Goal: Use online tool/utility: Utilize a website feature to perform a specific function

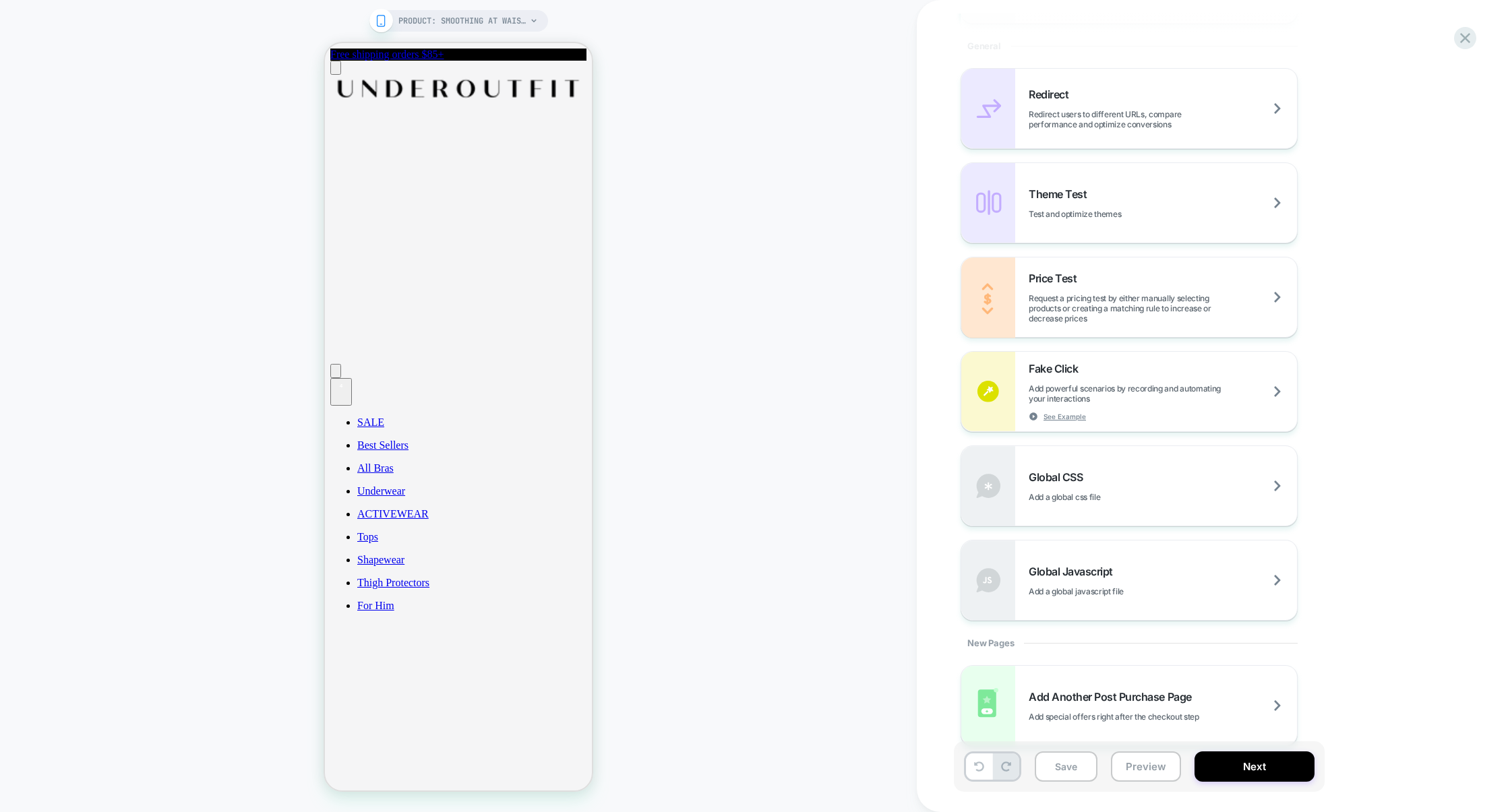
scroll to position [581, 0]
click at [1122, 465] on div "Global CSS Add a global css file" at bounding box center [1163, 481] width 269 height 32
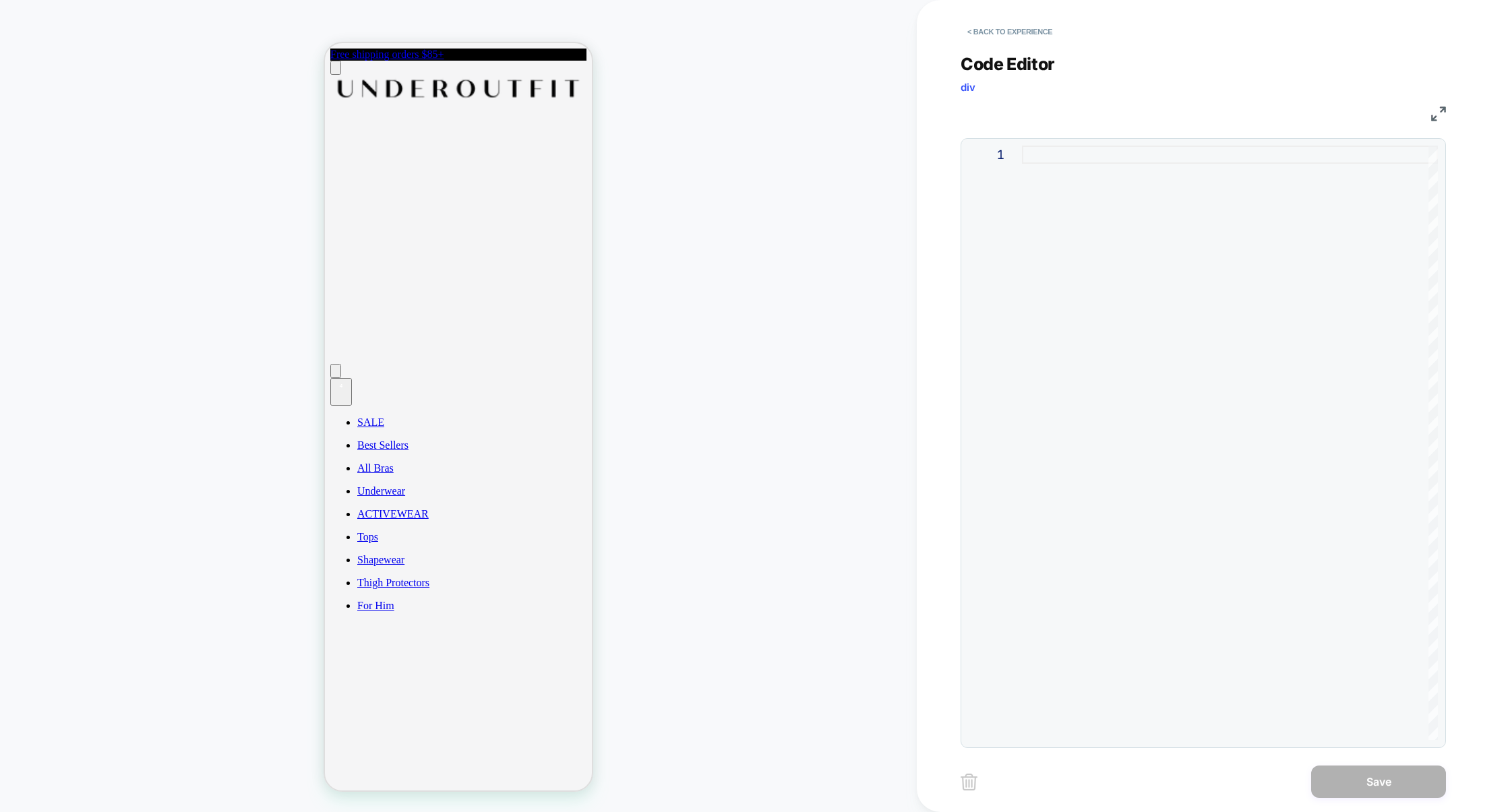
click at [1122, 283] on div at bounding box center [1230, 443] width 416 height 595
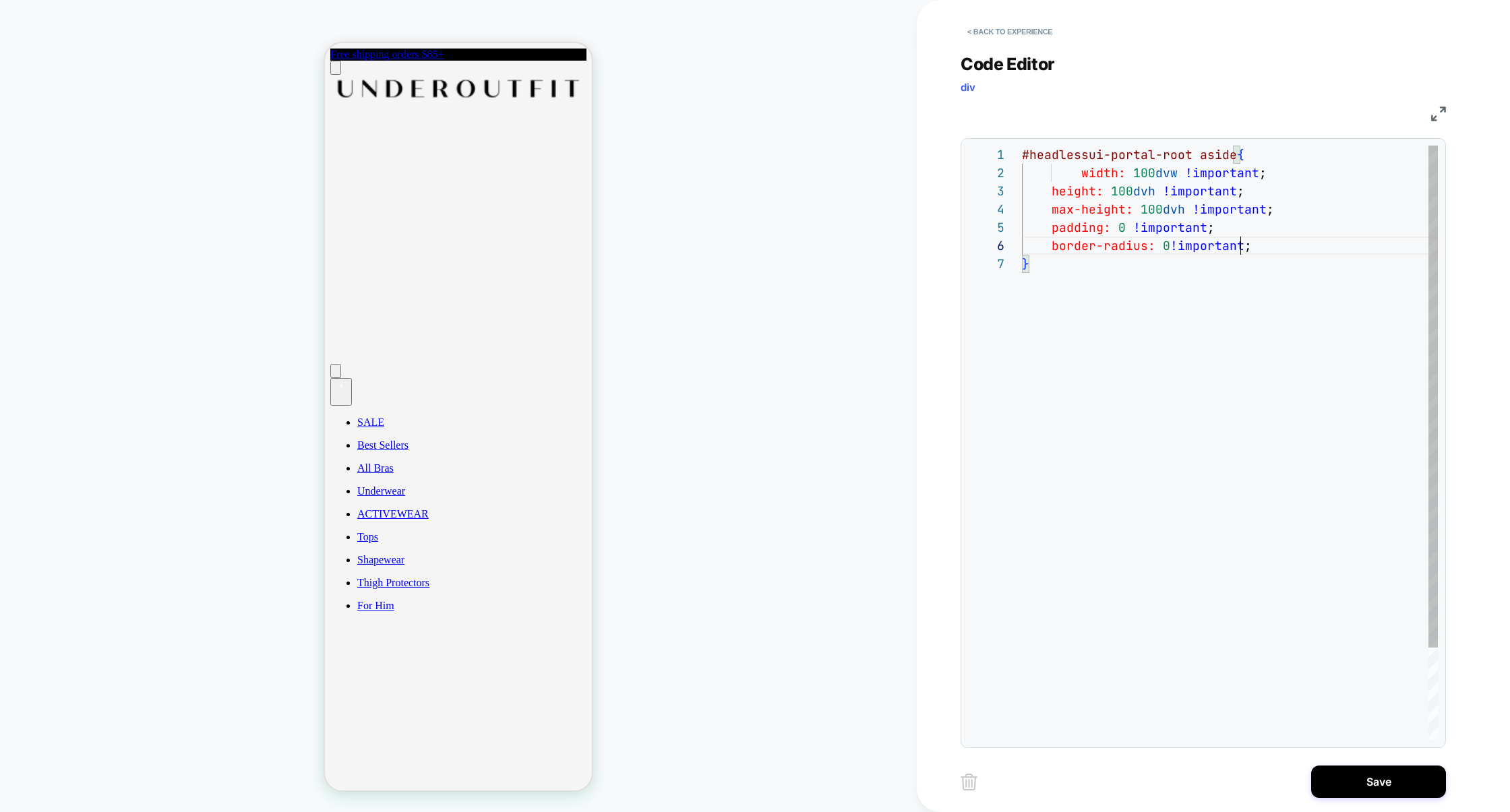
scroll to position [91, 225]
click at [1262, 238] on div "#headlessui-portal-root aside { width: 100 dvw !important ; height: 100 dvh !im…" at bounding box center [1230, 498] width 416 height 703
click at [1204, 332] on div "#headlessui-portal-root aside { width: 100 dvw !important ; height: 100 dvh !im…" at bounding box center [1230, 498] width 416 height 703
drag, startPoint x: 1236, startPoint y: 158, endPoint x: 986, endPoint y: 155, distance: 250.0
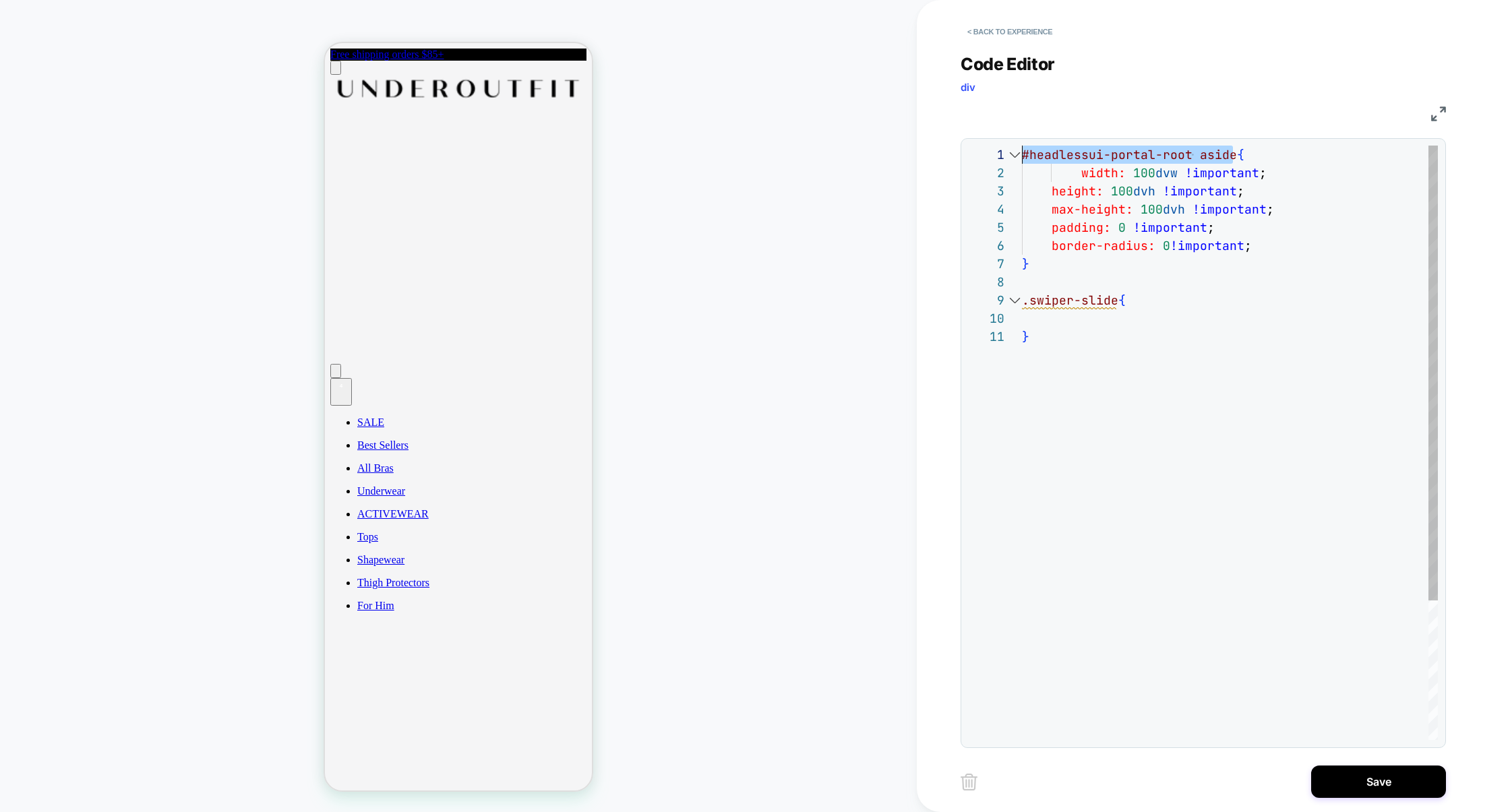
click at [986, 155] on div "**********" at bounding box center [1203, 443] width 470 height 595
click at [1023, 305] on span ".swiper-slide" at bounding box center [1070, 300] width 96 height 16
click at [1025, 305] on div "#headlessui-portal-root aside { width: 100 dvw !important ; height: 100 dvh !im…" at bounding box center [1230, 525] width 416 height 759
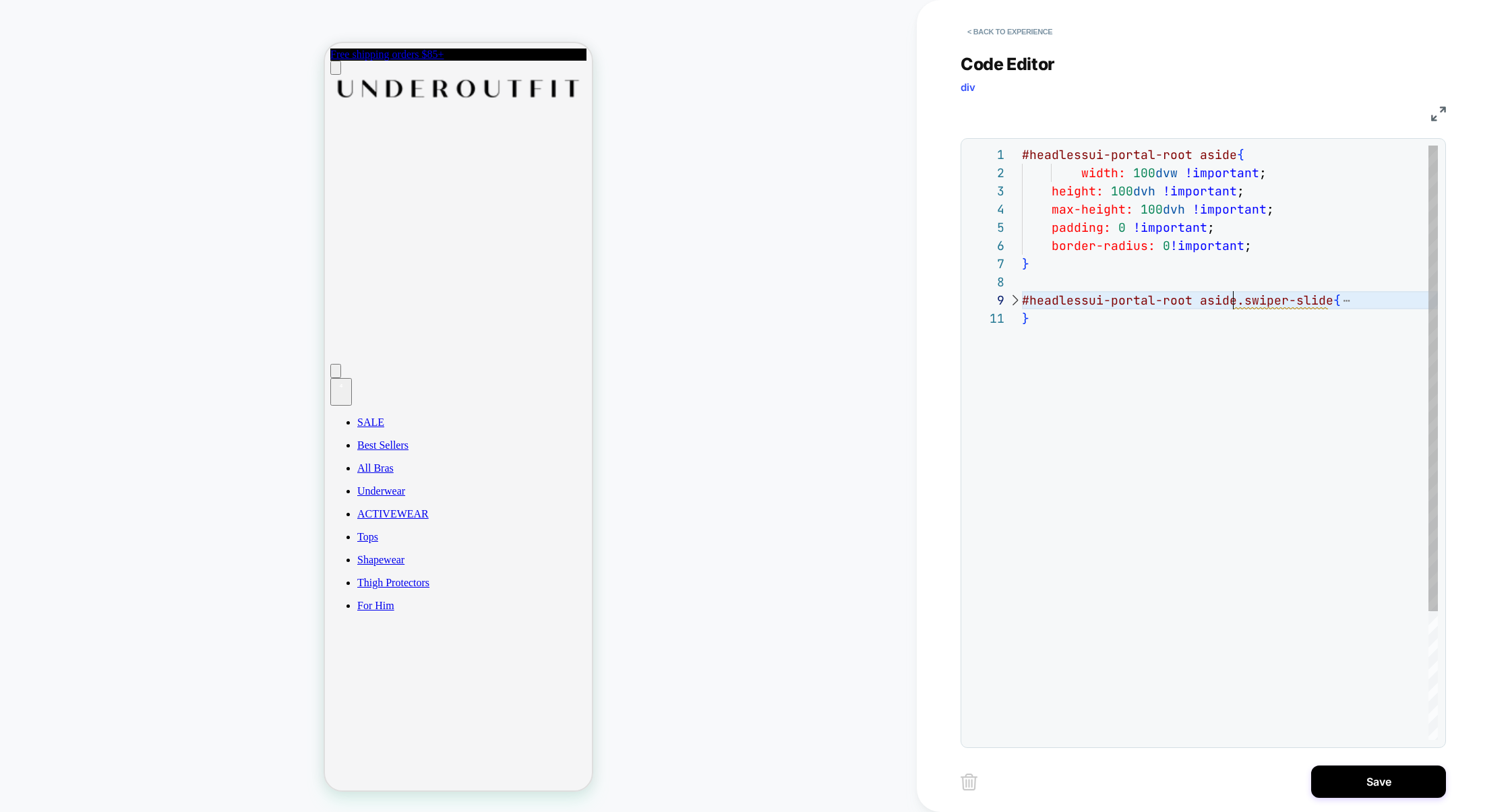
scroll to position [146, 211]
click at [1013, 300] on div at bounding box center [1014, 299] width 18 height 18
click at [1198, 321] on div "#headlessui-portal-root aside { width: 100 dvw !important ; height: 100 dvh !im…" at bounding box center [1230, 534] width 416 height 776
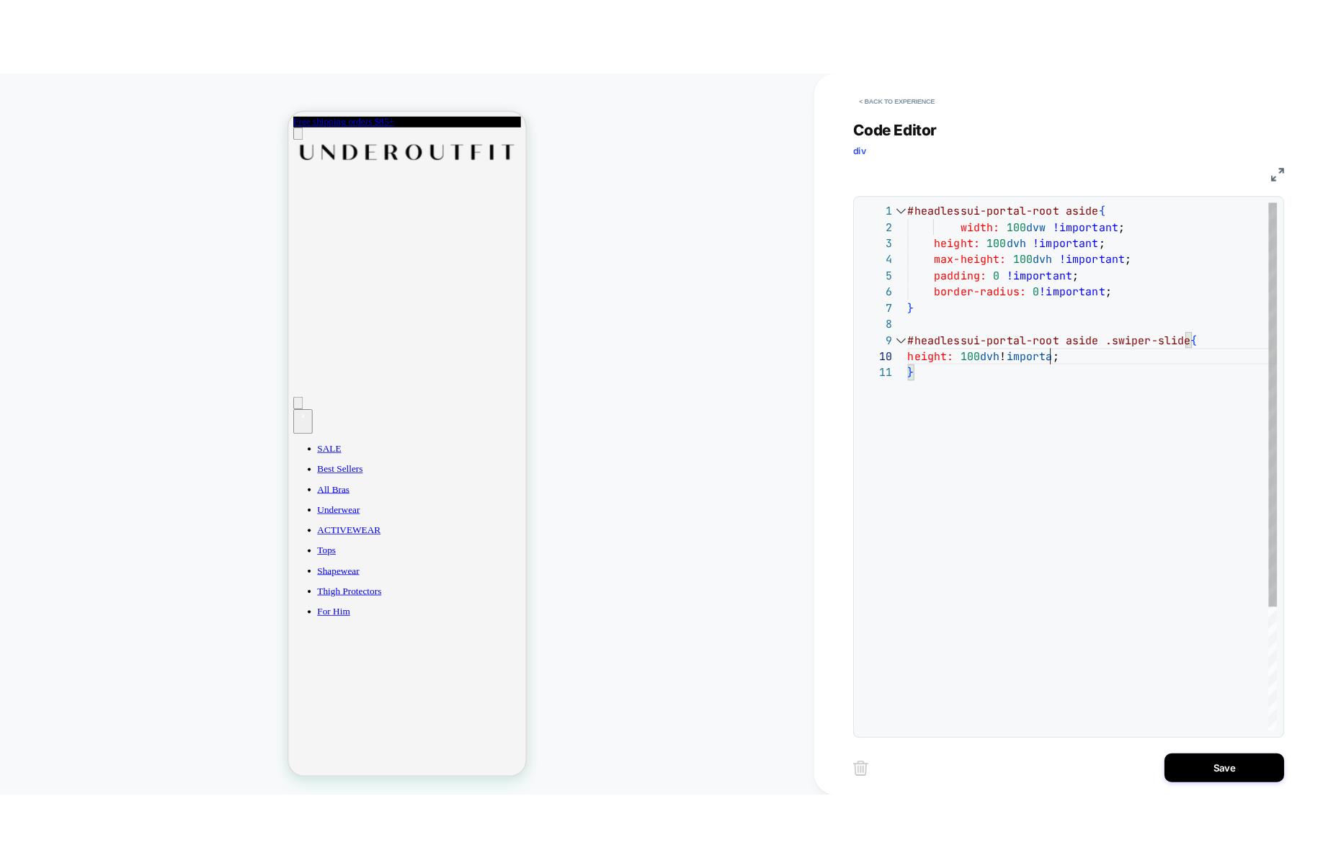
scroll to position [174, 186]
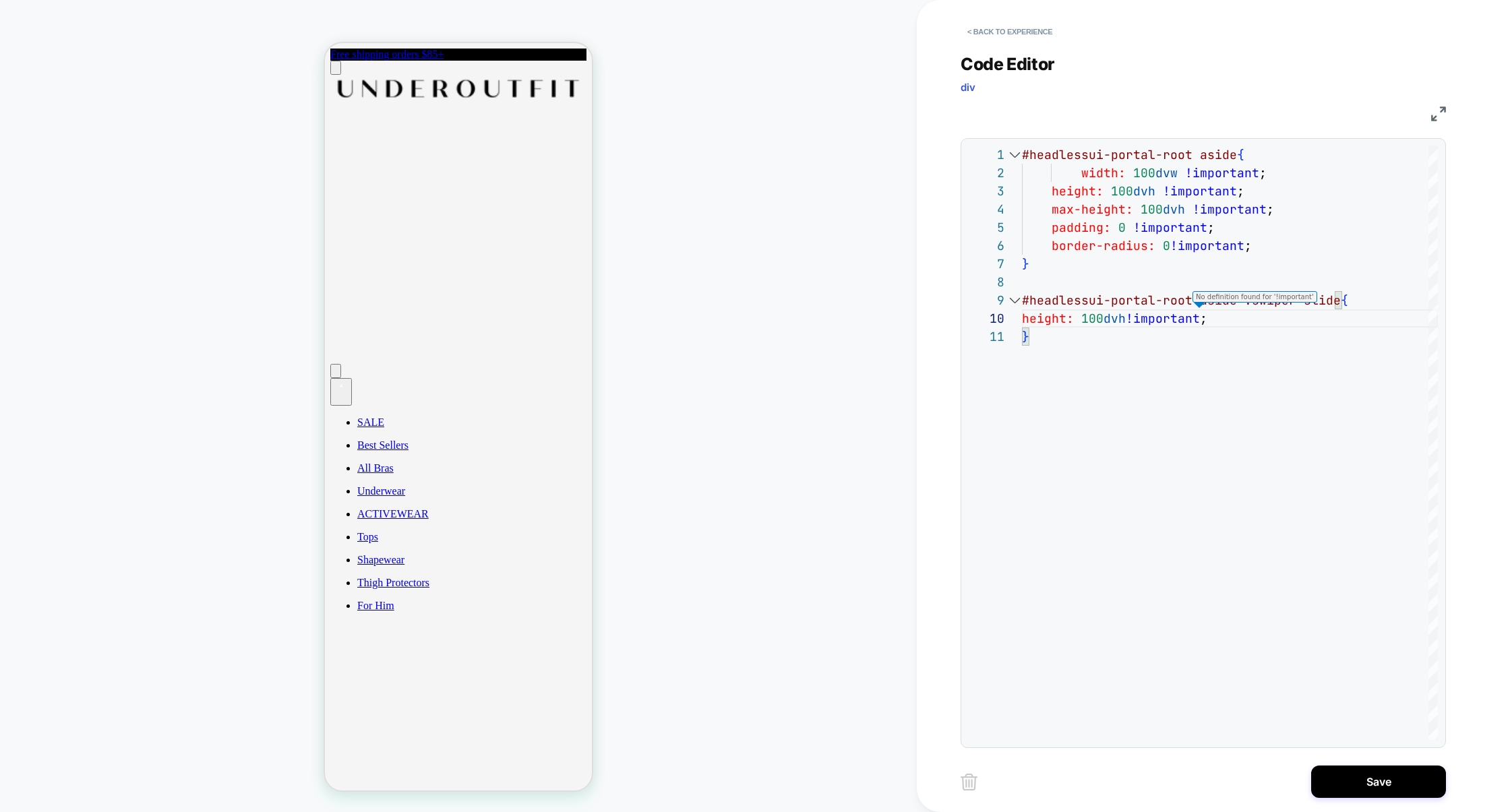
click at [884, 268] on div "PRODUCT: Smoothing At Waist Brief [sand] PRODUCT: Smoothing At Waist Brief [san…" at bounding box center [458, 406] width 917 height 786
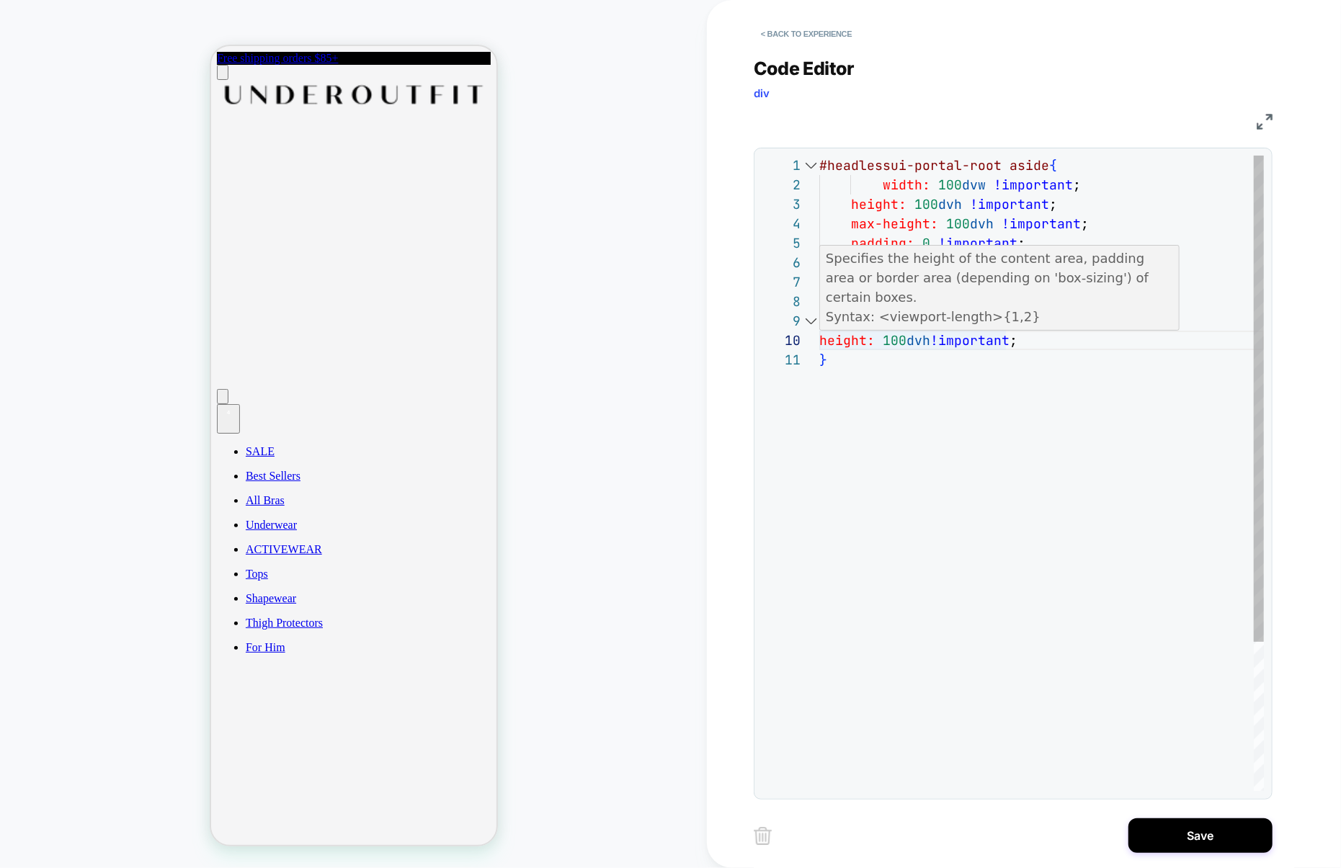
click at [825, 339] on div "#headlessui-portal-root aside { width: 100 dvw !important ; height: 100 dvh !im…" at bounding box center [1041, 571] width 445 height 830
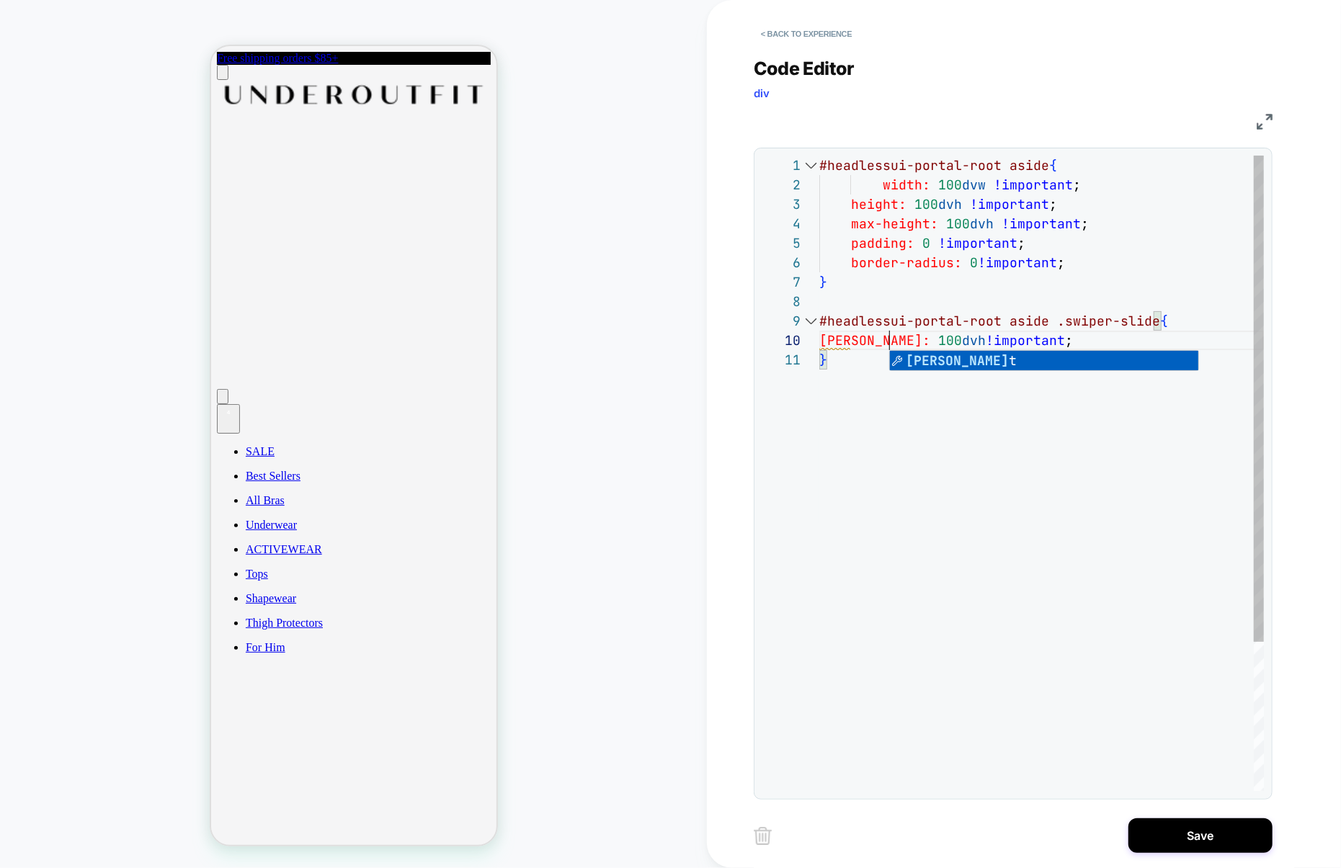
scroll to position [174, 78]
click at [866, 400] on div "#headlessui-portal-root aside { width: 100 dvw !important ; height: 100 dvh !im…" at bounding box center [1041, 571] width 445 height 830
click at [951, 344] on div "#headlessui-portal-root aside { width: 100 dvw !important ; height: 100 dvh !im…" at bounding box center [1041, 571] width 445 height 830
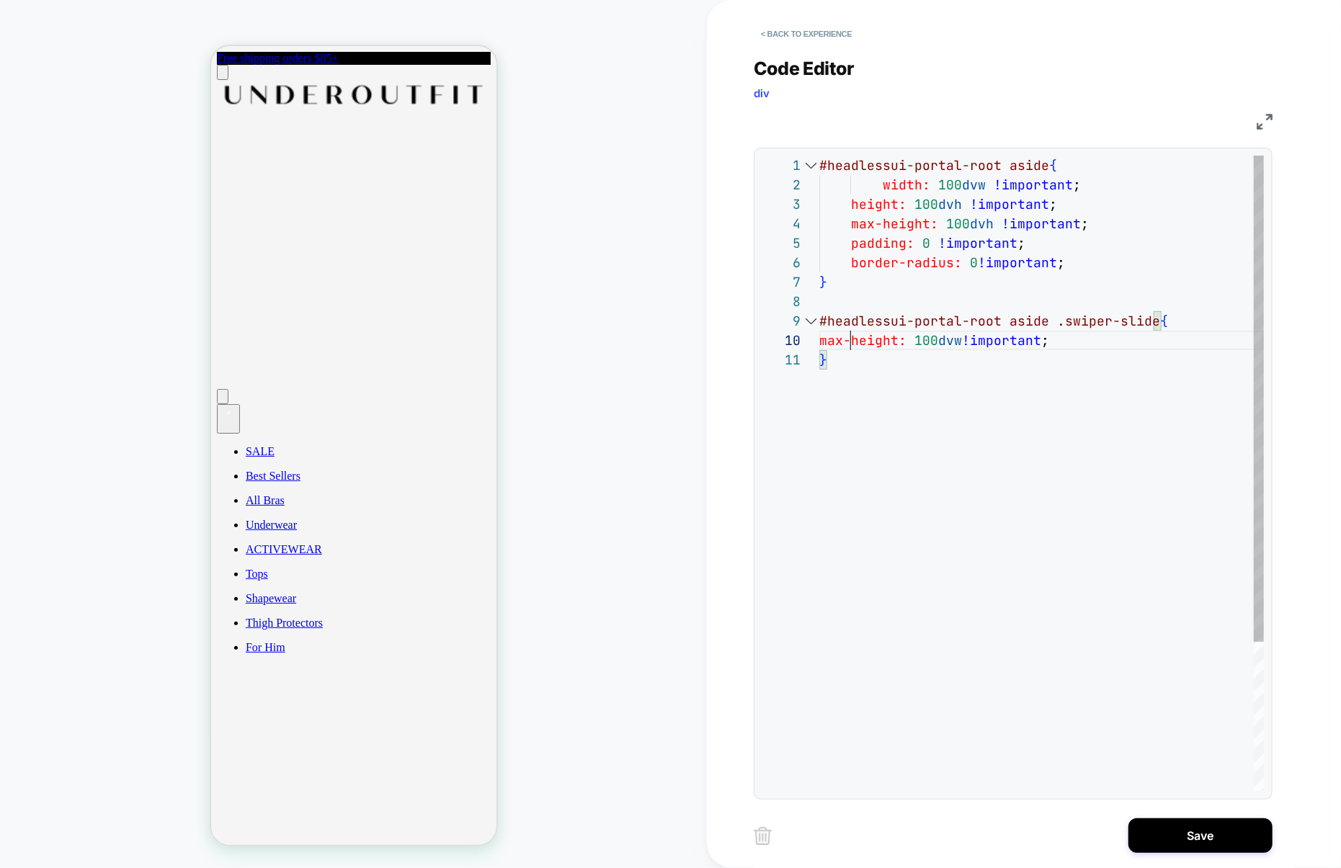
drag, startPoint x: 852, startPoint y: 347, endPoint x: 776, endPoint y: 346, distance: 76.4
click at [819, 346] on div "#headlessui-portal-root aside { width: 100 dvw !important ; height: 100 dvh !im…" at bounding box center [1041, 571] width 445 height 830
click at [882, 376] on div "#headlessui-portal-root aside { width: 100 dvw !important ; height: 100 dvh !im…" at bounding box center [1041, 571] width 445 height 830
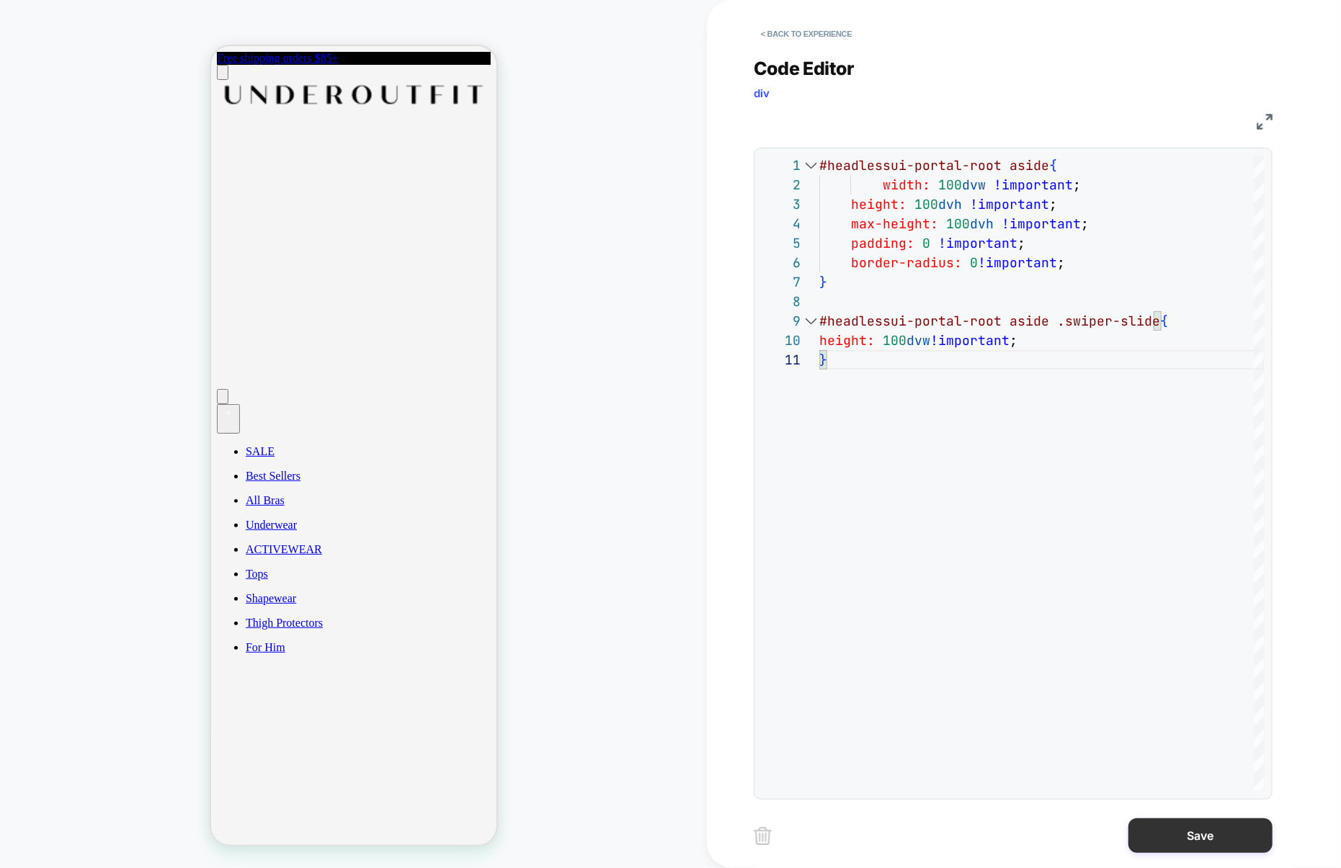
type textarea "*"
click at [1186, 828] on button "Save" at bounding box center [1201, 836] width 144 height 35
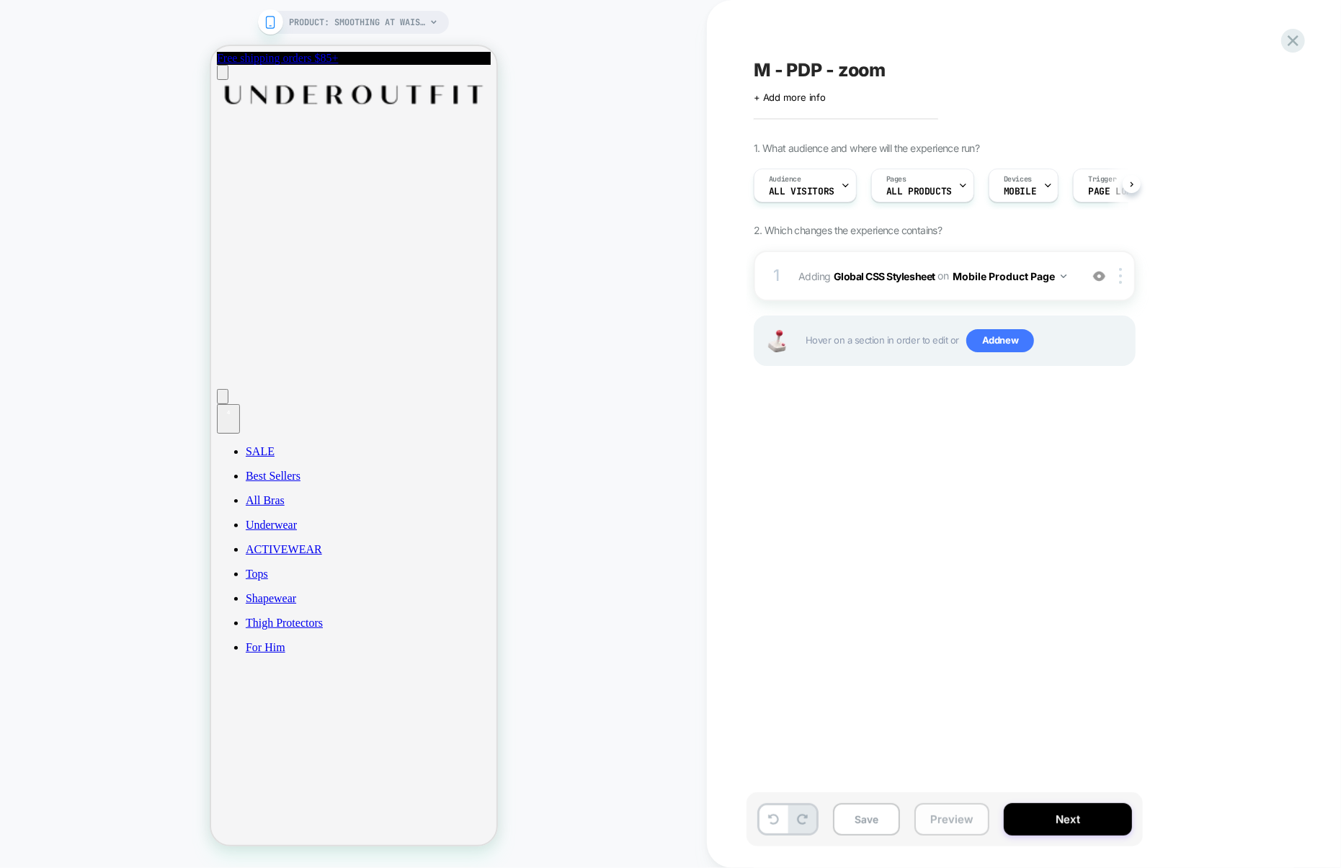
scroll to position [0, 1]
click at [946, 822] on button "Preview" at bounding box center [952, 820] width 75 height 32
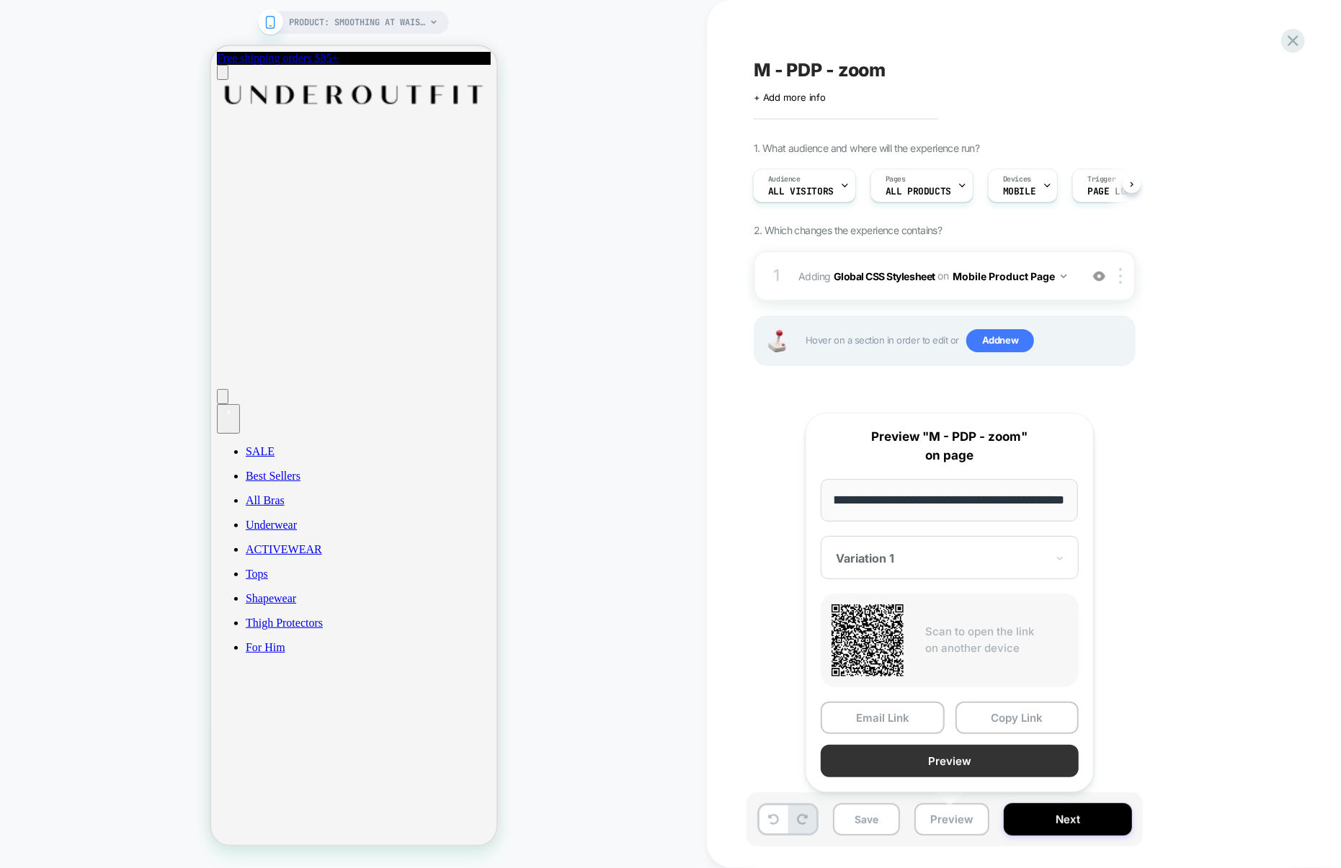
scroll to position [0, 0]
click at [964, 771] on button "Preview" at bounding box center [950, 761] width 258 height 32
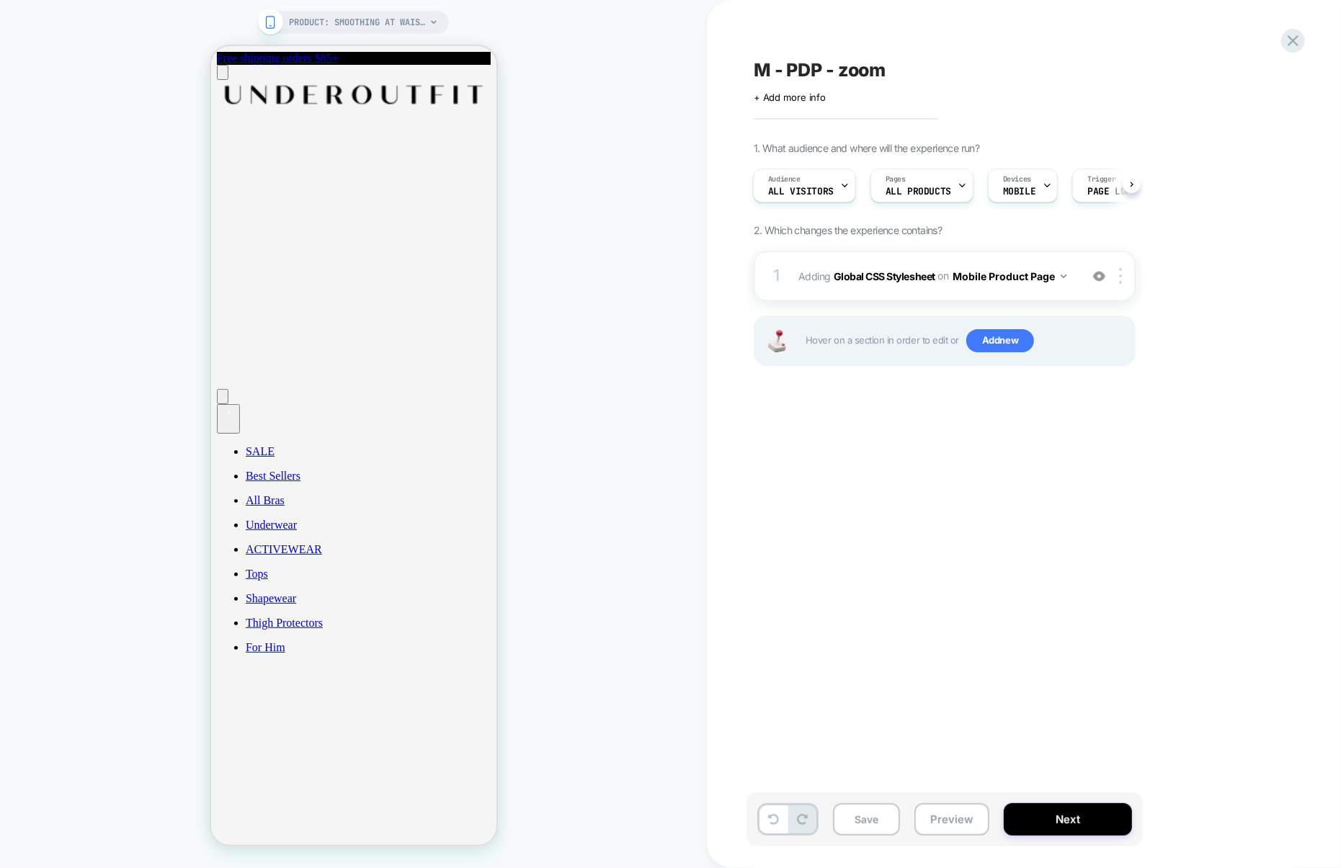
click at [926, 298] on div "1 Adding Global CSS Stylesheet on Mobile Product Page Add Before Add After Copy…" at bounding box center [945, 276] width 382 height 50
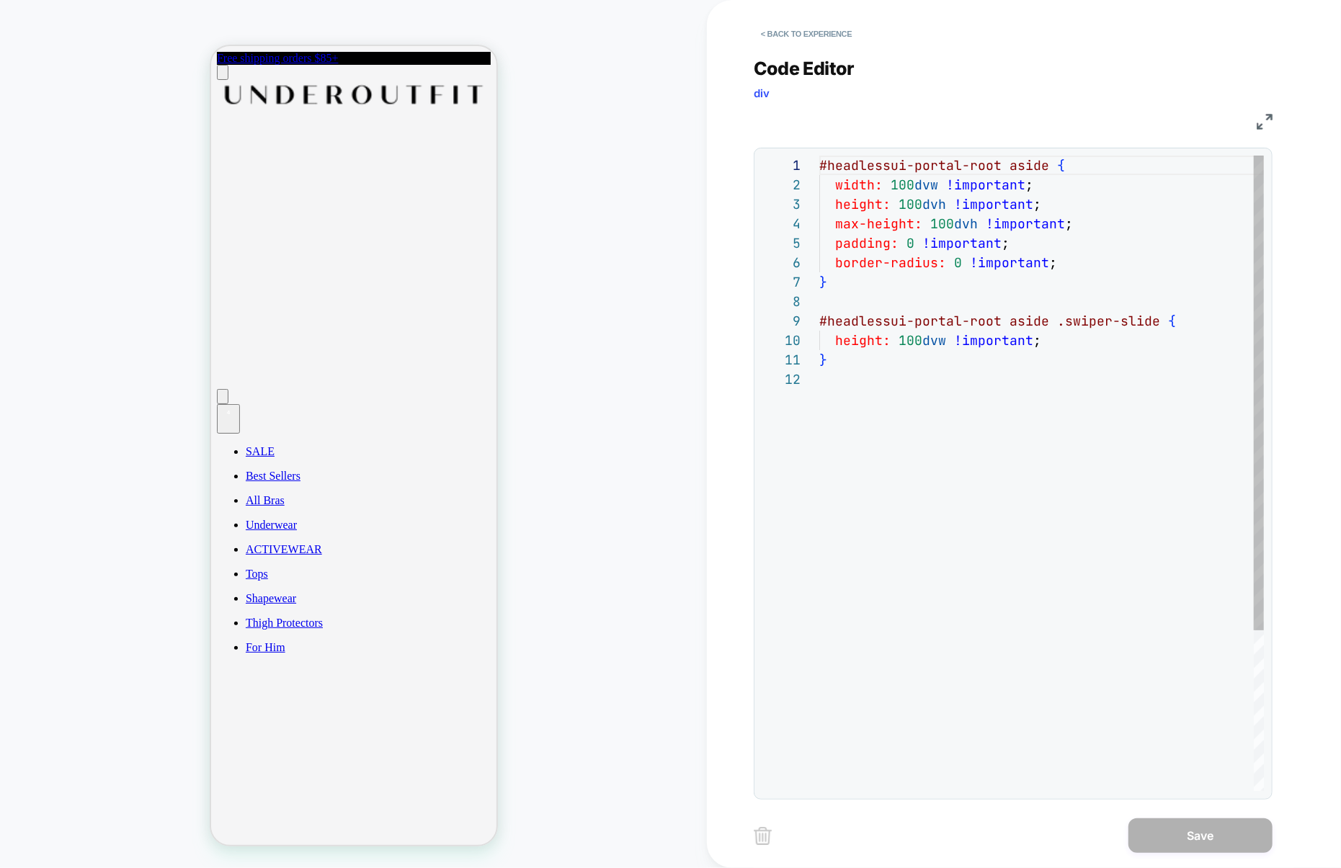
scroll to position [0, 6]
drag, startPoint x: 856, startPoint y: 361, endPoint x: 790, endPoint y: 326, distance: 74.8
click at [819, 326] on div "#headlessui-portal-root aside { width: 100 dvw !important ; height: 100 dvh !im…" at bounding box center [1041, 581] width 445 height 850
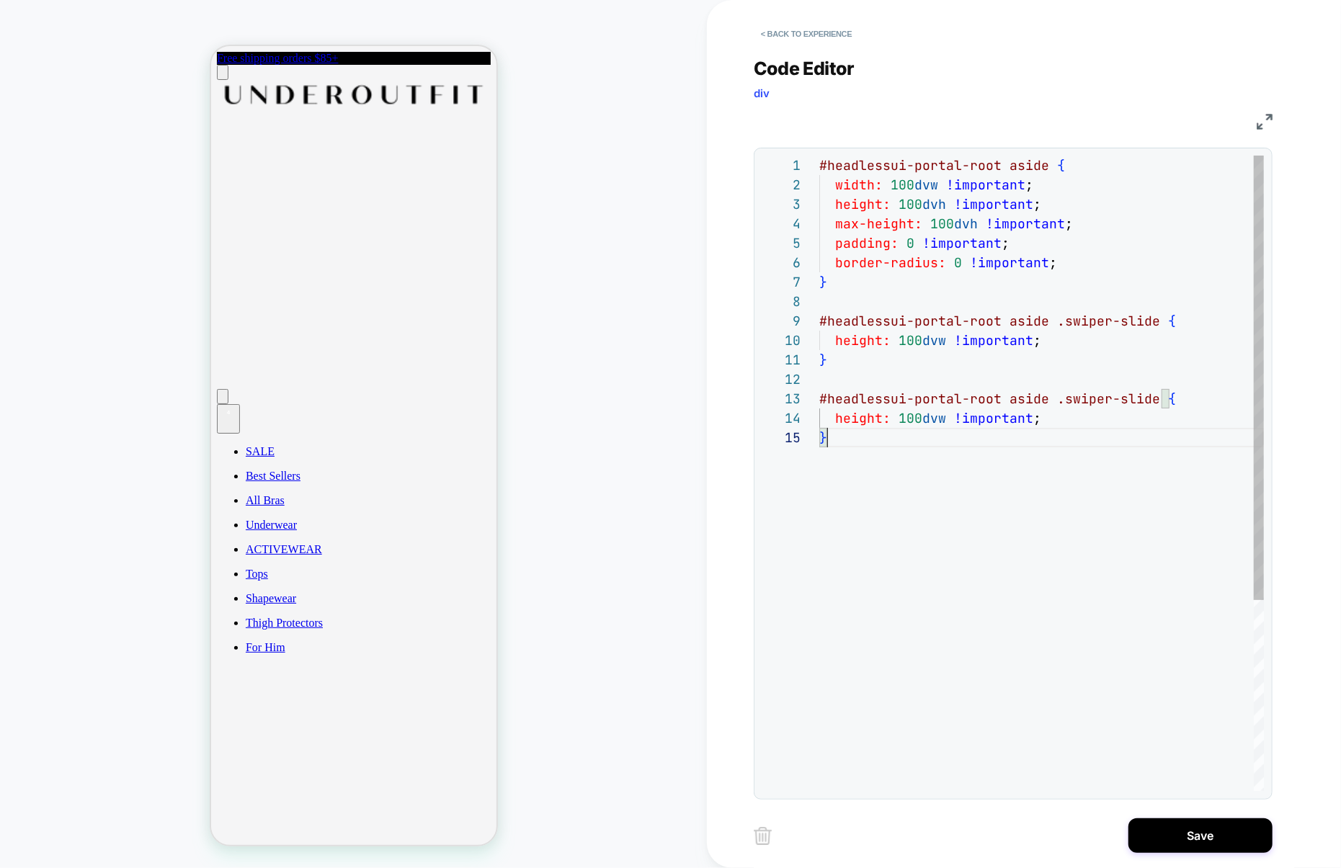
click at [1140, 399] on div "#headlessui-portal-root aside { width: 100 dvw !important ; height: 100 dvh !im…" at bounding box center [1041, 610] width 445 height 908
click at [863, 421] on div "#headlessui-portal-root aside { width: 100 dvw !important ; height: 100 dvh !im…" at bounding box center [1041, 610] width 445 height 908
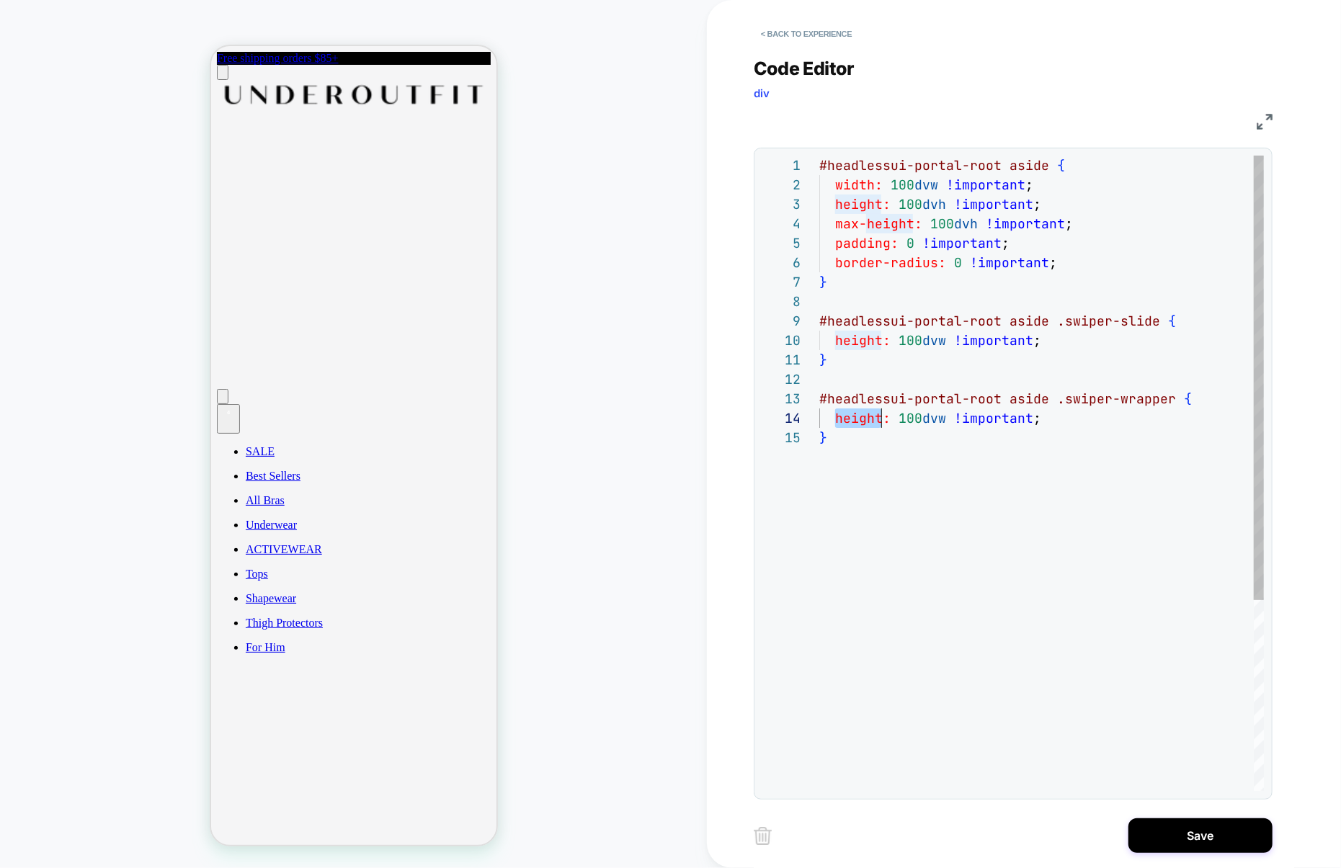
click at [863, 421] on div "#headlessui-portal-root aside { width: 100 dvw !important ; height: 100 dvh !im…" at bounding box center [1041, 610] width 445 height 908
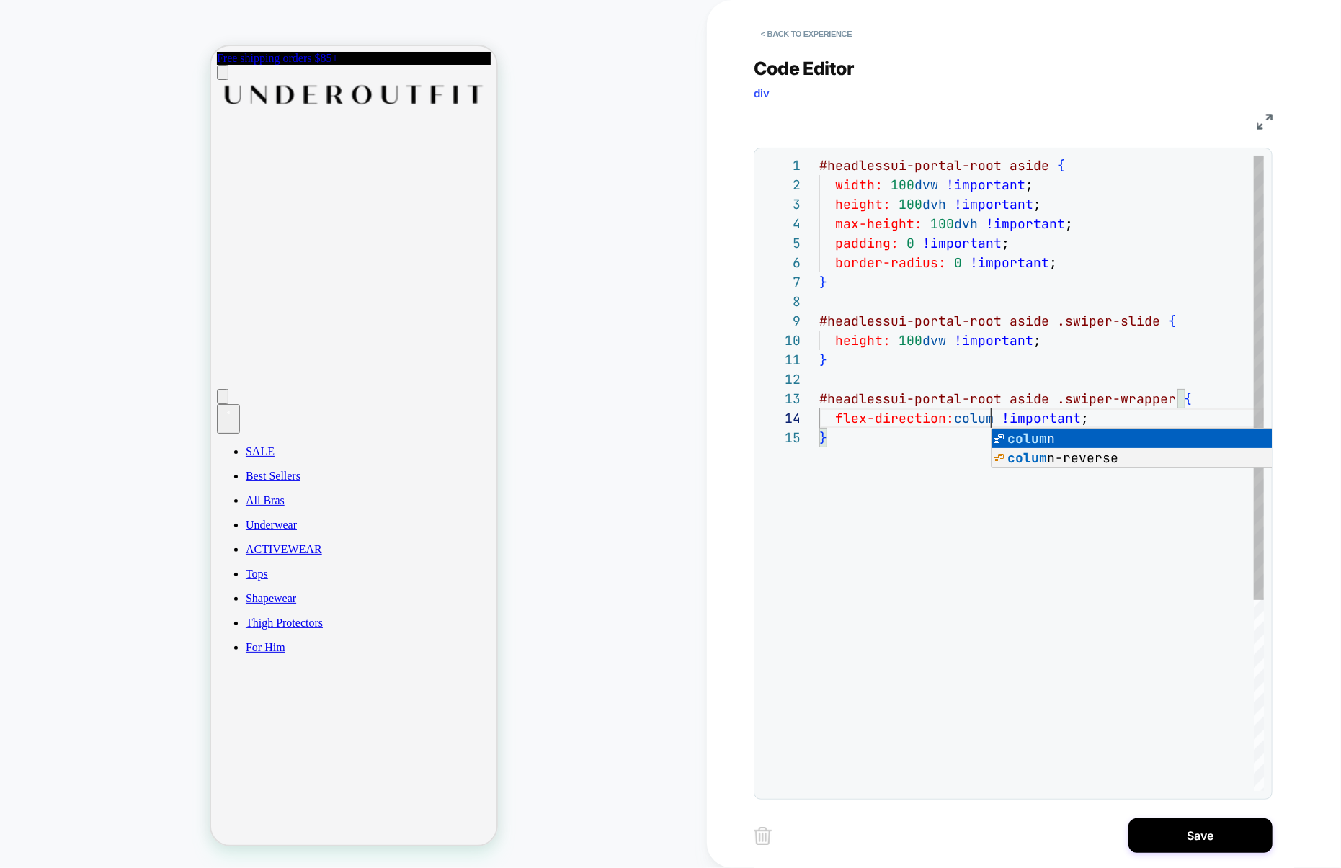
scroll to position [58, 179]
click at [956, 473] on div "#headlessui-portal-root aside { width: 100 dvw !important ; height: 100 dvh !im…" at bounding box center [1041, 610] width 445 height 908
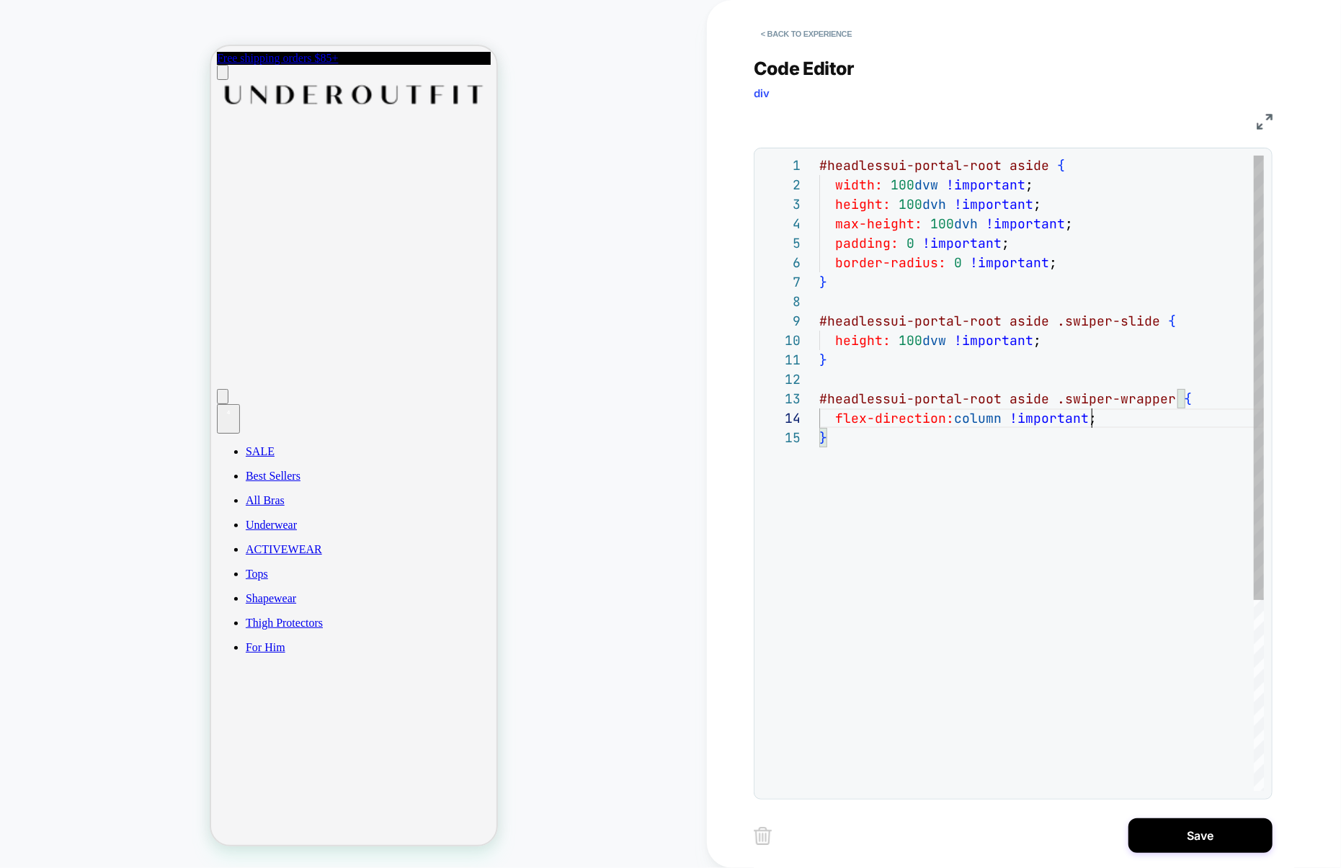
click at [1111, 416] on div "#headlessui-portal-root aside { width: 100 dvw !important ; height: 100 dvh !im…" at bounding box center [1041, 610] width 445 height 908
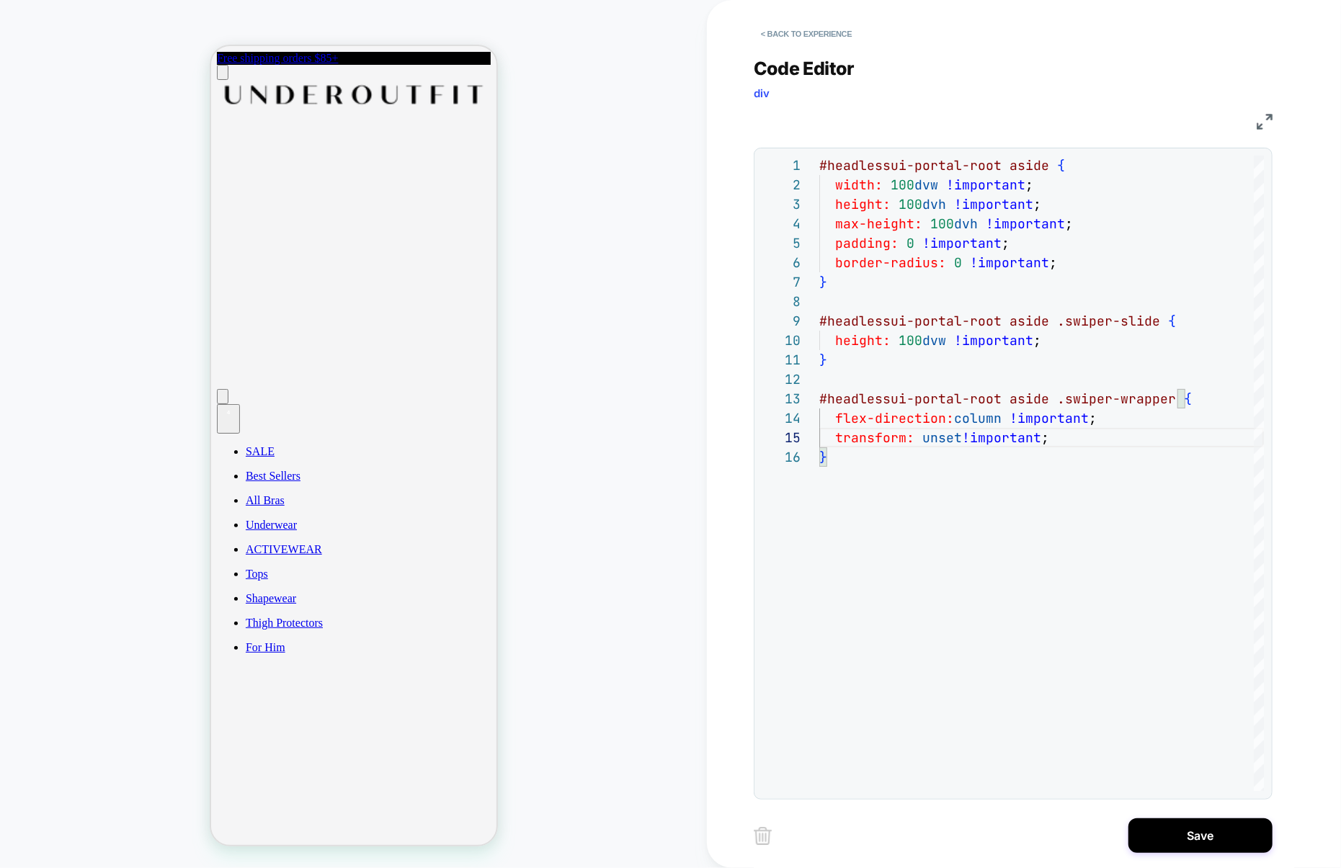
click at [1062, 437] on div "#headlessui-portal-root aside { width: 100 dvw !important ; height: 100 dvh !im…" at bounding box center [1041, 620] width 445 height 928
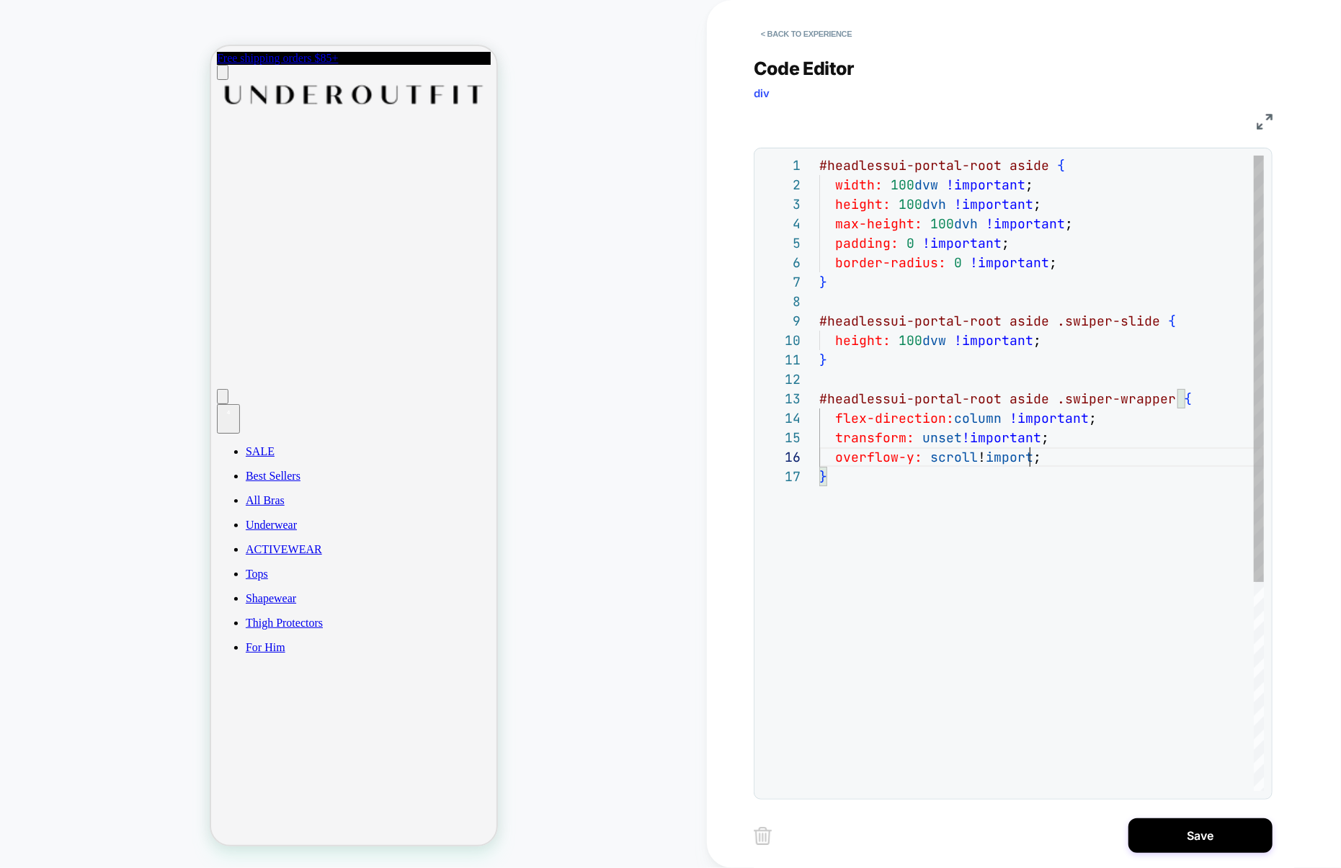
scroll to position [97, 234]
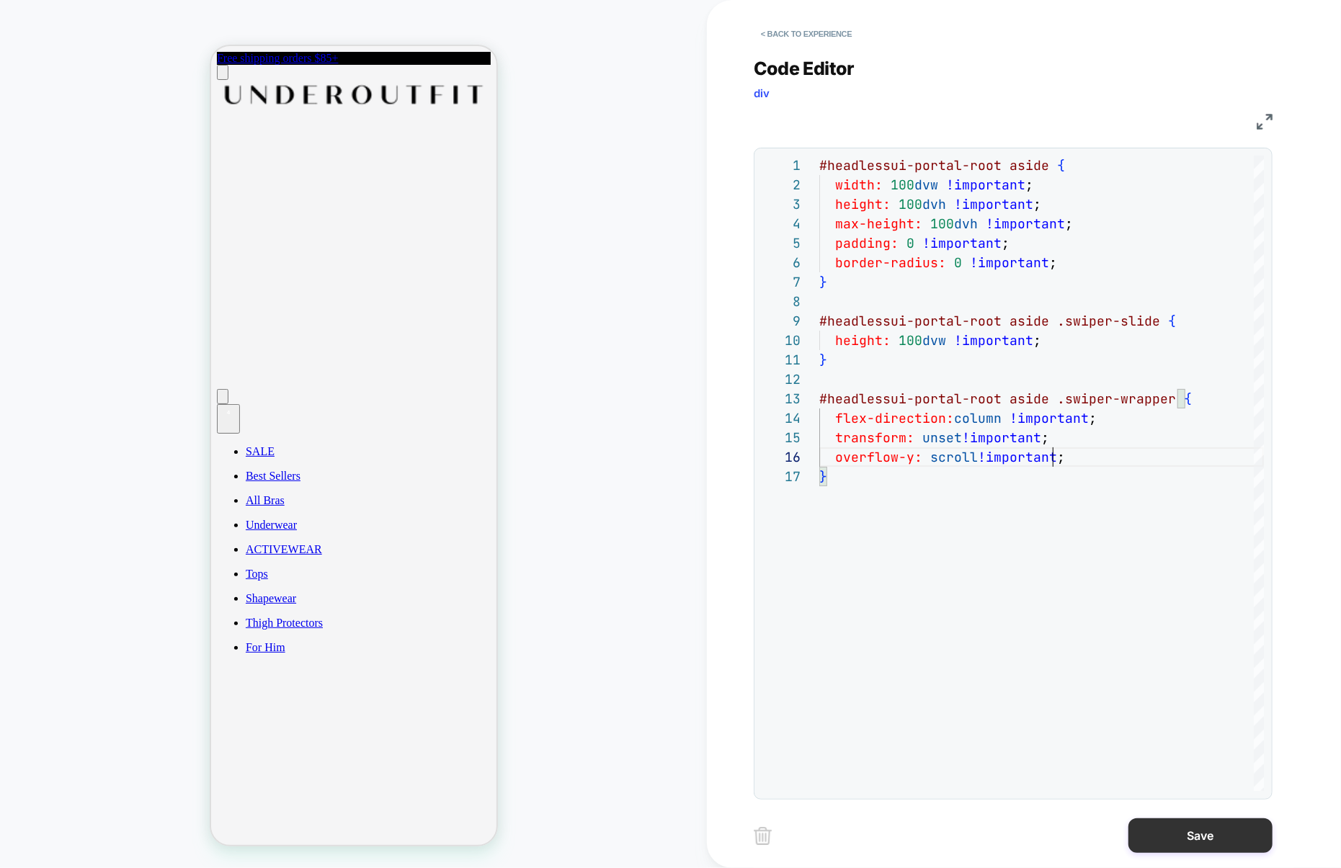
type textarea "**********"
click at [1195, 839] on button "Save" at bounding box center [1201, 836] width 144 height 35
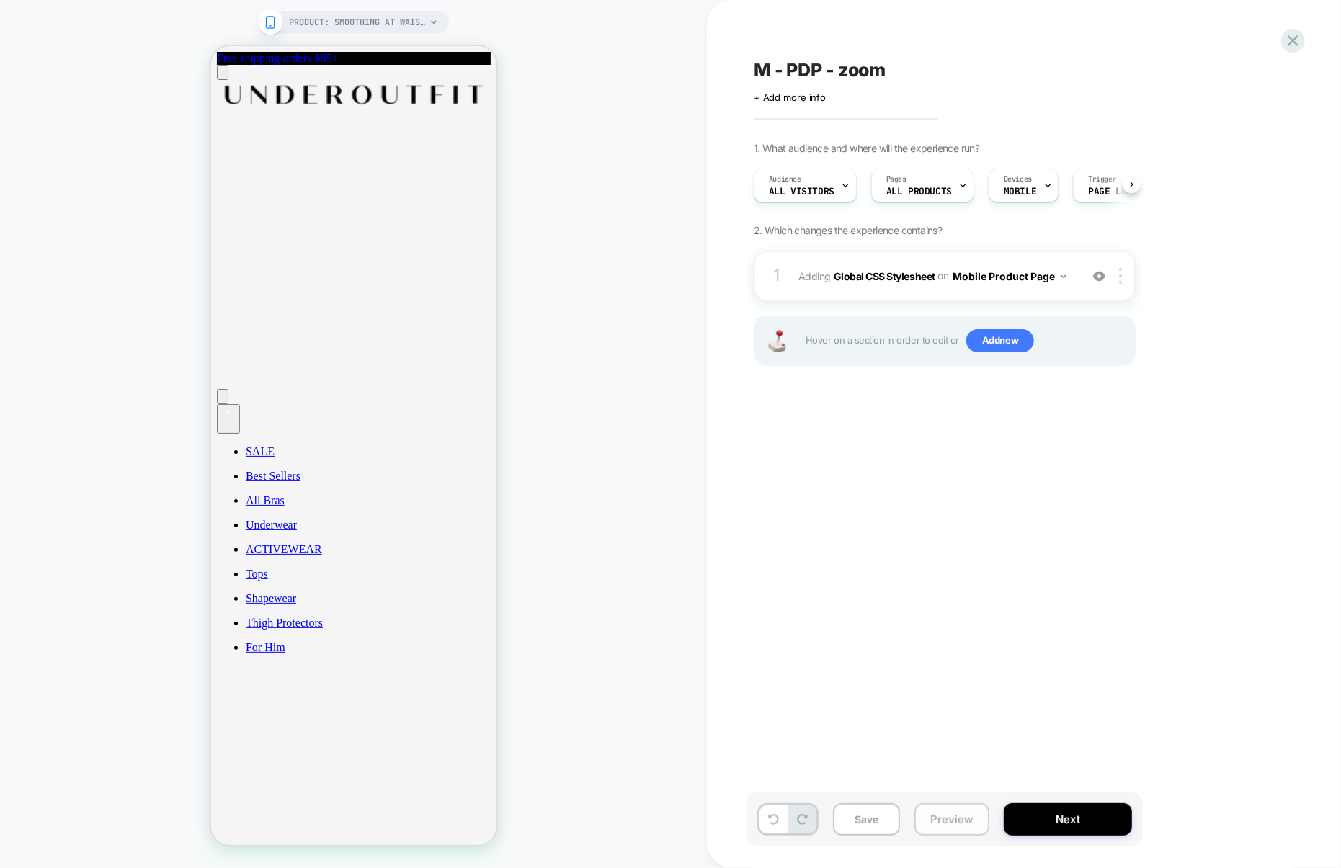
scroll to position [0, 1]
click at [960, 824] on button "Preview" at bounding box center [952, 820] width 75 height 32
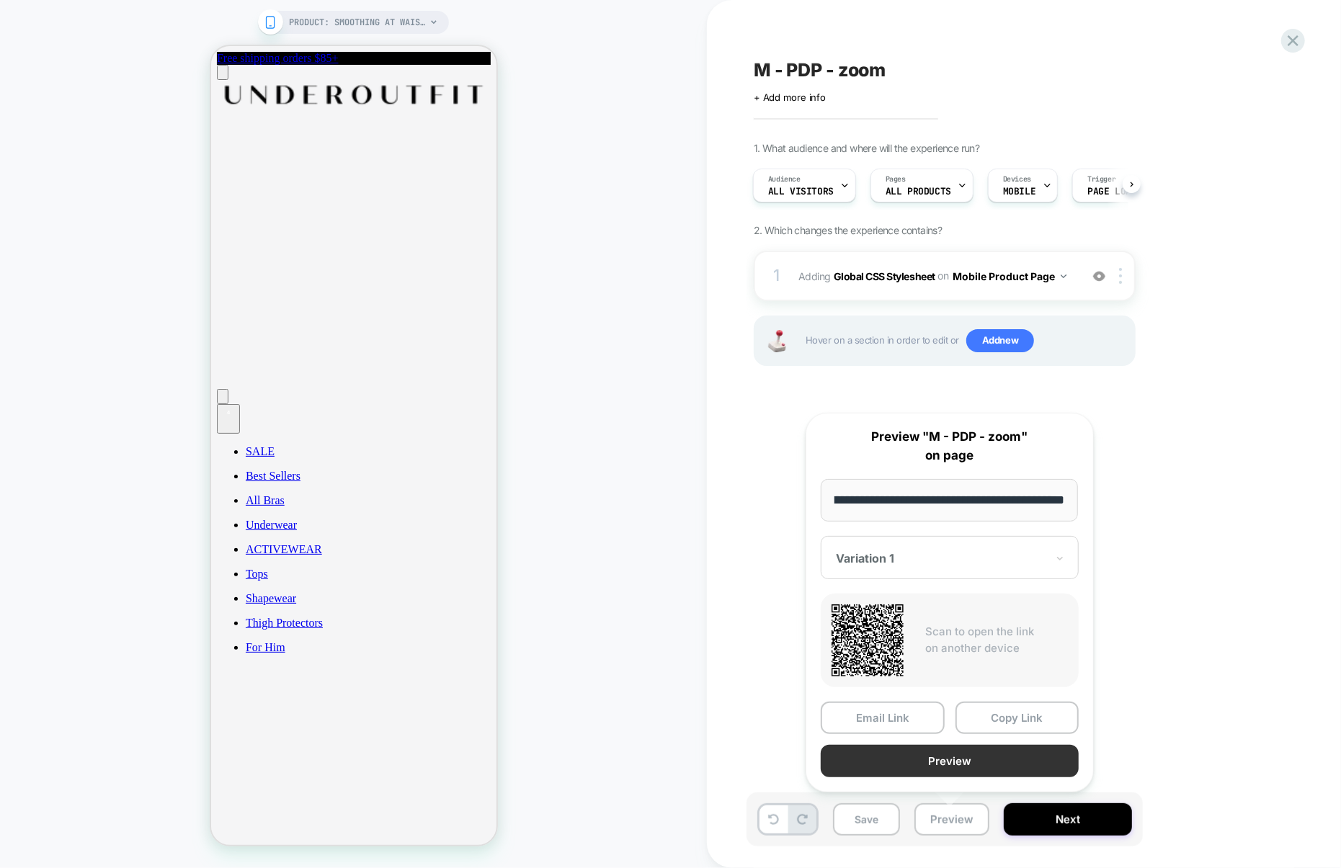
scroll to position [0, 0]
click at [956, 765] on button "Preview" at bounding box center [950, 761] width 258 height 32
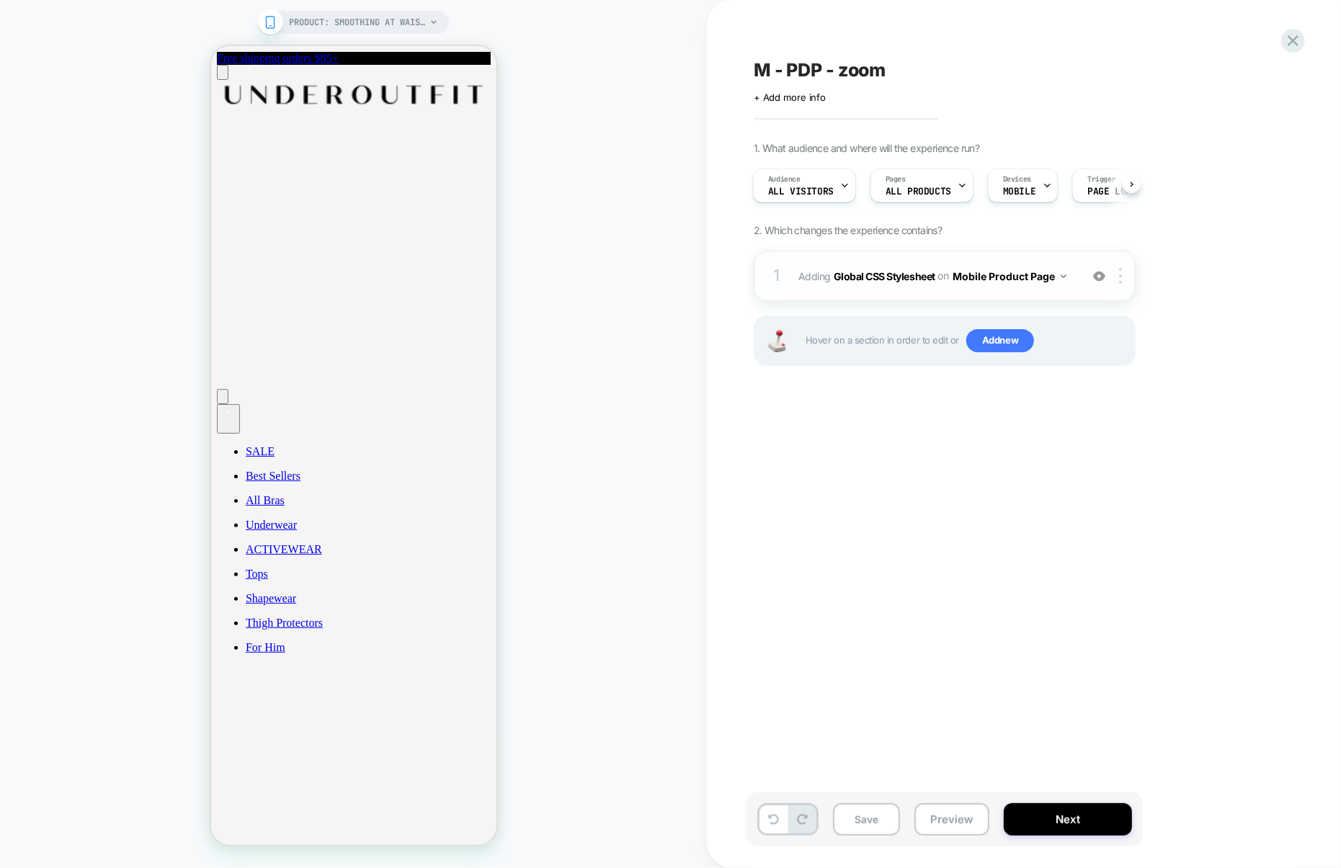
click at [910, 297] on div "1 Adding Global CSS Stylesheet on Mobile Product Page Add Before Add After Copy…" at bounding box center [945, 276] width 382 height 50
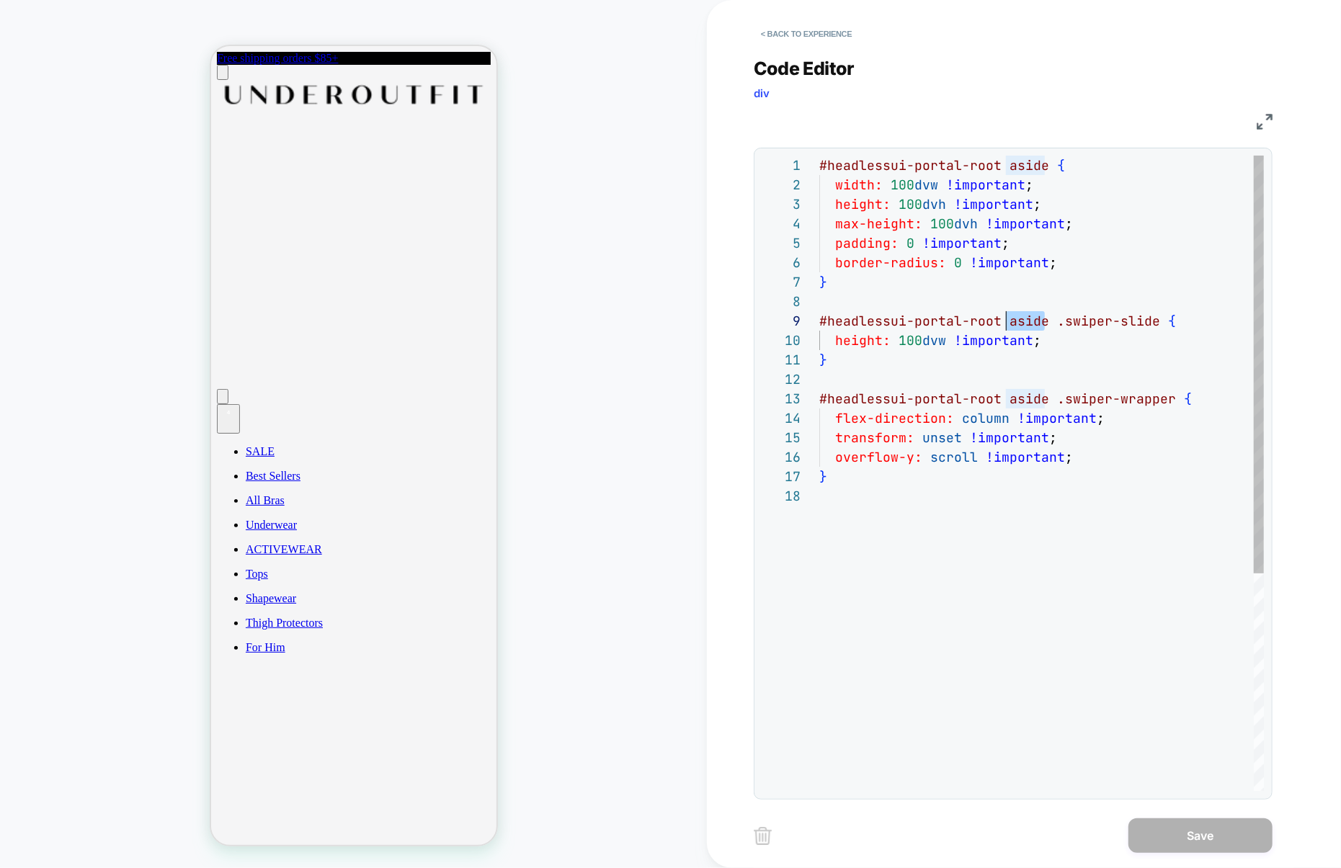
scroll to position [156, 47]
drag, startPoint x: 1048, startPoint y: 324, endPoint x: 868, endPoint y: 324, distance: 179.5
click at [868, 324] on div "#headlessui-portal-root aside { width: 100 dvw !important ; height: 100 dvh !im…" at bounding box center [1041, 639] width 445 height 967
drag, startPoint x: 854, startPoint y: 360, endPoint x: 803, endPoint y: 329, distance: 59.8
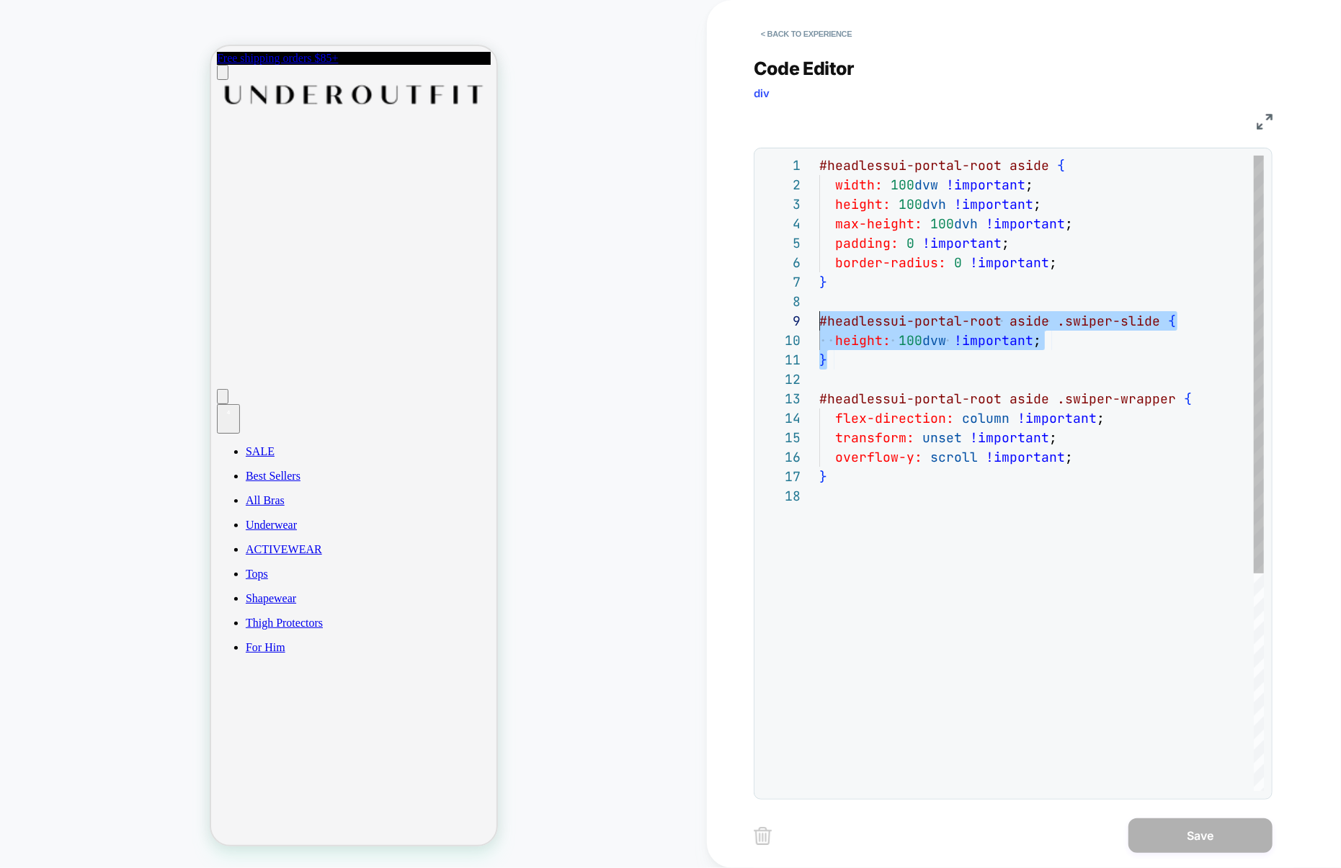
click at [803, 329] on div "**********" at bounding box center [1013, 474] width 502 height 636
click at [857, 538] on div "#headlessui-portal-root aside { width: 100 dvw !important ; height: 100 dvh !im…" at bounding box center [1041, 639] width 445 height 967
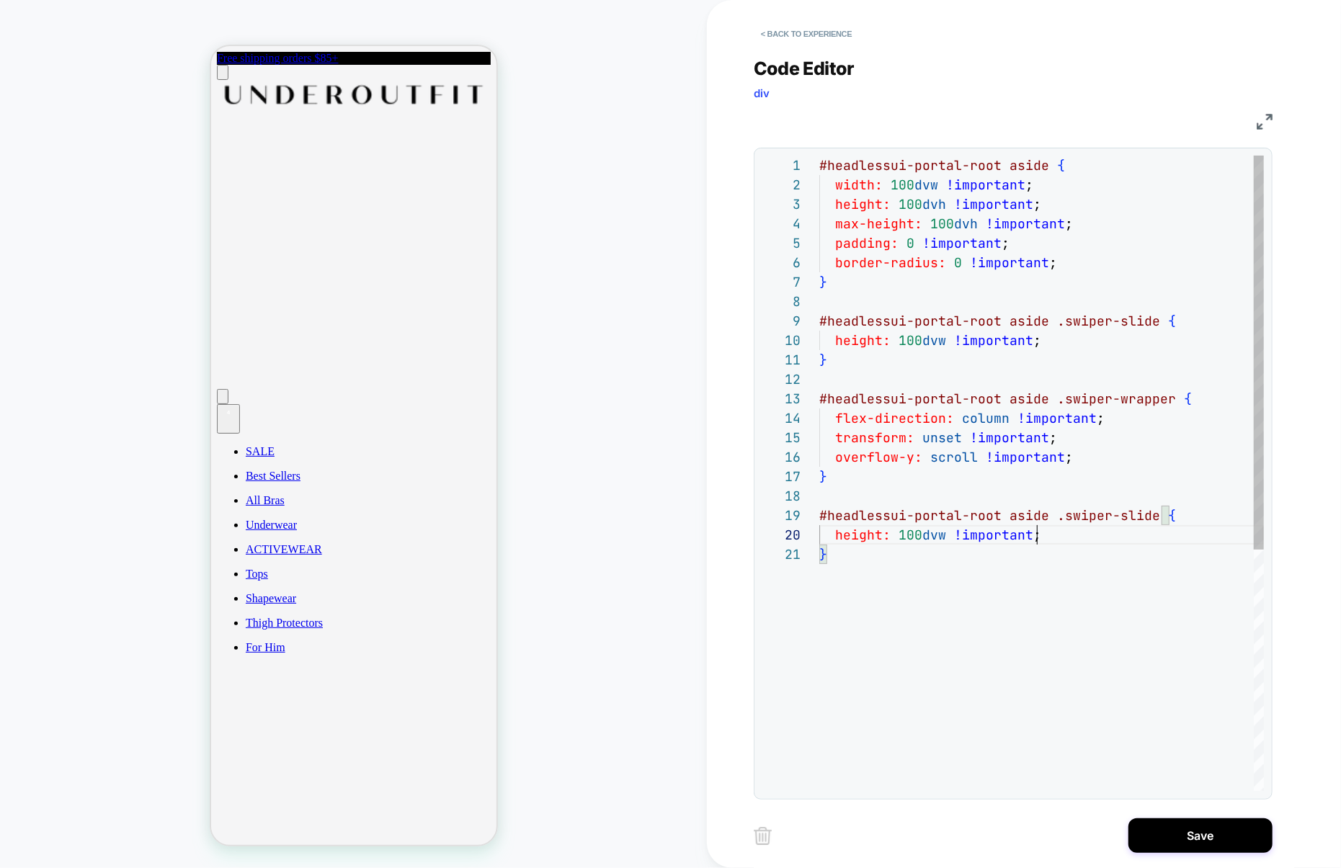
scroll to position [174, 0]
drag, startPoint x: 1049, startPoint y: 540, endPoint x: 752, endPoint y: 533, distance: 296.3
click at [819, 535] on div "#headlessui-portal-root aside { width: 100 dvw !important ; height: 100 dvh !im…" at bounding box center [1041, 668] width 445 height 1025
drag, startPoint x: 1047, startPoint y: 515, endPoint x: 1157, endPoint y: 509, distance: 109.7
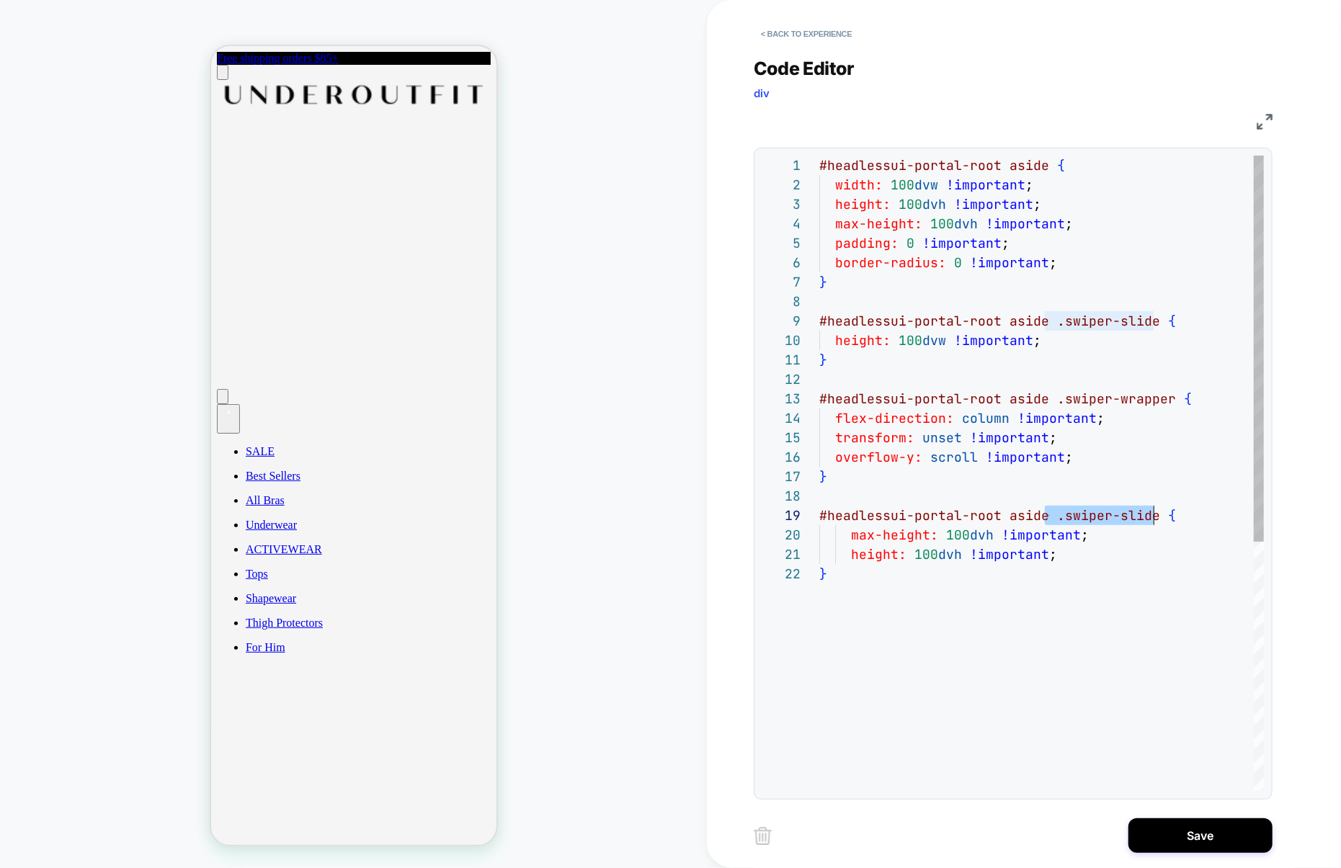
click at [1157, 509] on div "#headlessui-portal-root aside { width: 100 dvw !important ; height: 100 dvh !im…" at bounding box center [1041, 678] width 445 height 1044
drag, startPoint x: 1079, startPoint y: 516, endPoint x: 804, endPoint y: 522, distance: 274.7
click at [804, 521] on div "**********" at bounding box center [1013, 474] width 502 height 636
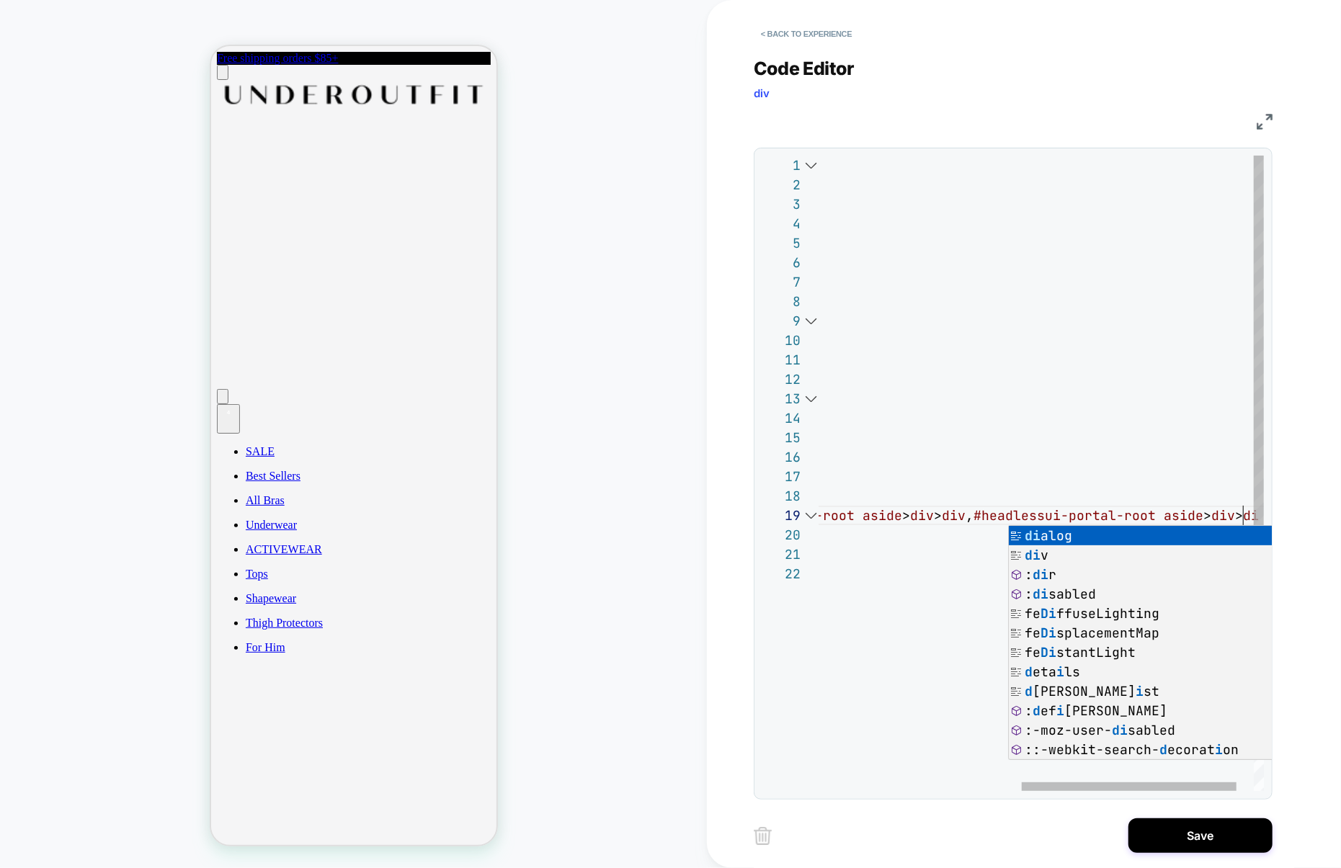
scroll to position [156, 848]
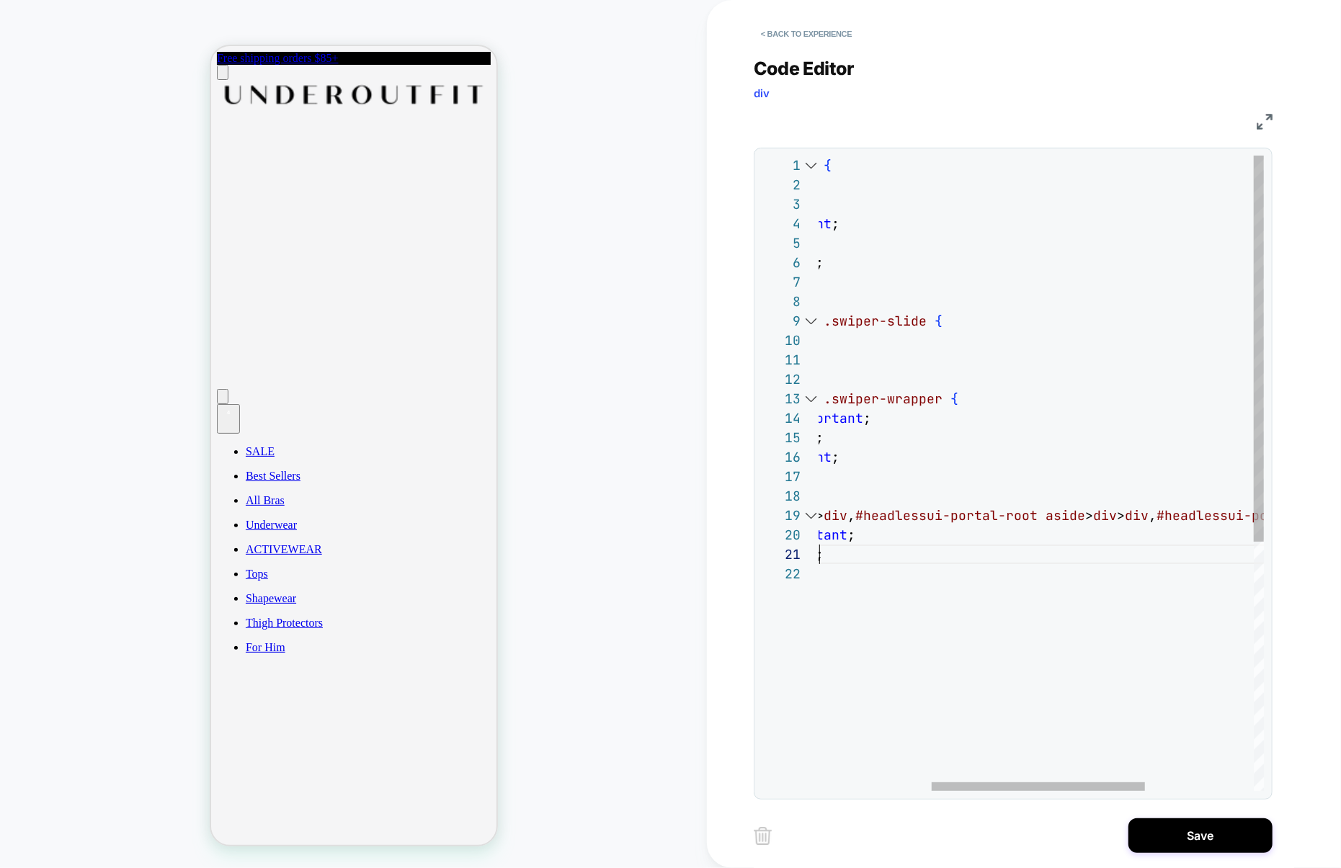
click at [884, 554] on div "#headlessui-portal-root aside { width: 100 dvw !important ; height: 100 dvh !im…" at bounding box center [1038, 678] width 905 height 1044
click at [1211, 515] on div "#headlessui-portal-root aside { width: 100 dvw !important ; height: 100 dvh !im…" at bounding box center [811, 678] width 905 height 1044
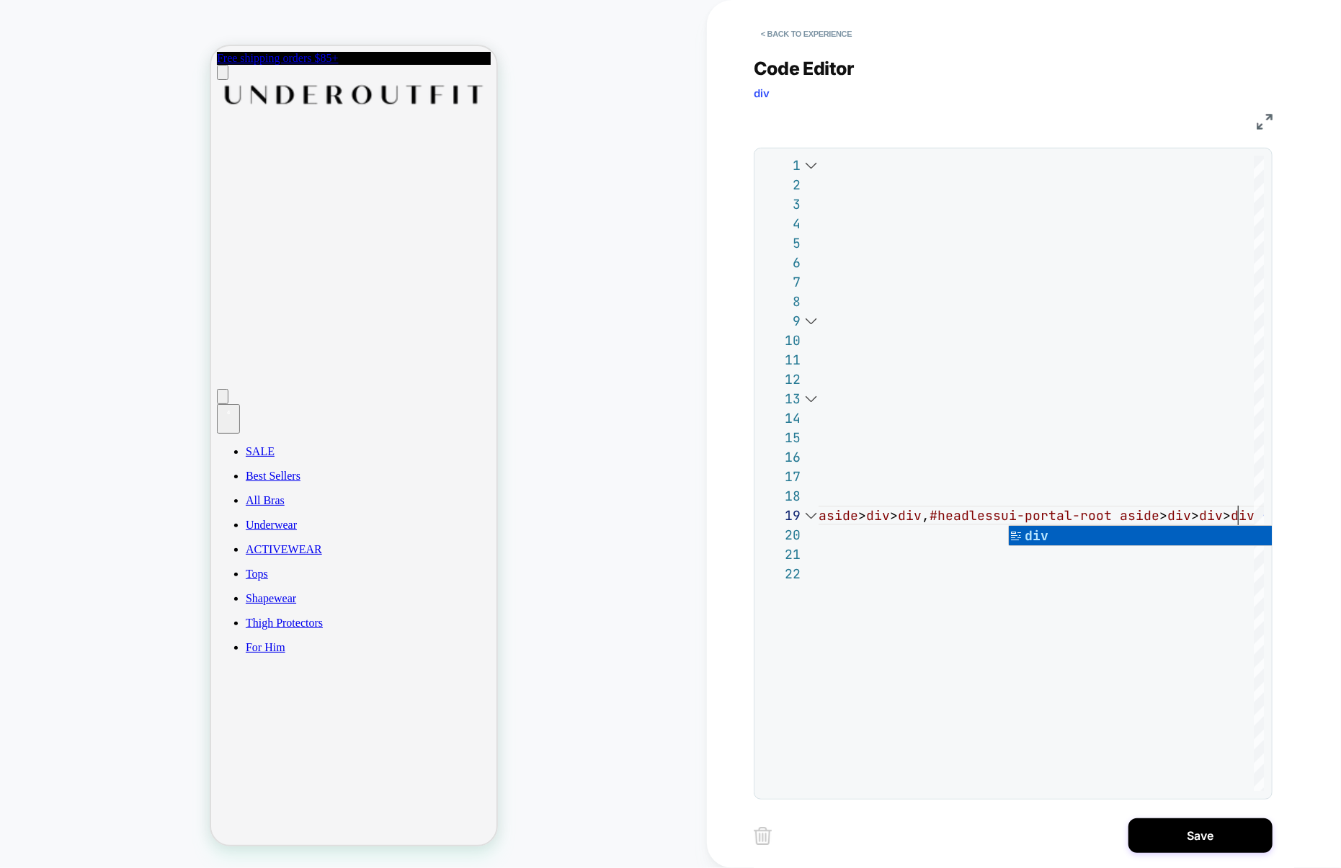
scroll to position [0, 0]
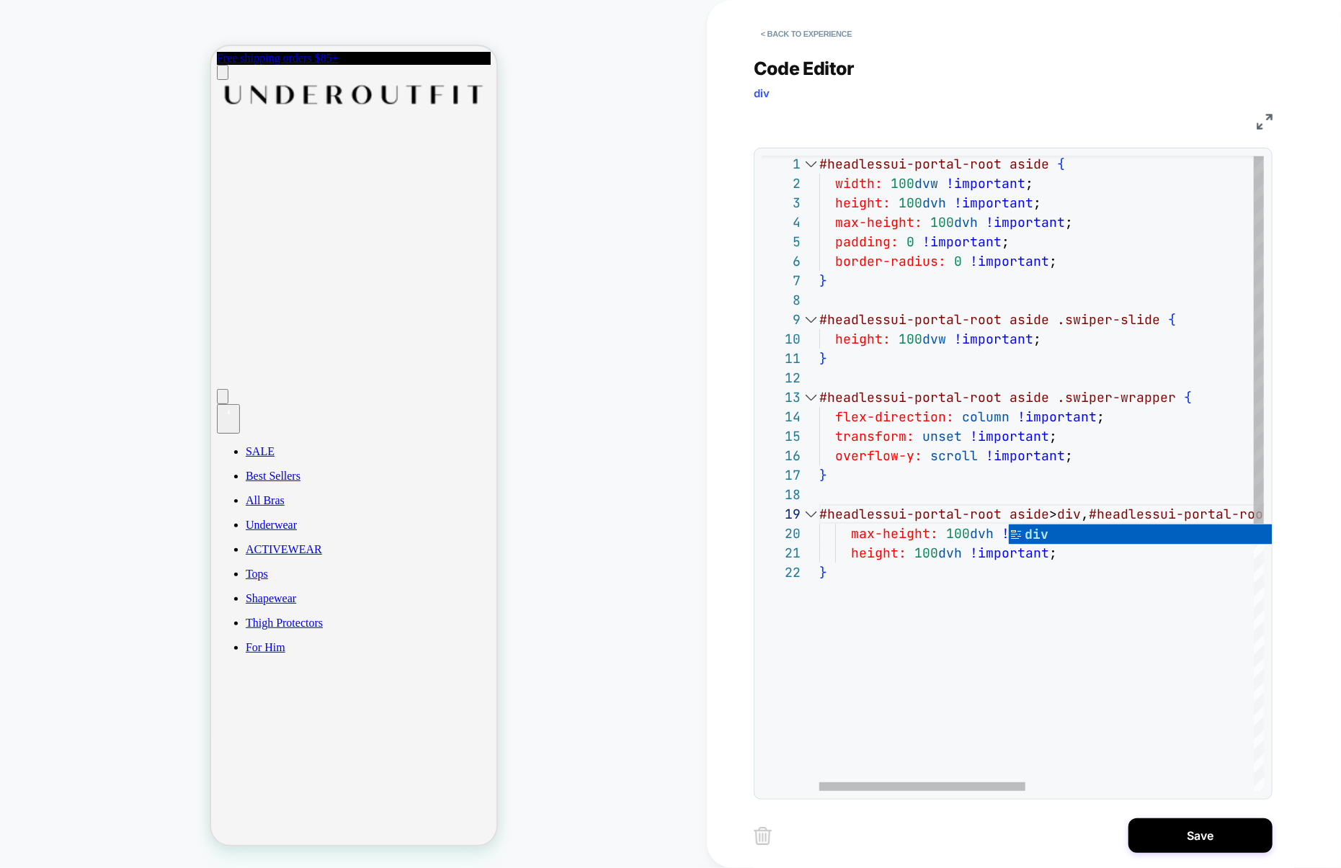
scroll to position [19, 7]
click at [845, 661] on div "#headlessui-portal-root aside { width: 100 dvw !important ; height: 100 dvh !im…" at bounding box center [1287, 676] width 936 height 1044
click at [882, 639] on div "#headlessui-portal-root aside { width: 100 dvw !important ; height: 100 dvh !im…" at bounding box center [1287, 695] width 936 height 1083
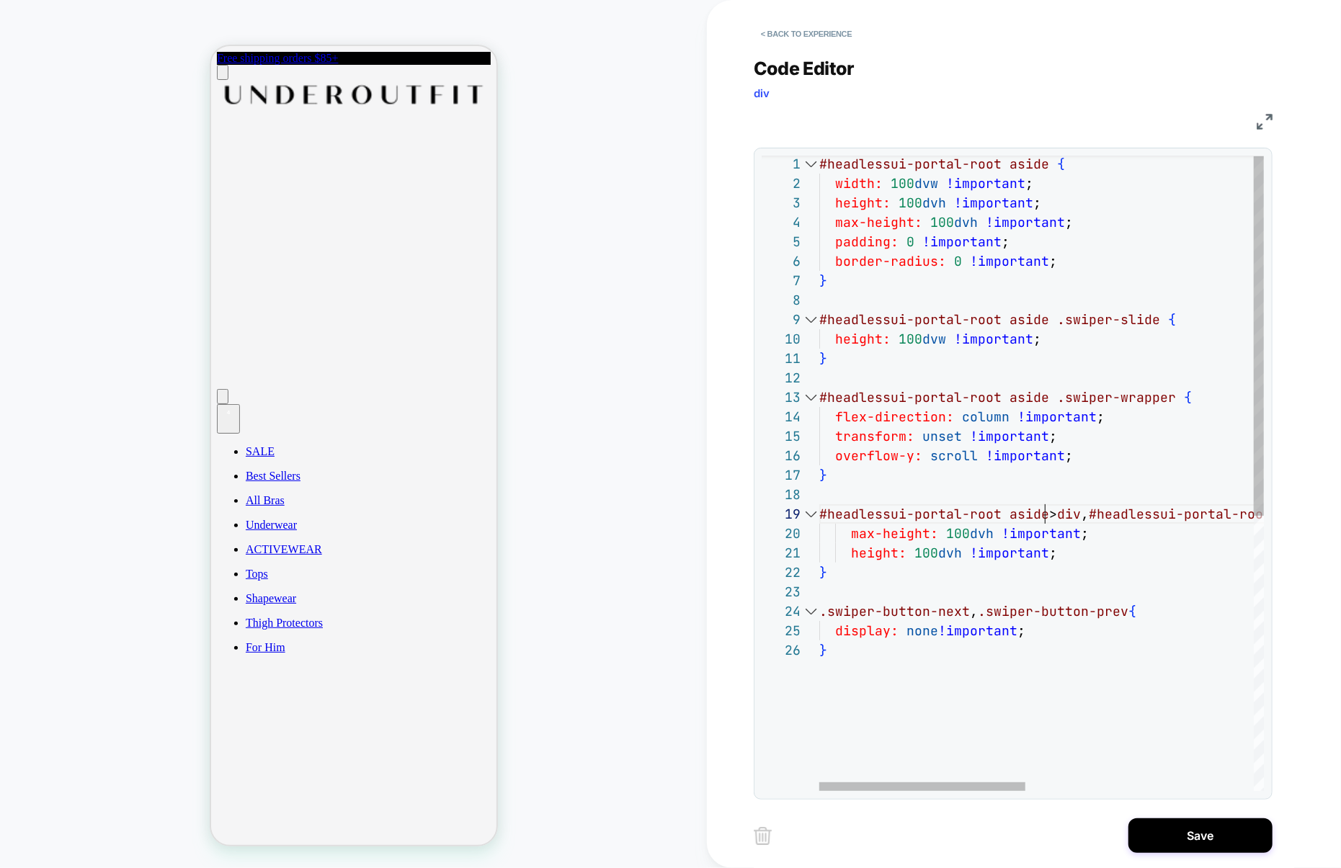
scroll to position [156, 0]
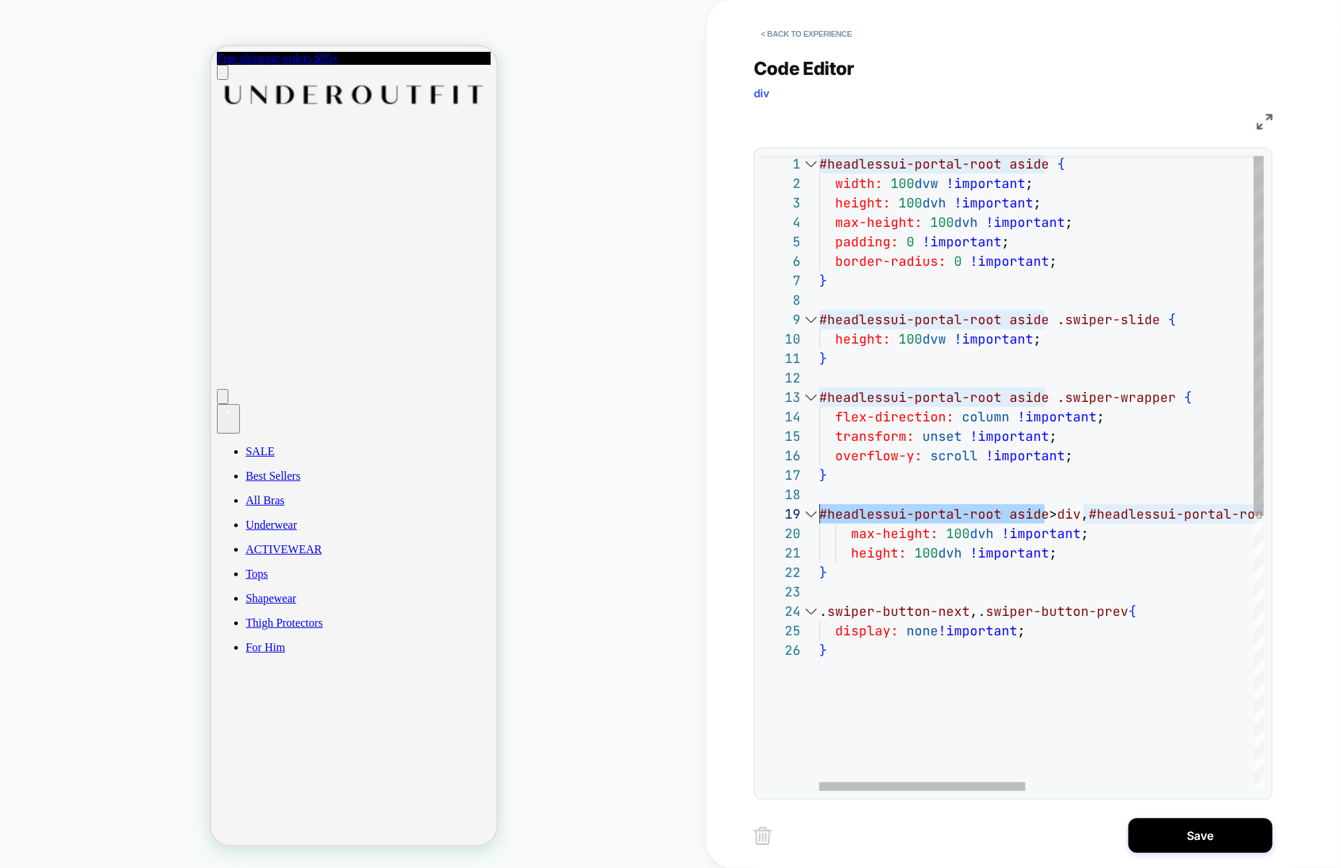
drag, startPoint x: 1046, startPoint y: 516, endPoint x: 655, endPoint y: 516, distance: 390.6
click at [654, 516] on div "PRODUCT: Smoothing At Waist Brief [sand] PRODUCT: Smoothing At Waist Brief [san…" at bounding box center [670, 434] width 1341 height 868
click at [824, 616] on div "#headlessui-portal-root aside { width: 100 dvw !important ; height: 100 dvh !im…" at bounding box center [1287, 715] width 936 height 1122
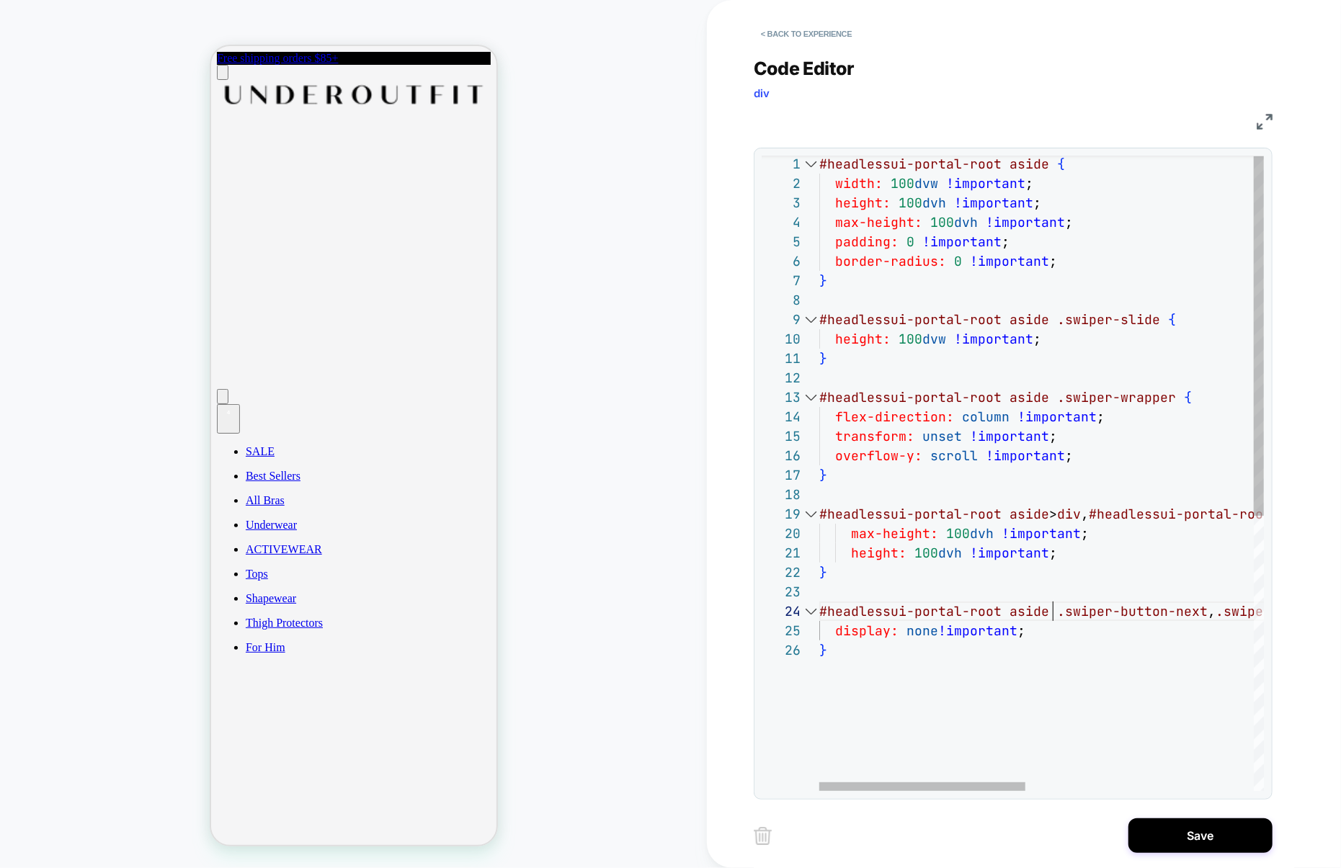
scroll to position [97, 7]
click at [883, 683] on div "#headlessui-portal-root aside { width: 100 dvw !important ; height: 100 dvh !im…" at bounding box center [1287, 715] width 936 height 1122
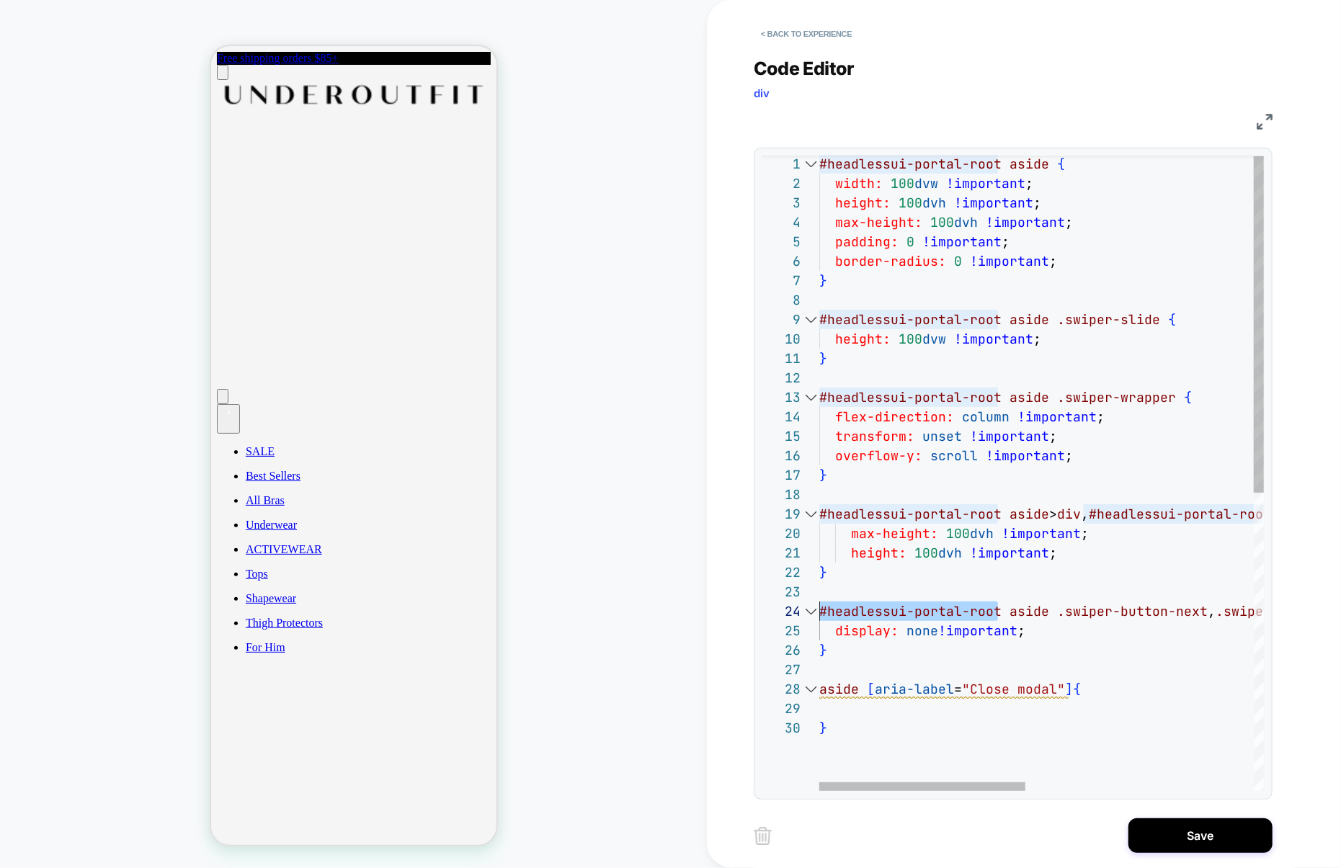
drag, startPoint x: 998, startPoint y: 610, endPoint x: 794, endPoint y: 610, distance: 204.0
click at [819, 610] on div "#headlessui-portal-root aside { width: 100 dvw !important ; height: 100 dvh !im…" at bounding box center [1287, 754] width 936 height 1200
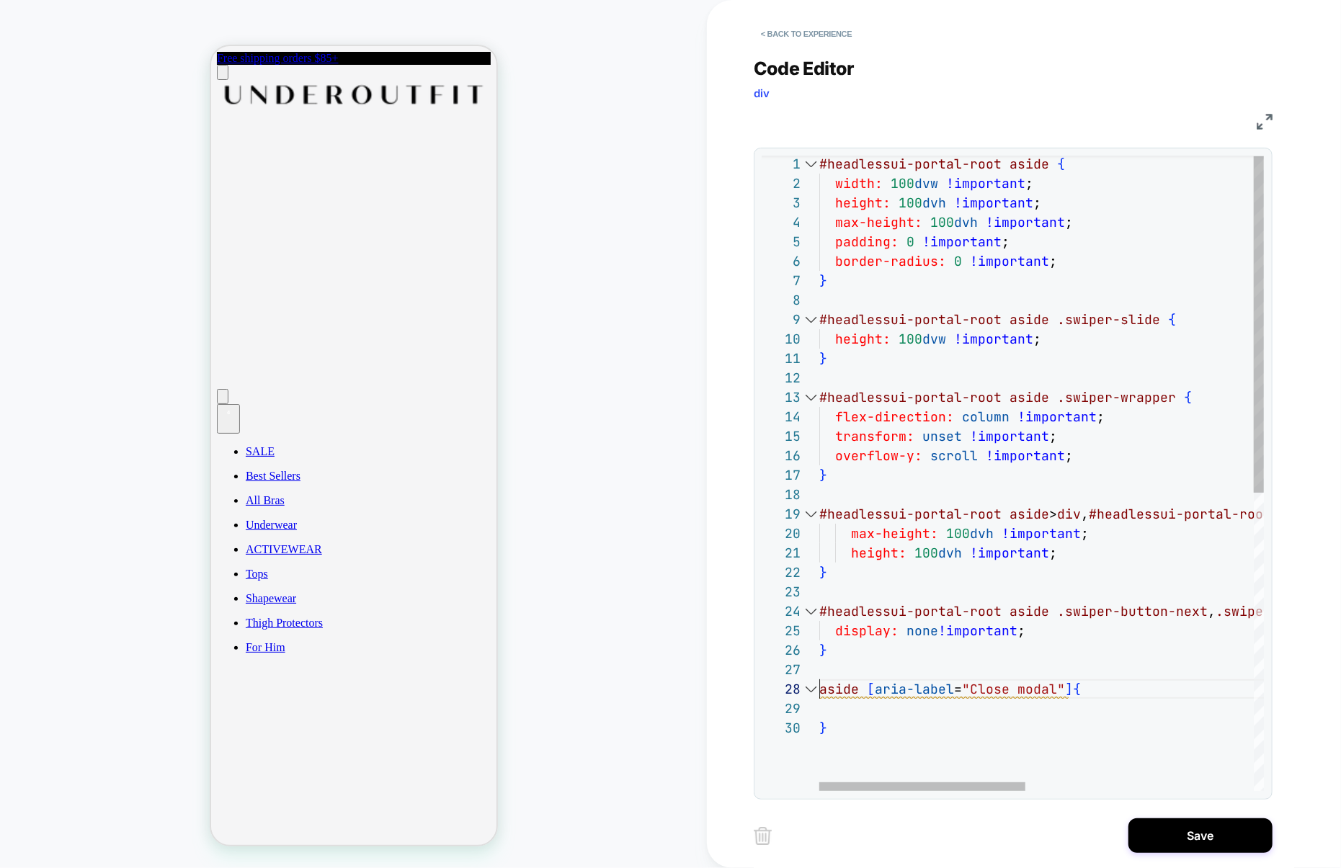
click at [822, 690] on div "#headlessui-portal-root aside { width: 100 dvw !important ; height: 100 dvh !im…" at bounding box center [1287, 754] width 936 height 1200
click at [880, 717] on div "#headlessui-portal-root aside { width: 100 dvw !important ; height: 100 dvh !im…" at bounding box center [1287, 754] width 936 height 1200
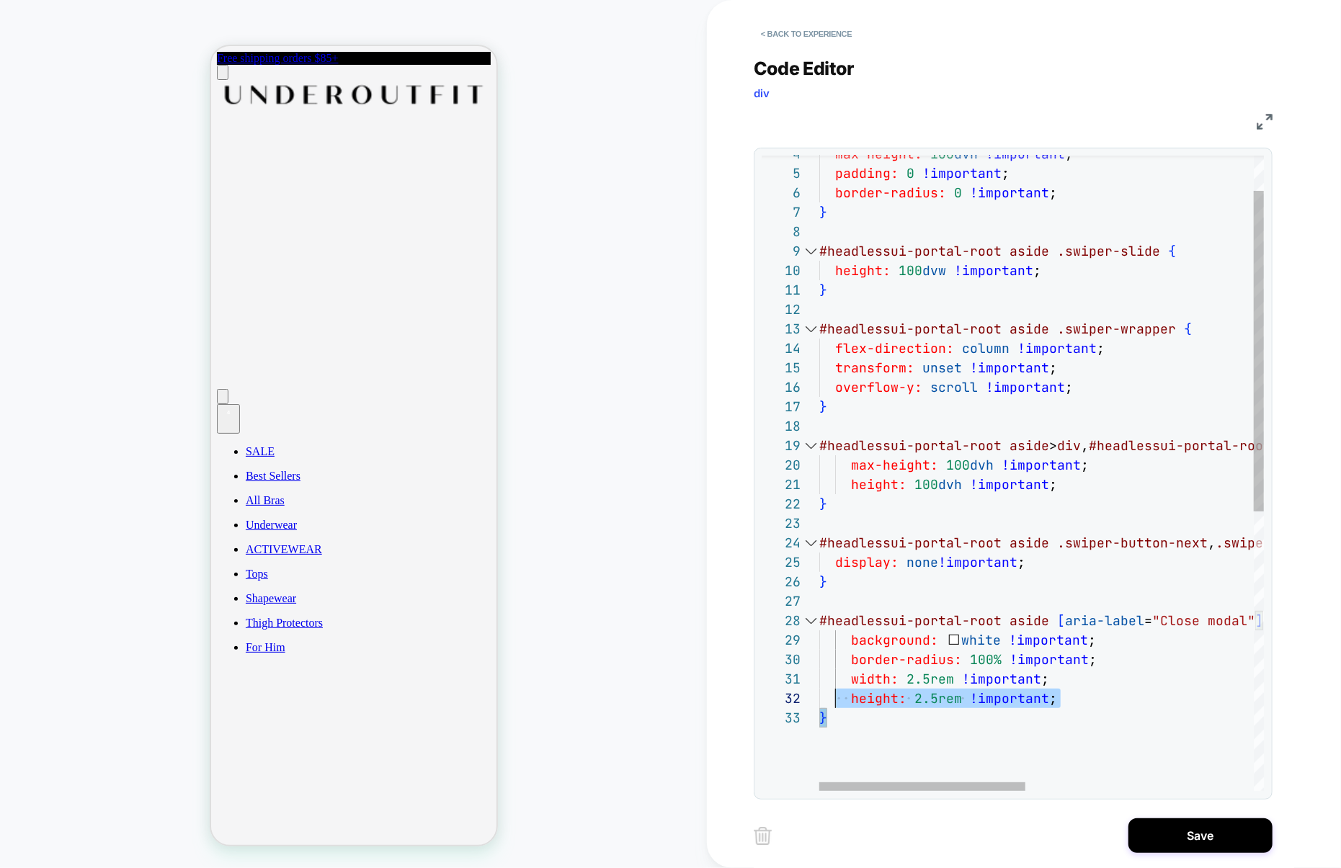
scroll to position [136, 0]
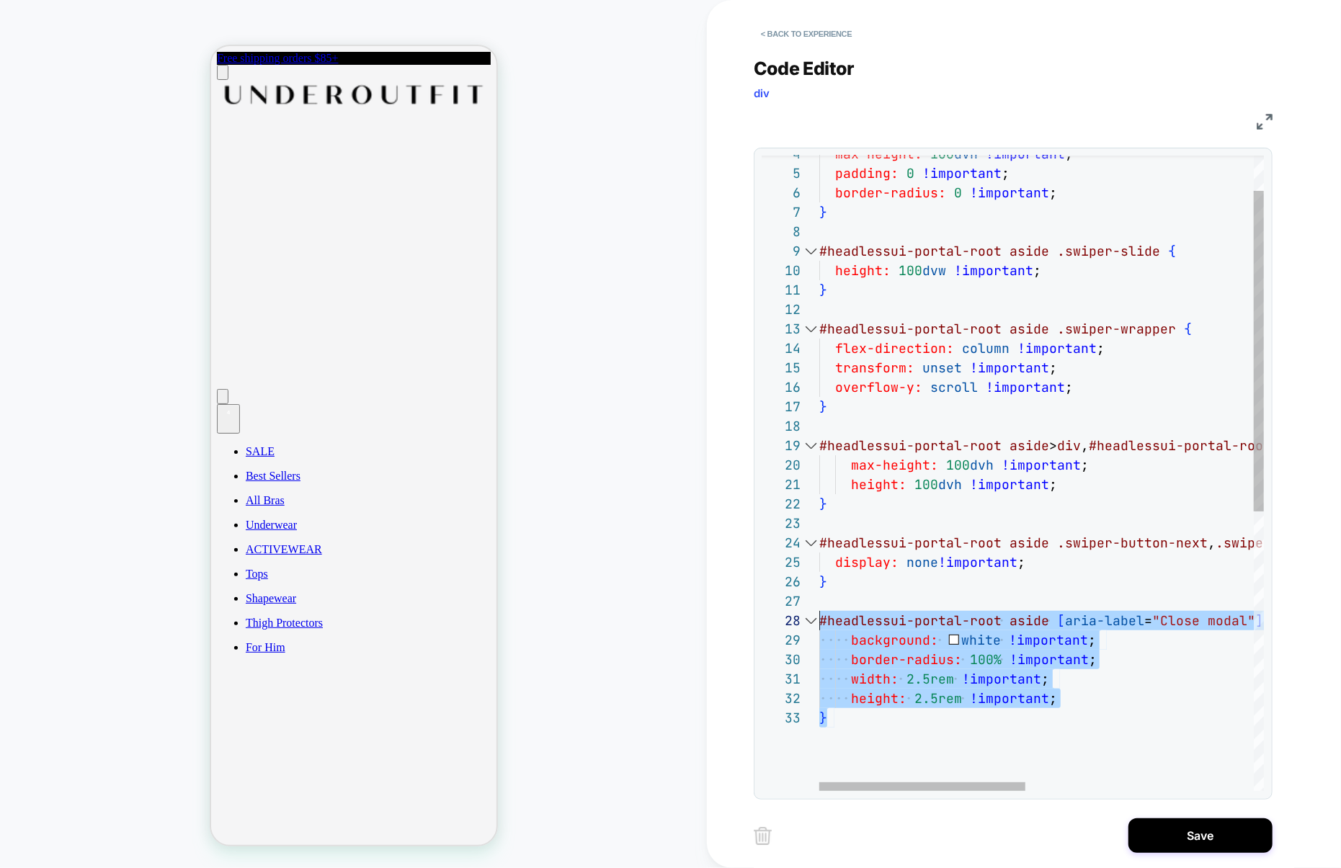
drag, startPoint x: 868, startPoint y: 719, endPoint x: 814, endPoint y: 623, distance: 110.0
click at [819, 623] on div "max-height: 100 dvh !important ; padding: 0 !important ; border-radius: 0 !impo…" at bounding box center [1287, 715] width 936 height 1258
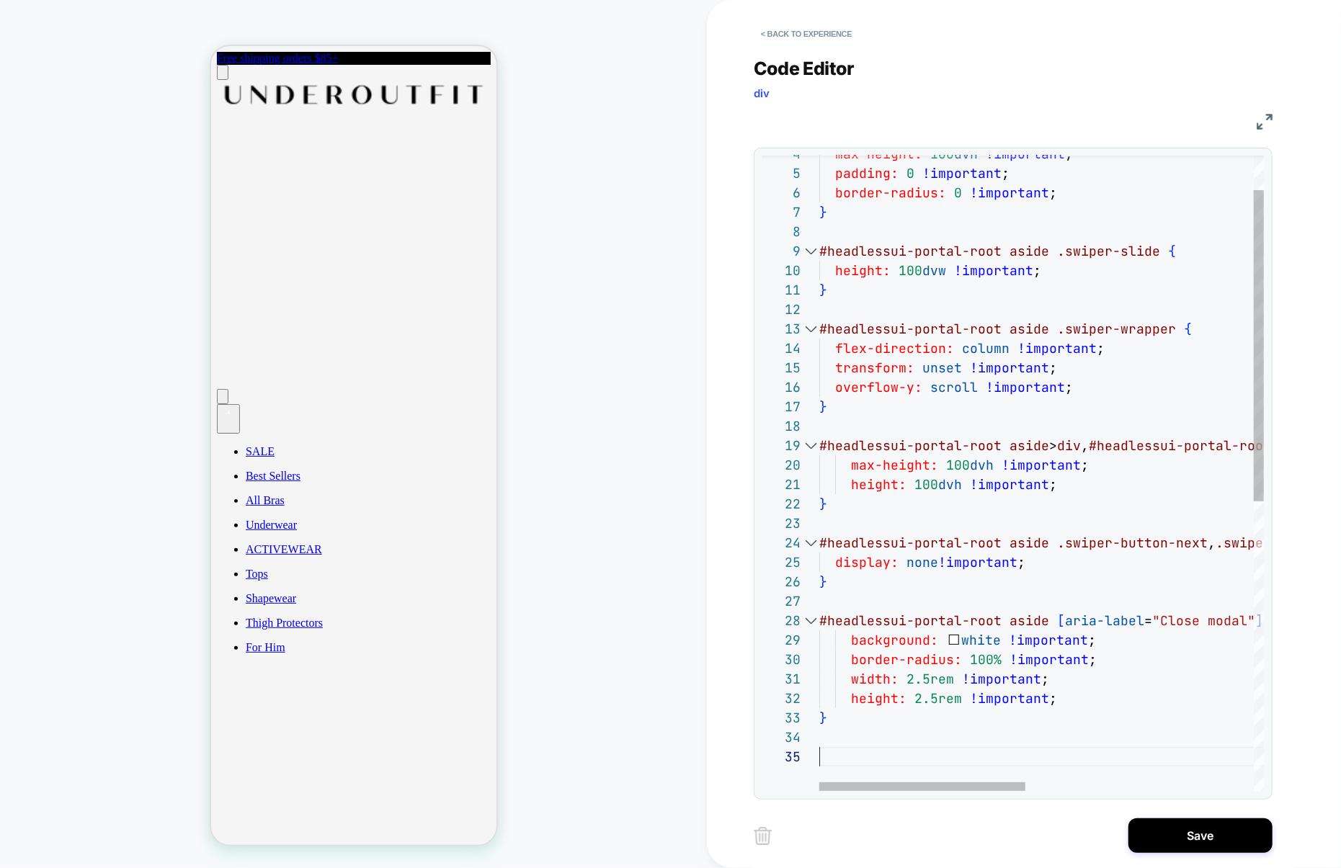
scroll to position [174, 7]
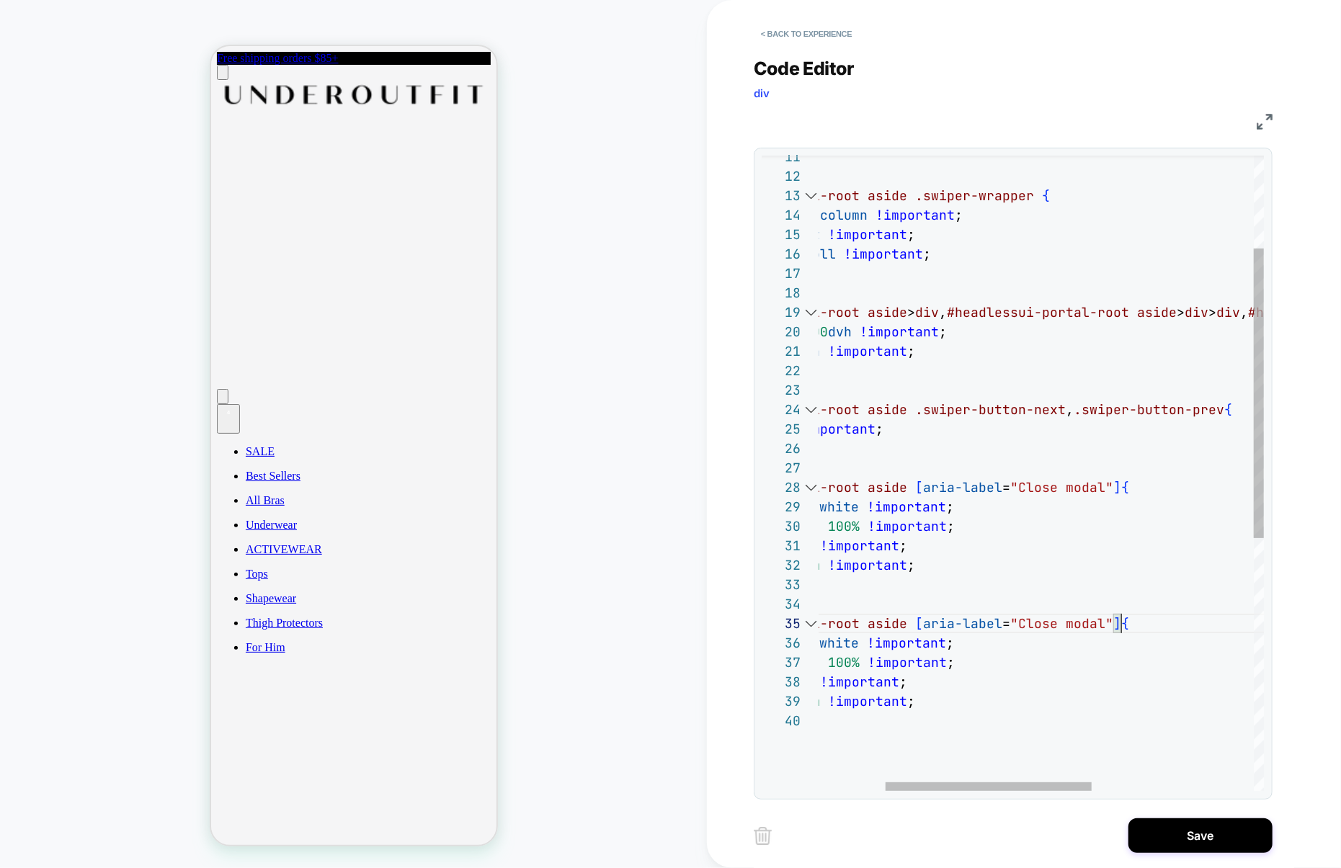
click at [1173, 625] on div "} #headlessui-portal-root aside .swiper-wrapper { flex-direction: column !impor…" at bounding box center [1145, 649] width 936 height 1395
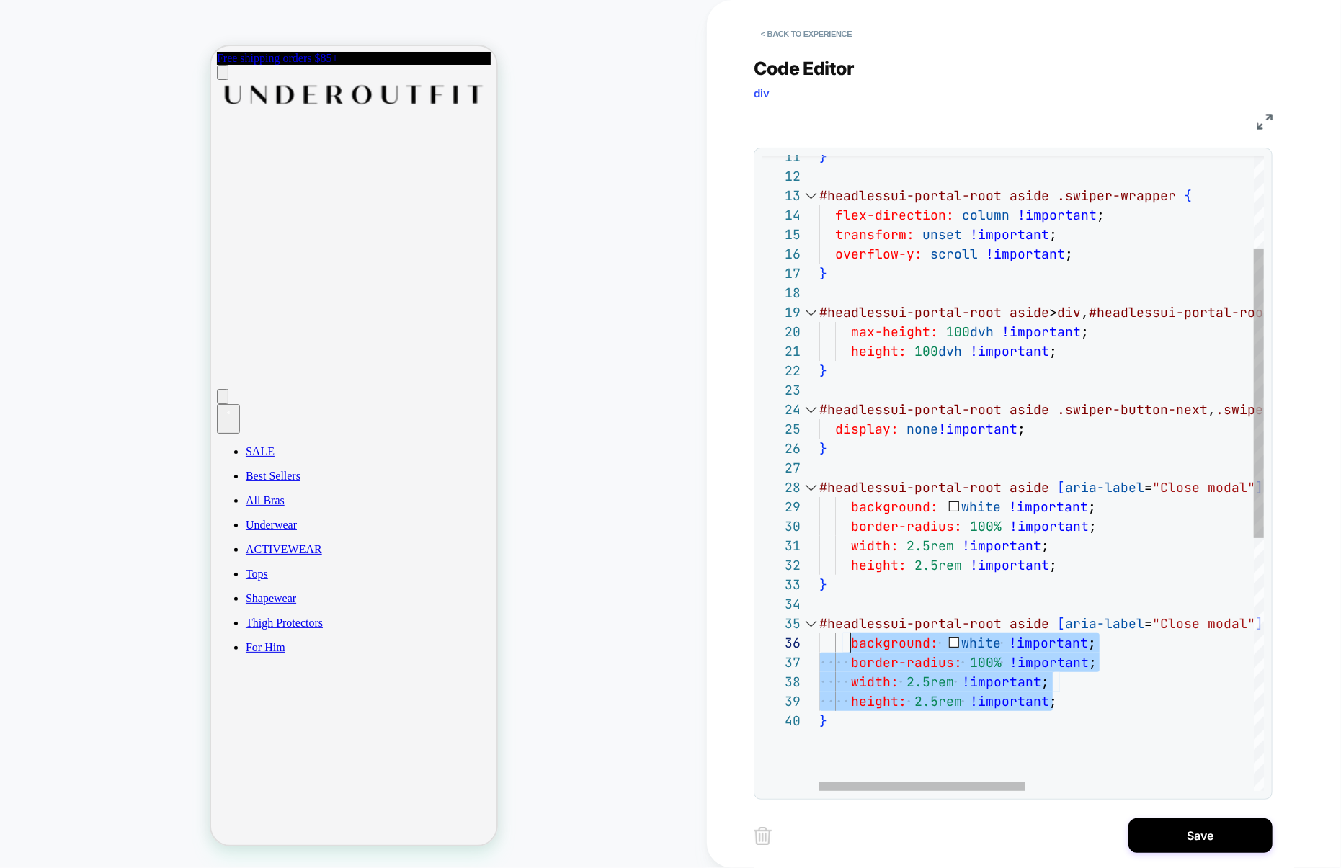
scroll to position [97, 0]
drag, startPoint x: 1075, startPoint y: 703, endPoint x: 812, endPoint y: 644, distance: 270.2
click at [811, 644] on div "11 12 13 14 15 16 17 18 19 20 21 22 23 24 25 26 27 28 29 30 31 32 33 34 35 36 3…" at bounding box center [1013, 474] width 502 height 636
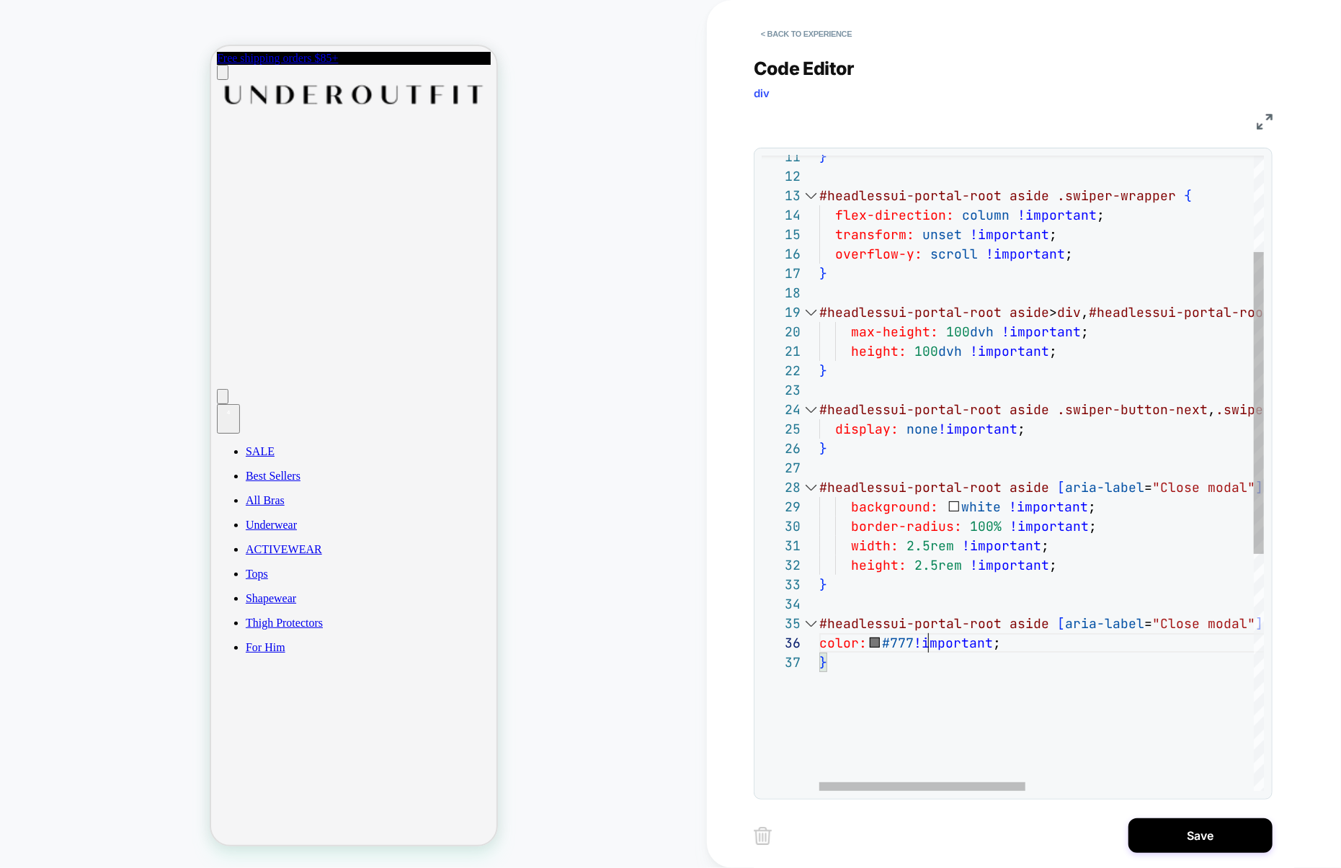
scroll to position [97, 108]
click at [1080, 567] on div "} #headlessui-portal-root aside .swiper-wrapper { flex-direction: column !impor…" at bounding box center [1287, 620] width 936 height 1336
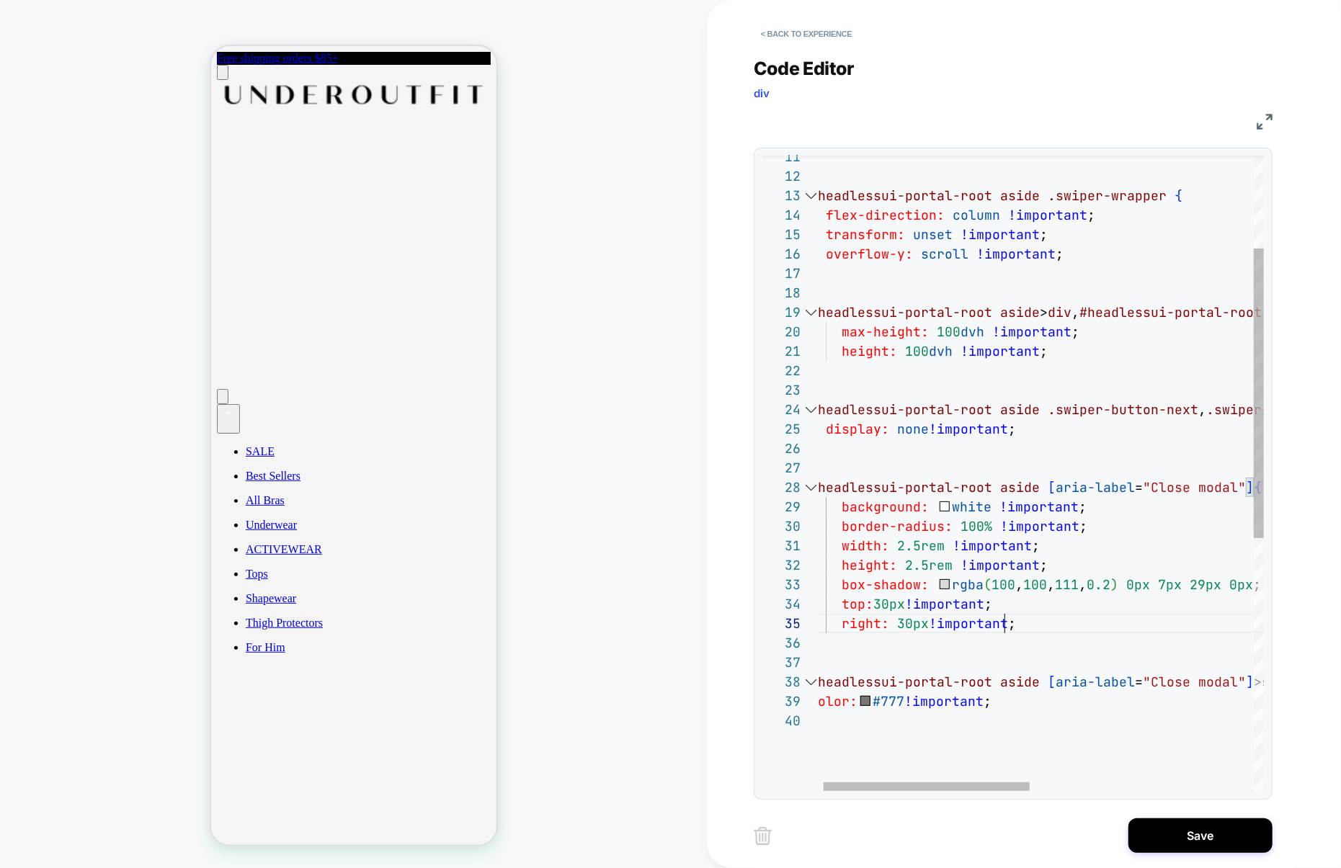
scroll to position [78, 195]
click at [879, 605] on div "} #headlessui-portal-root aside .swiper-wrapper { flex-direction: column !impor…" at bounding box center [1278, 649] width 936 height 1395
click at [879, 606] on div "} #headlessui-portal-root aside .swiper-wrapper { flex-direction: column !impor…" at bounding box center [1278, 649] width 936 height 1395
click at [936, 565] on div "} #headlessui-portal-root aside .swiper-wrapper { flex-direction: column !impor…" at bounding box center [1278, 649] width 936 height 1395
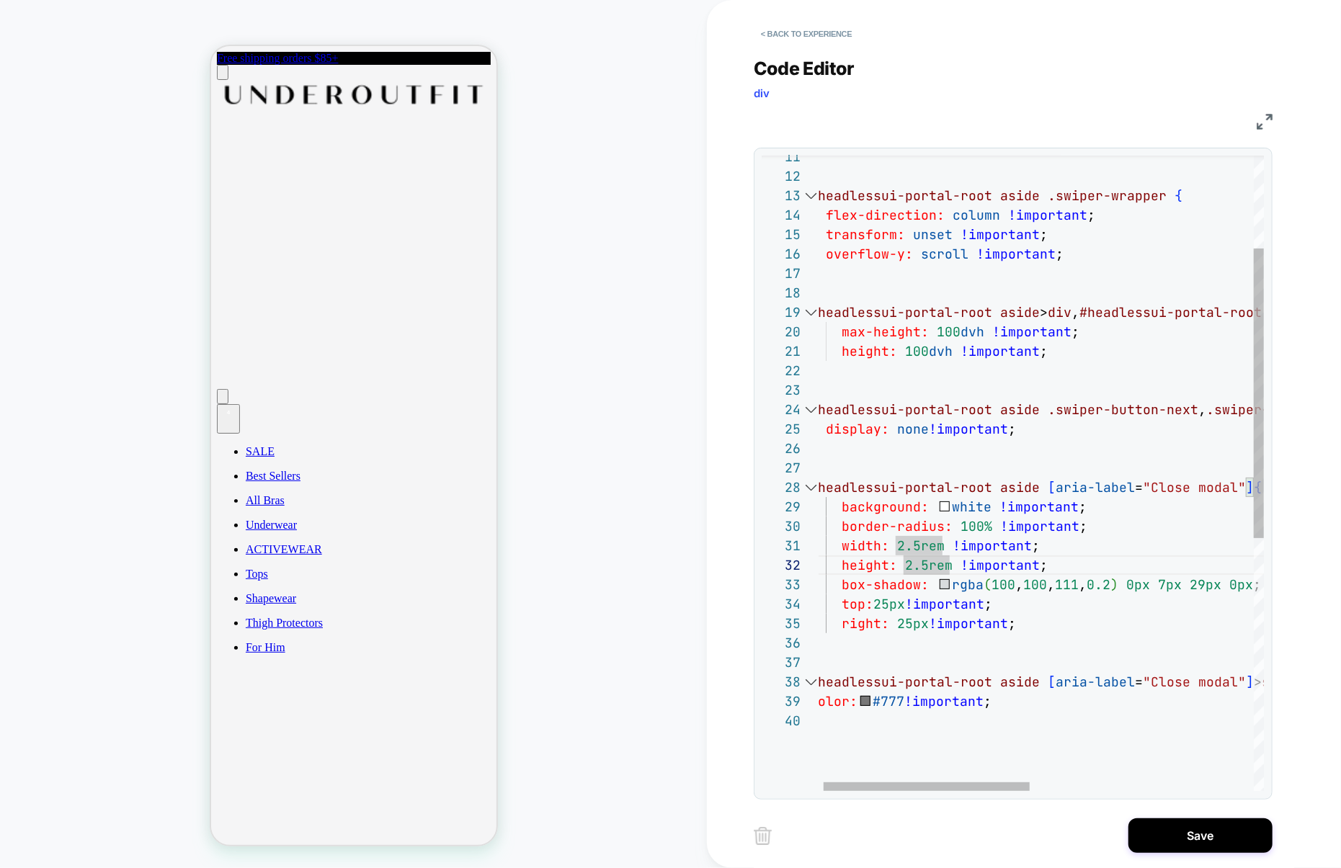
scroll to position [156, 156]
click at [964, 499] on div "} #headlessui-portal-root aside .swiper-wrapper { flex-direction: column !impor…" at bounding box center [1278, 649] width 936 height 1395
type textarea "**********"
click at [882, 605] on div "} #headlessui-portal-root aside .swiper-wrapper { flex-direction: column !impor…" at bounding box center [1278, 649] width 936 height 1395
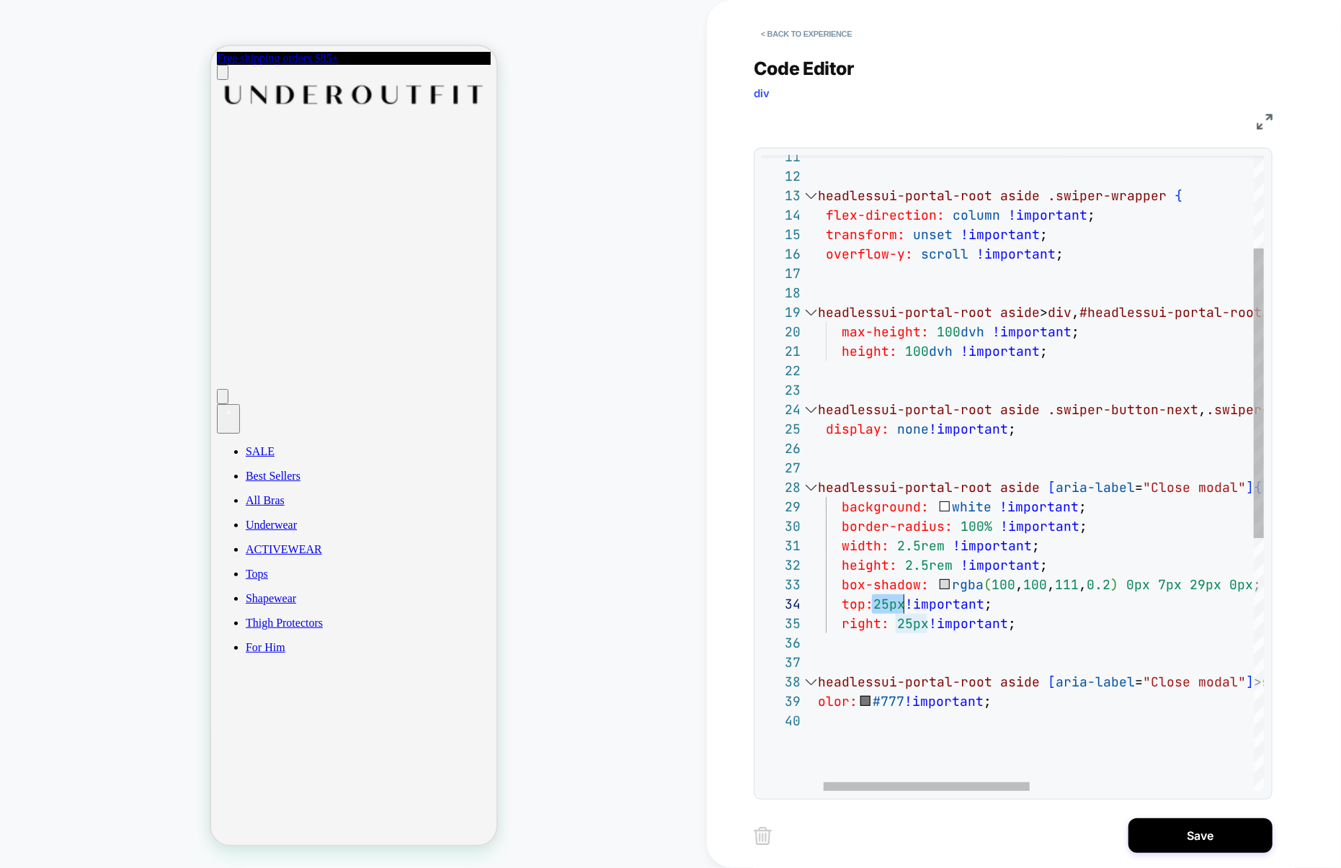
scroll to position [58, 94]
type textarea "****"
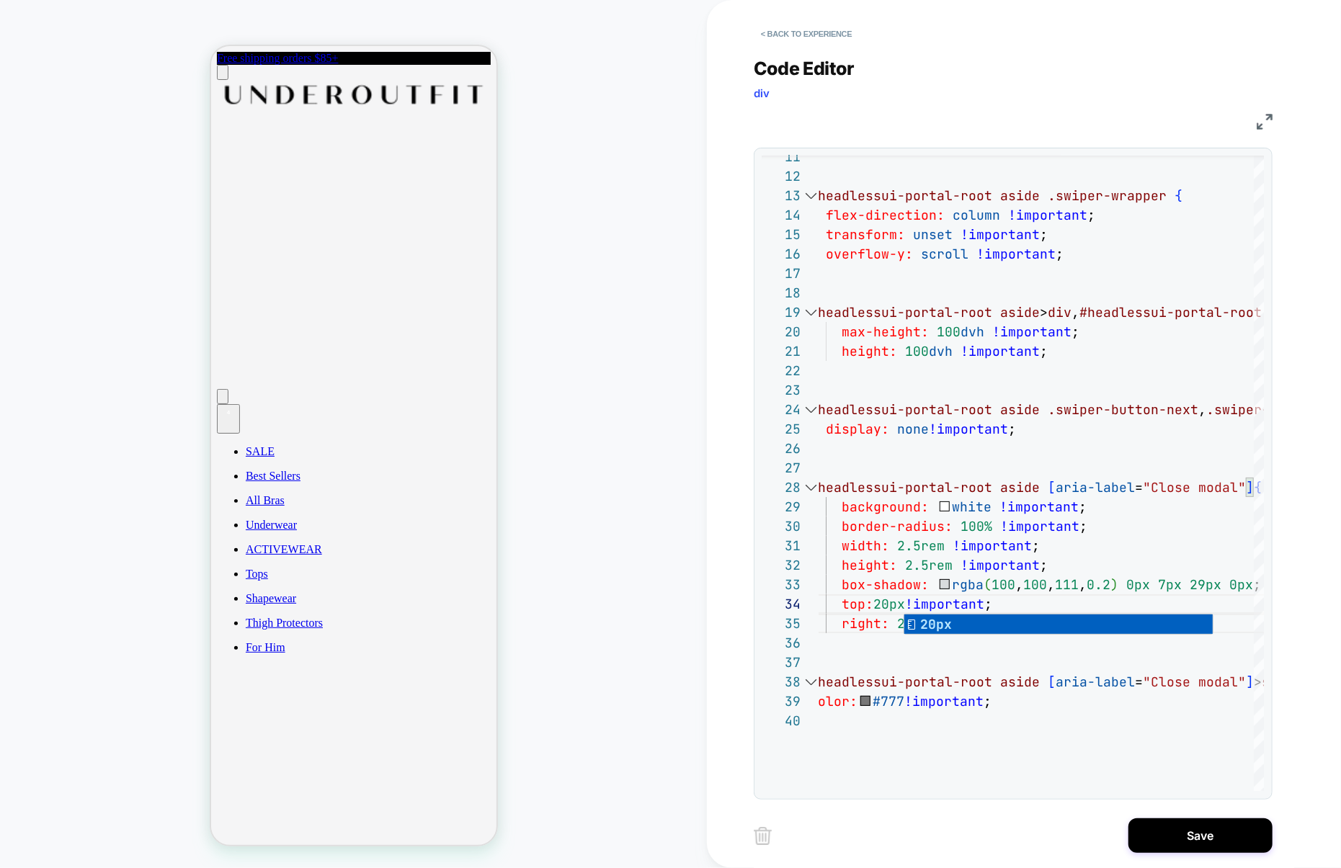
scroll to position [0, 0]
type textarea "**********"
click at [1207, 830] on button "Save" at bounding box center [1201, 836] width 144 height 35
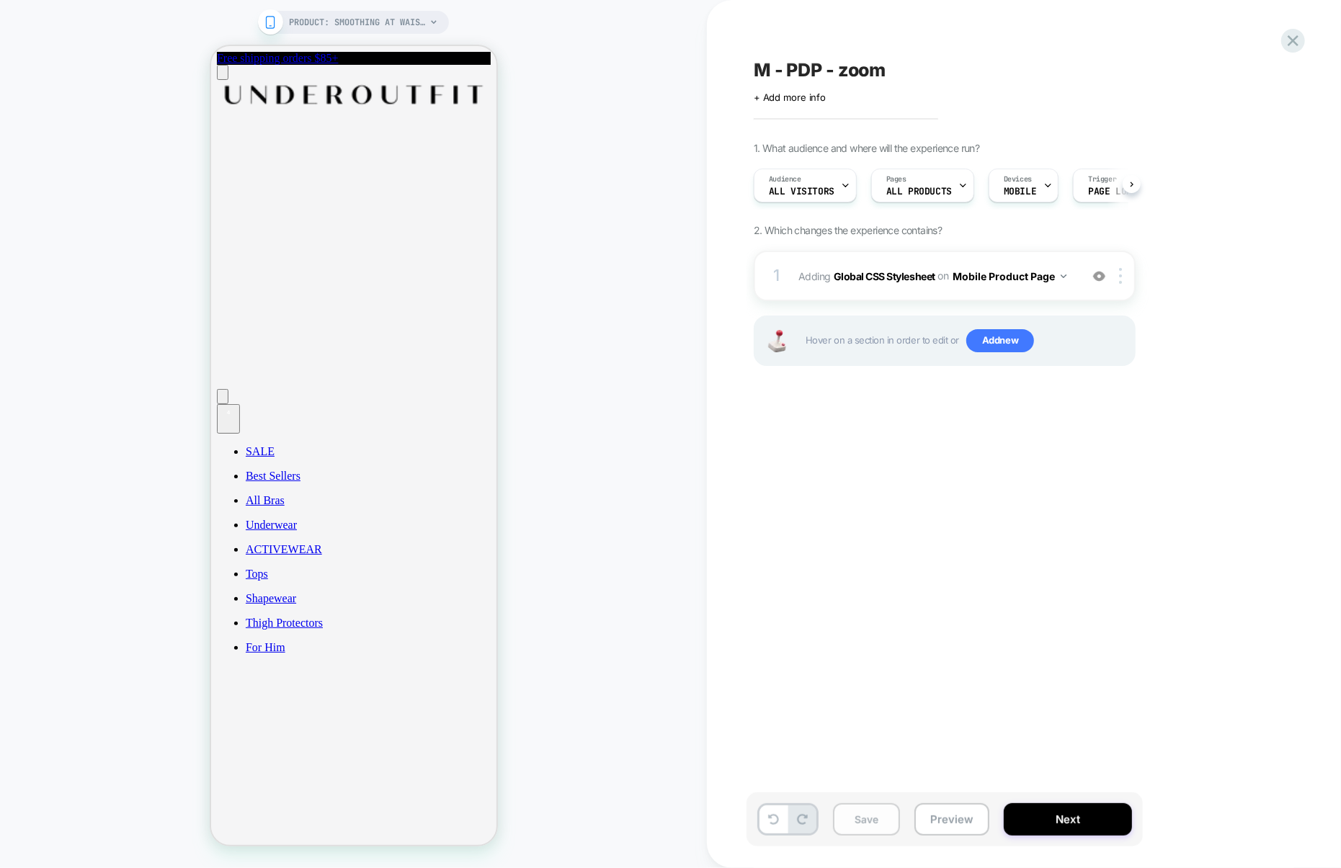
scroll to position [0, 1]
click at [884, 822] on button "Save" at bounding box center [866, 820] width 67 height 32
click at [959, 822] on button "Preview" at bounding box center [952, 820] width 75 height 32
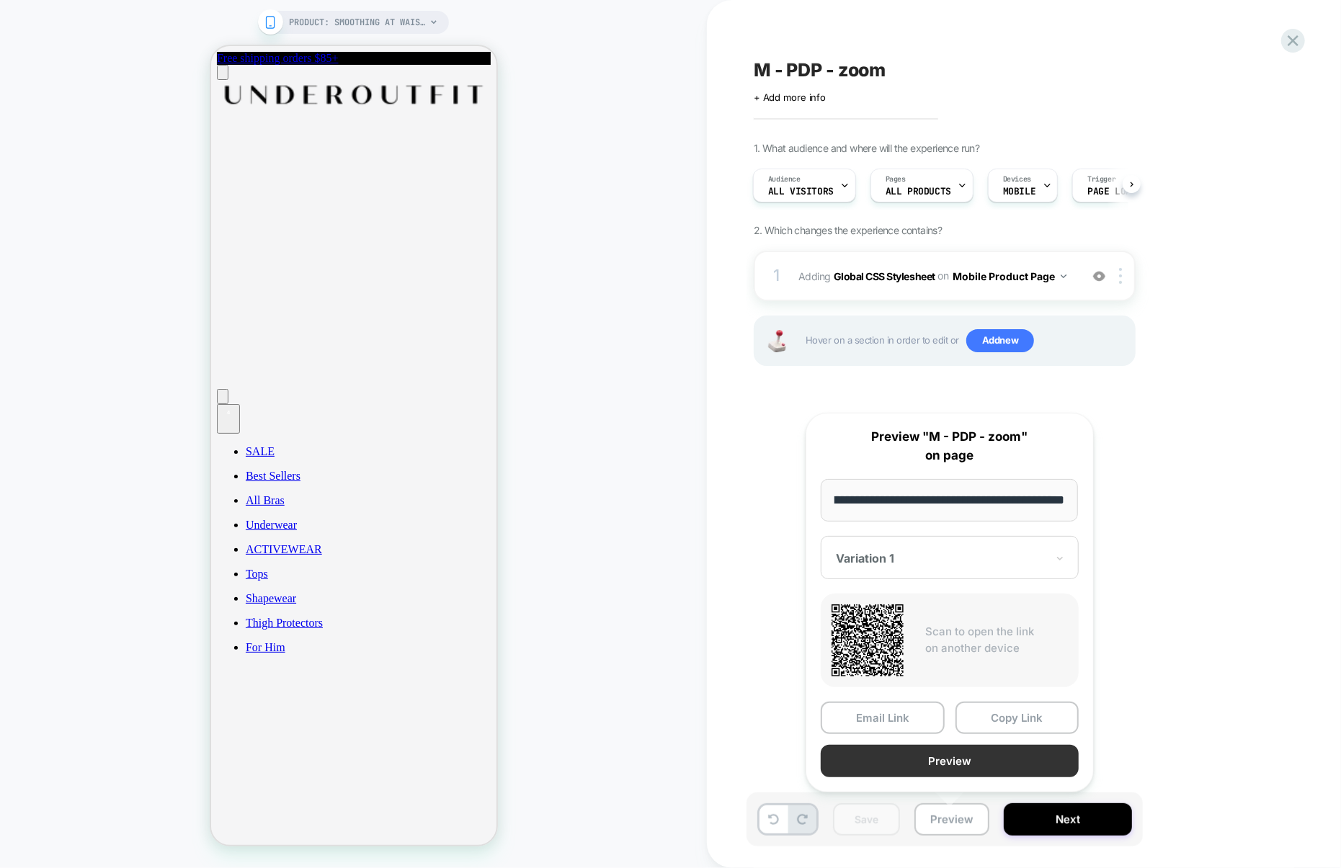
scroll to position [0, 0]
click at [962, 772] on button "Preview" at bounding box center [950, 761] width 258 height 32
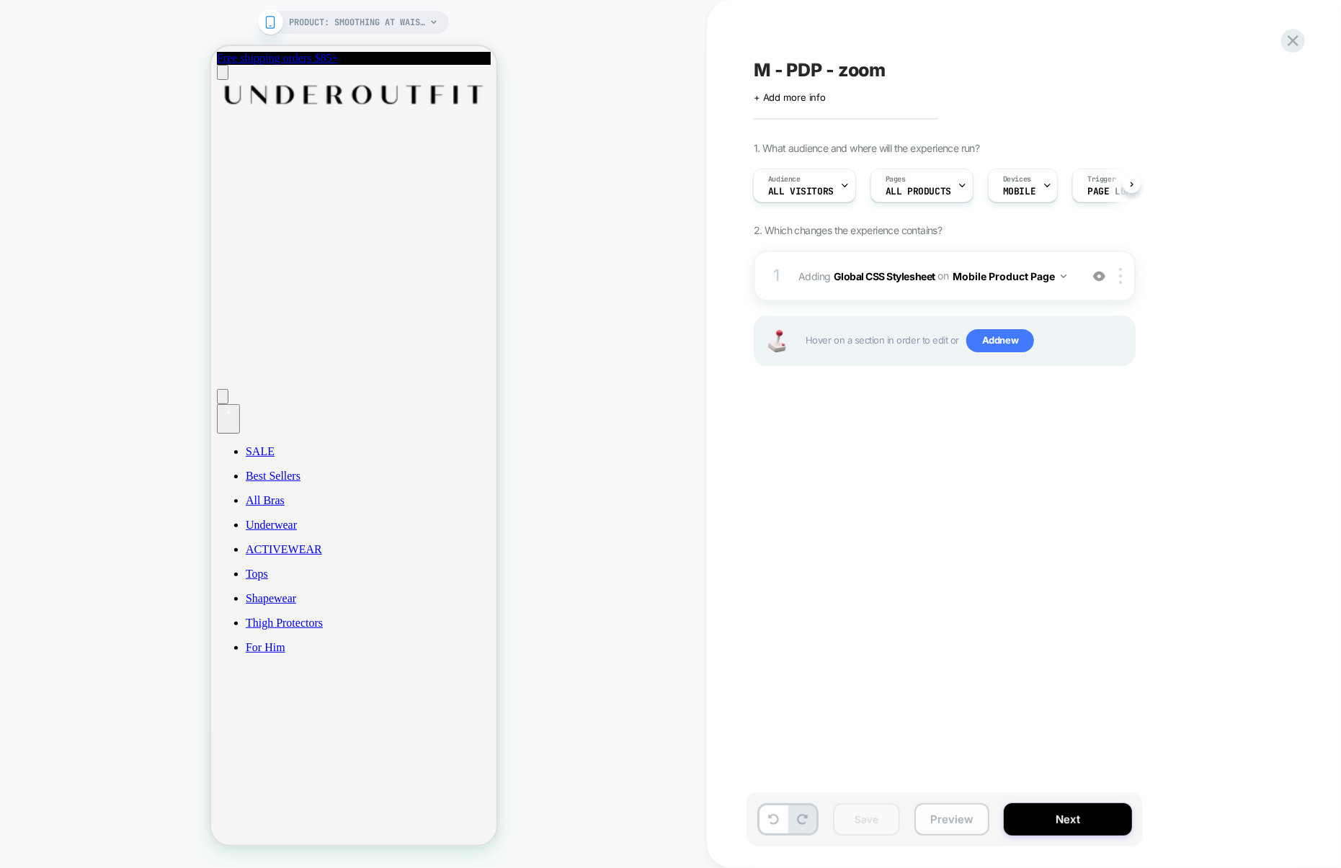
click at [954, 828] on button "Preview" at bounding box center [952, 820] width 75 height 32
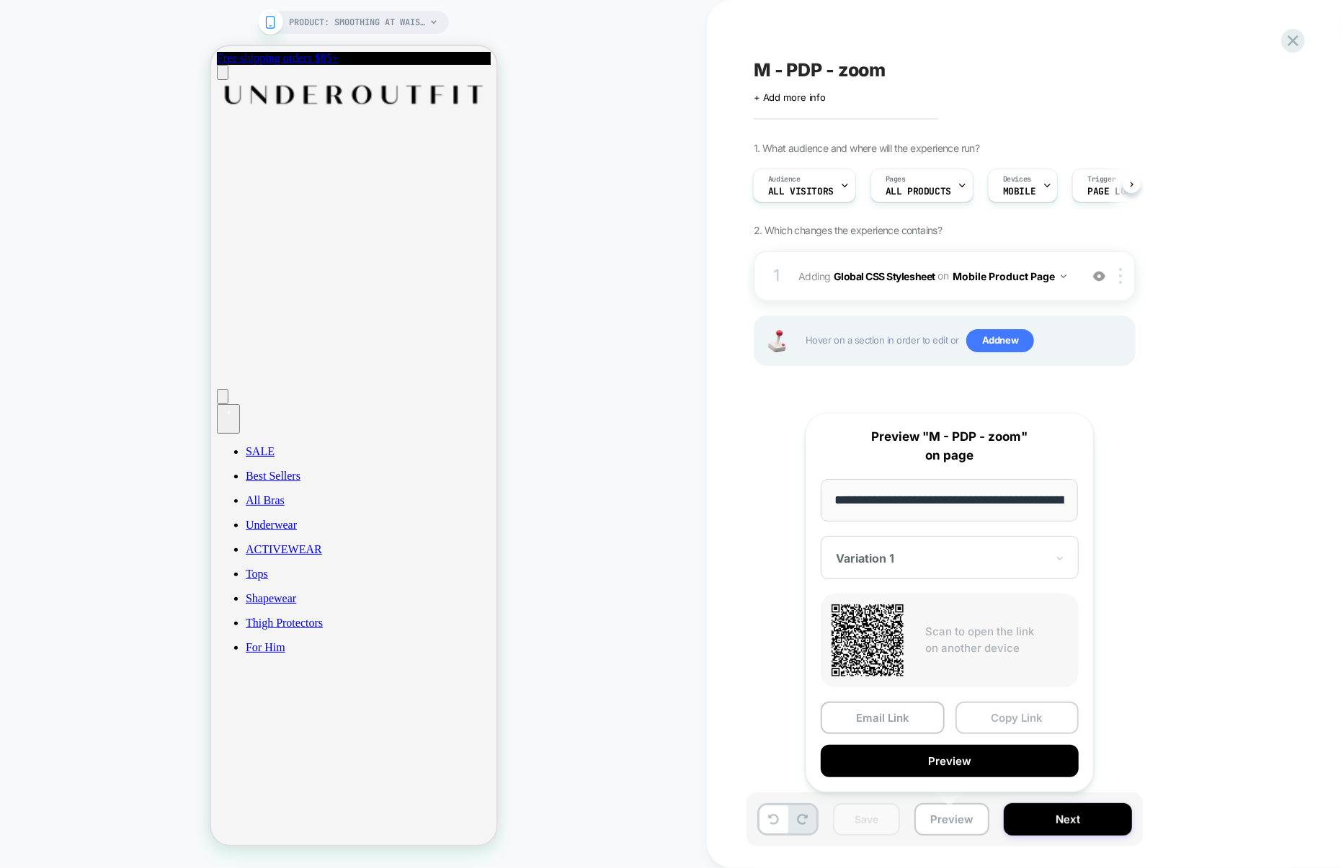
click at [1007, 716] on button "Copy Link" at bounding box center [1018, 718] width 124 height 32
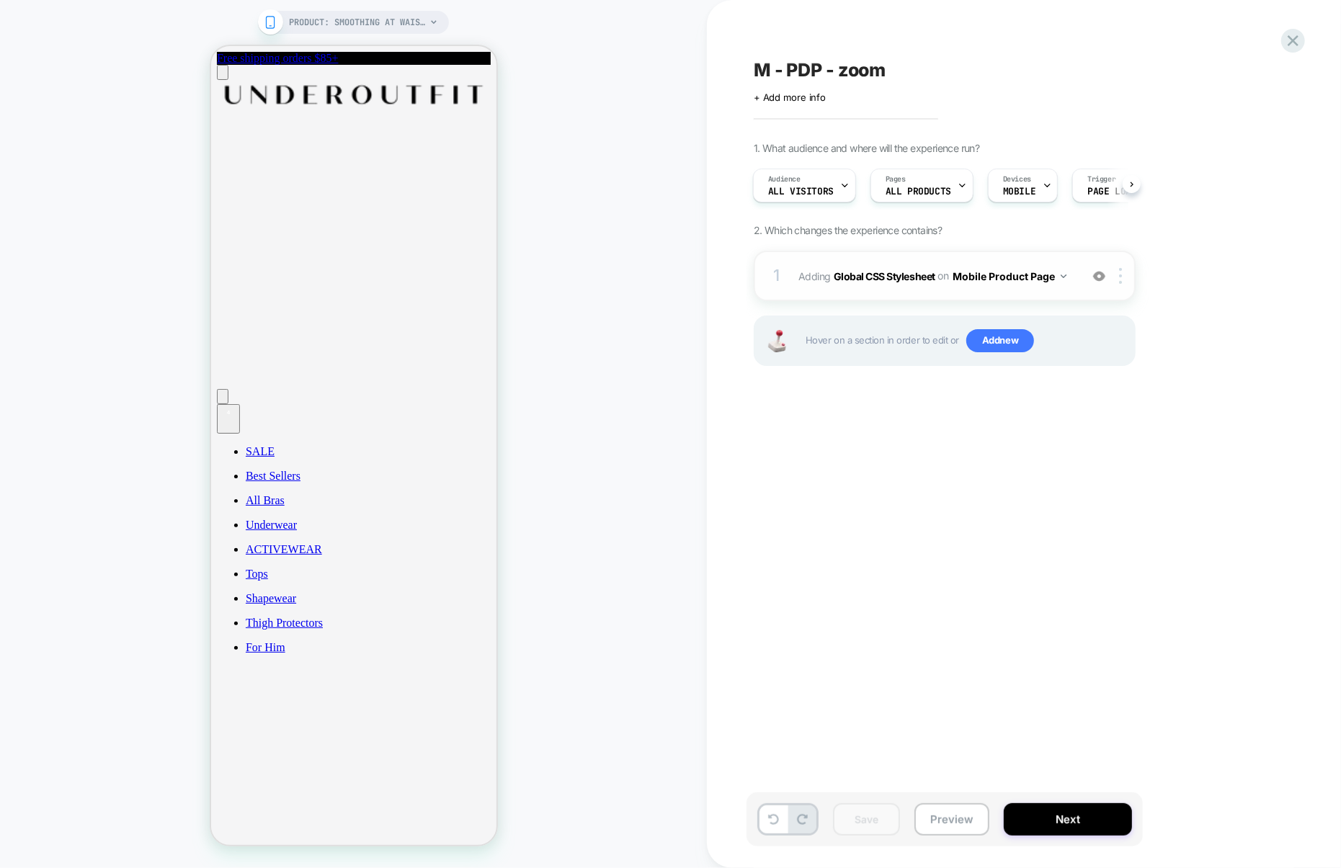
click at [874, 293] on div "1 Adding Global CSS Stylesheet on Mobile Product Page Add Before Add After Copy…" at bounding box center [945, 276] width 382 height 50
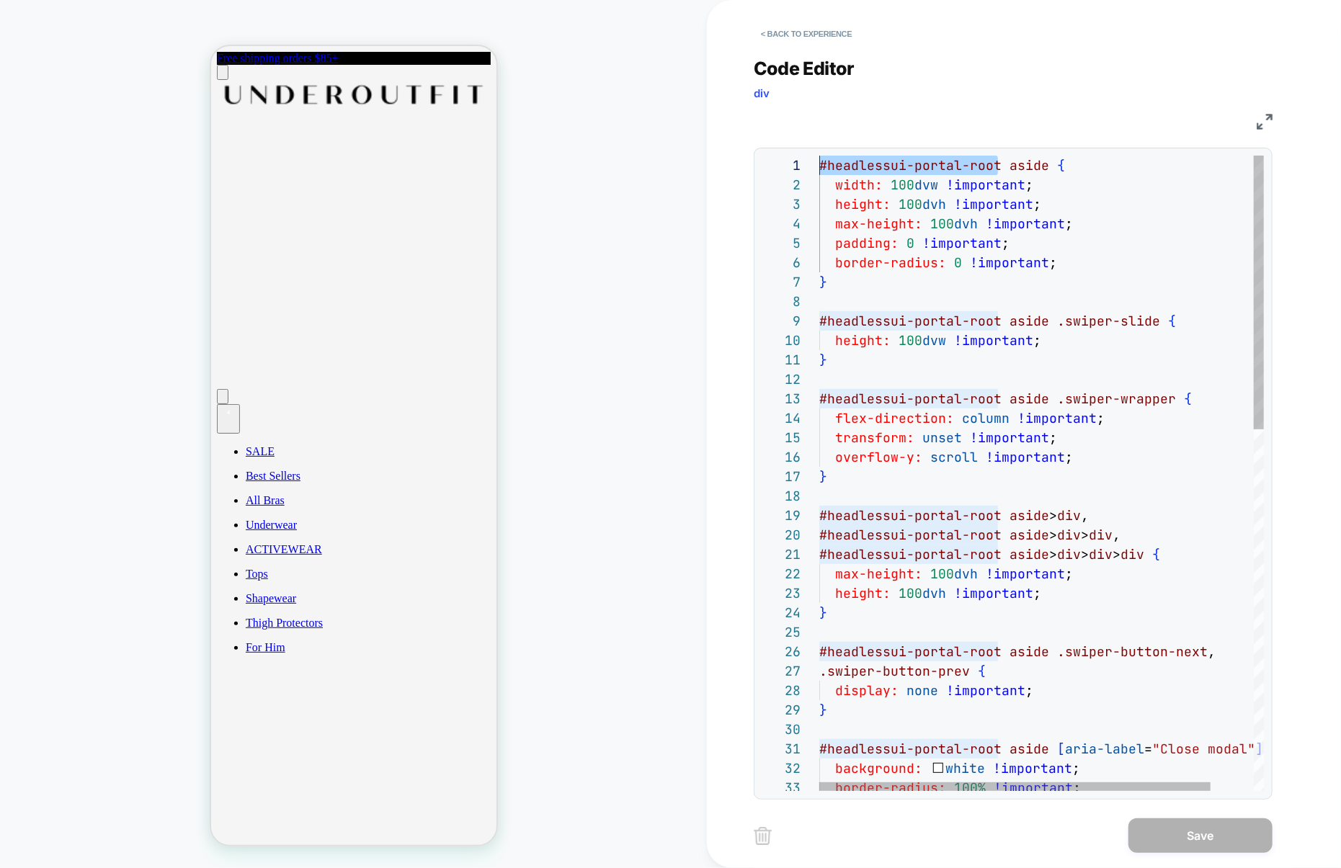
drag, startPoint x: 1000, startPoint y: 164, endPoint x: 699, endPoint y: 163, distance: 301.3
click at [699, 163] on div "PRODUCT: Smoothing At Waist Brief [sand] PRODUCT: Smoothing At Waist Brief [san…" at bounding box center [670, 434] width 1341 height 868
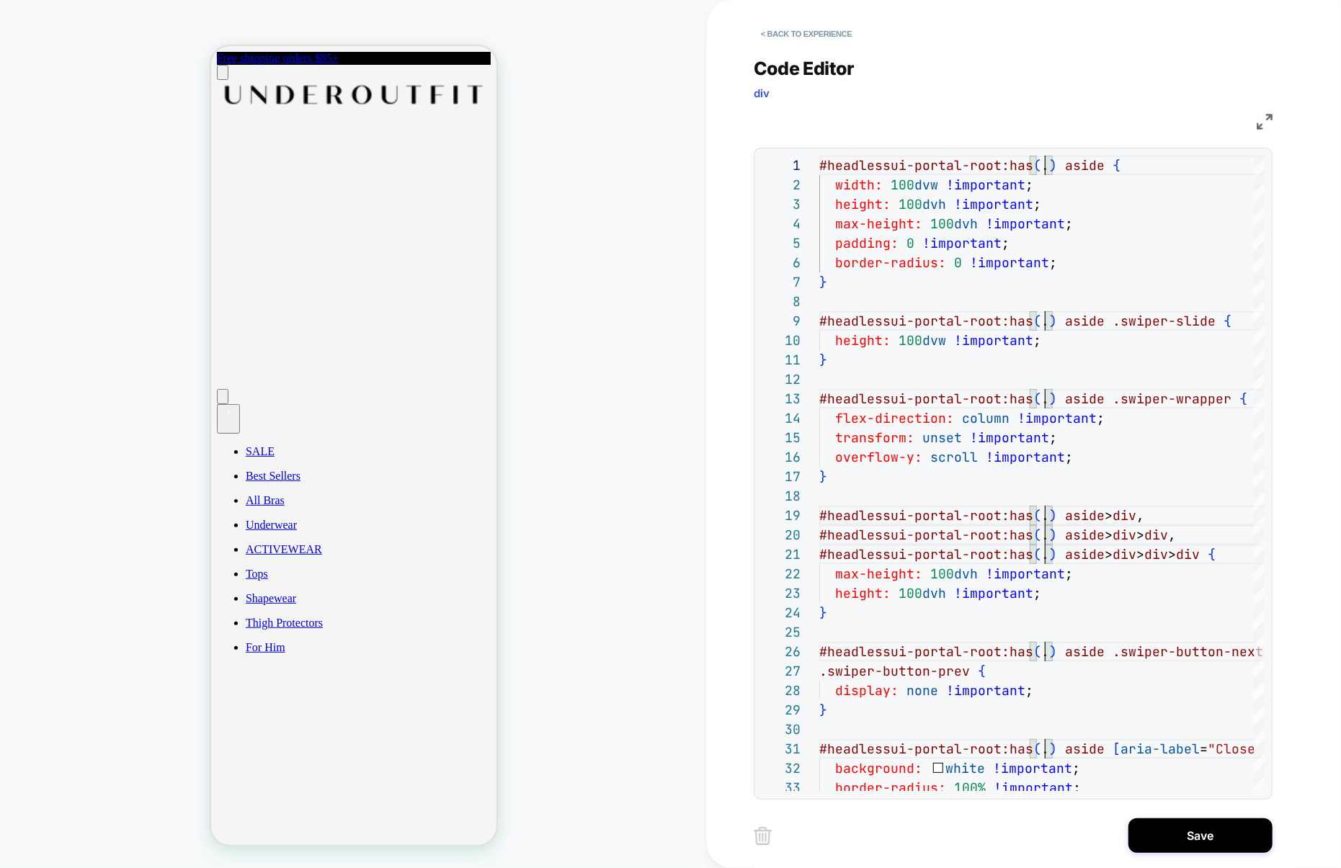
scroll to position [0, 389]
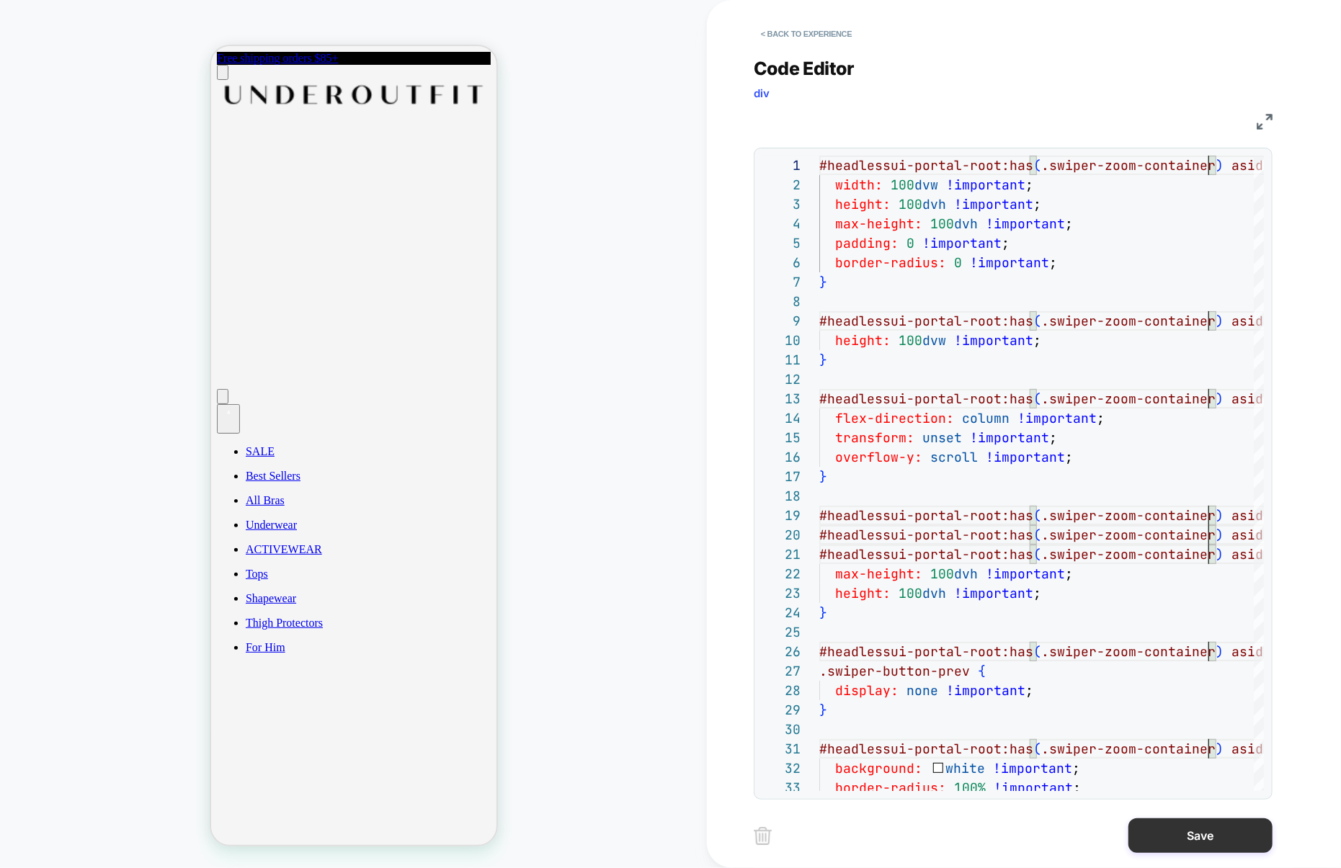
type textarea "**********"
click at [1188, 833] on button "Save" at bounding box center [1201, 836] width 144 height 35
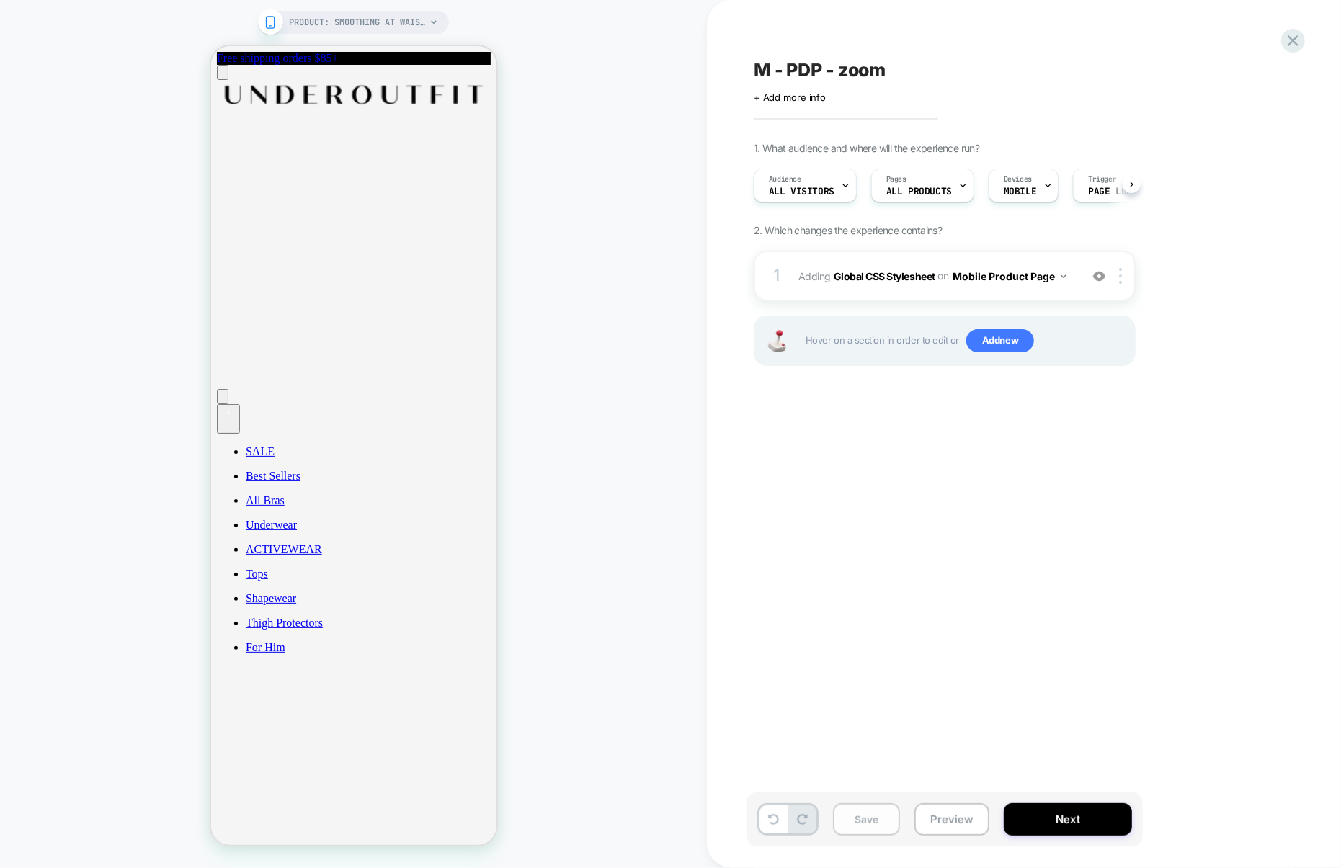
scroll to position [0, 1]
click at [876, 824] on button "Save" at bounding box center [866, 820] width 67 height 32
click at [959, 824] on button "Preview" at bounding box center [952, 820] width 75 height 32
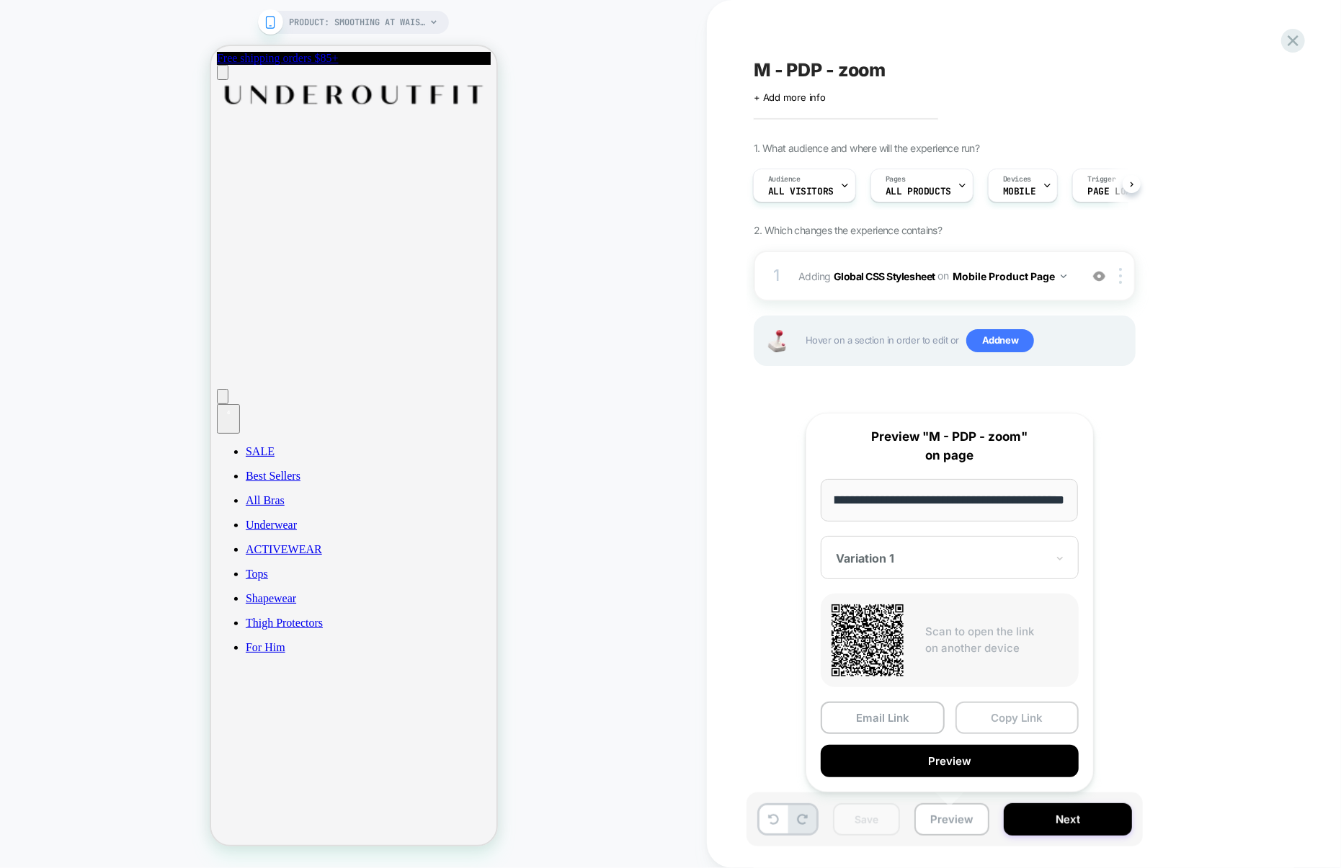
scroll to position [0, 0]
click at [1020, 721] on button "Copy Link" at bounding box center [1018, 718] width 124 height 32
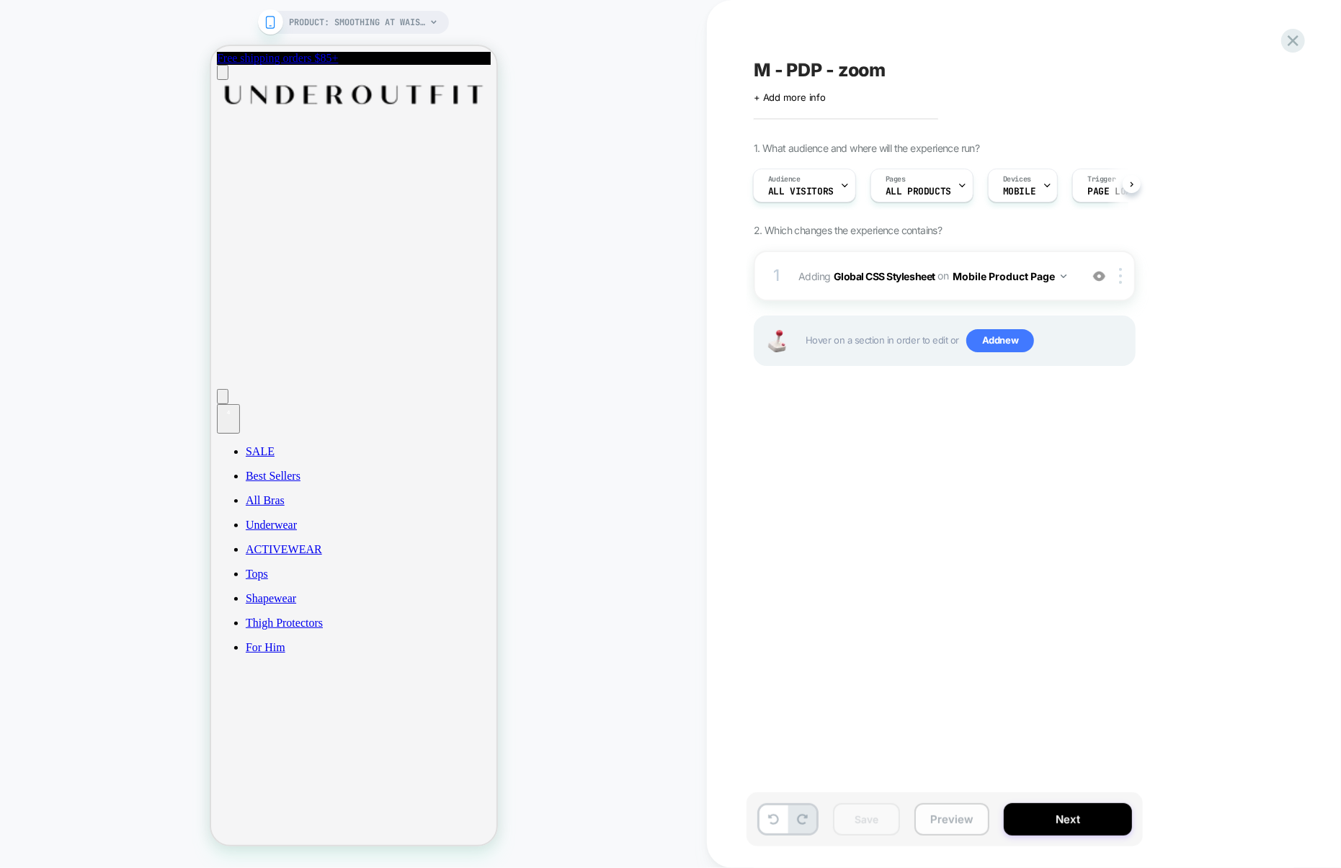
click at [944, 807] on button "Preview" at bounding box center [952, 820] width 75 height 32
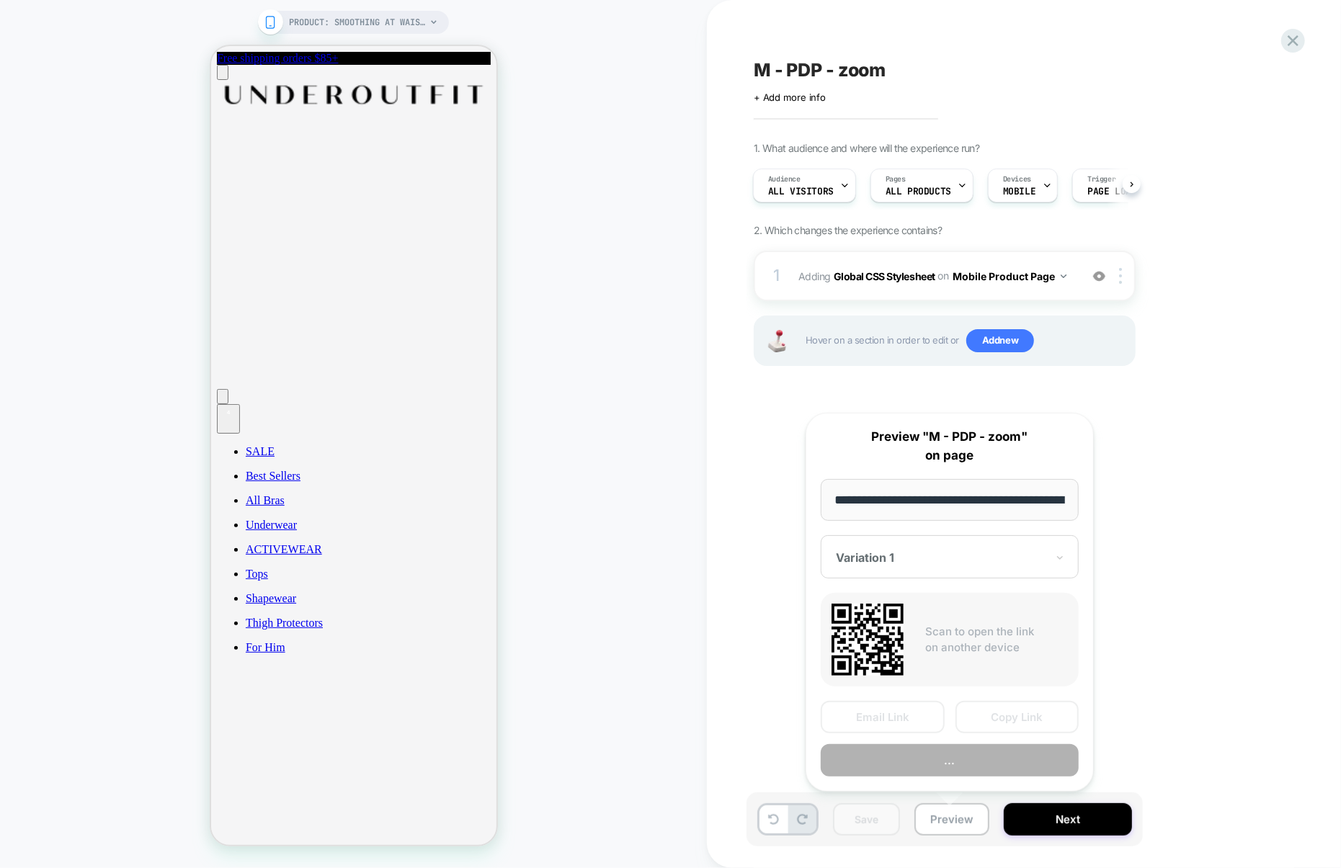
scroll to position [0, 157]
click at [1000, 721] on button "Copy Link" at bounding box center [1018, 718] width 124 height 32
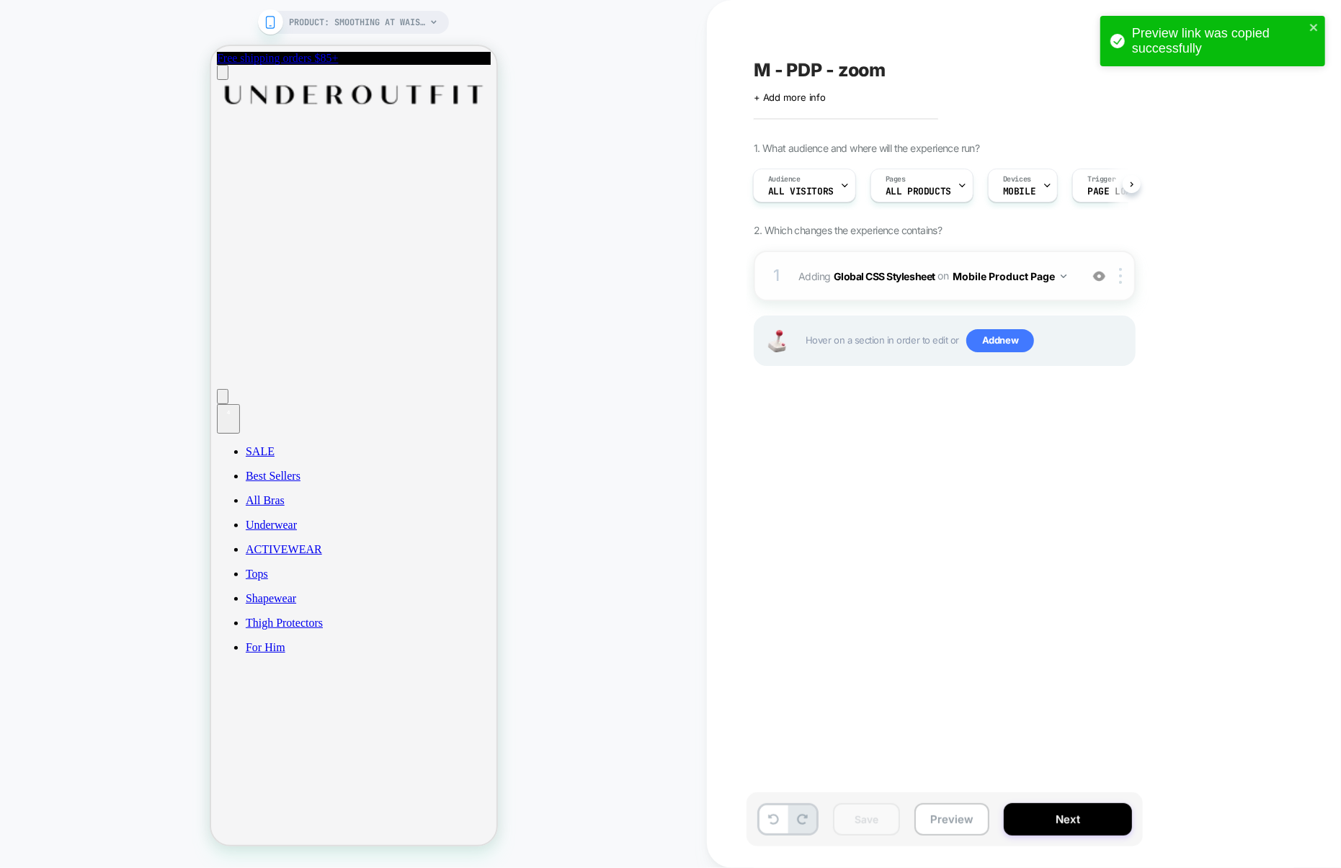
click at [905, 295] on div "1 Adding Global CSS Stylesheet on Mobile Product Page Add Before Add After Copy…" at bounding box center [945, 276] width 382 height 50
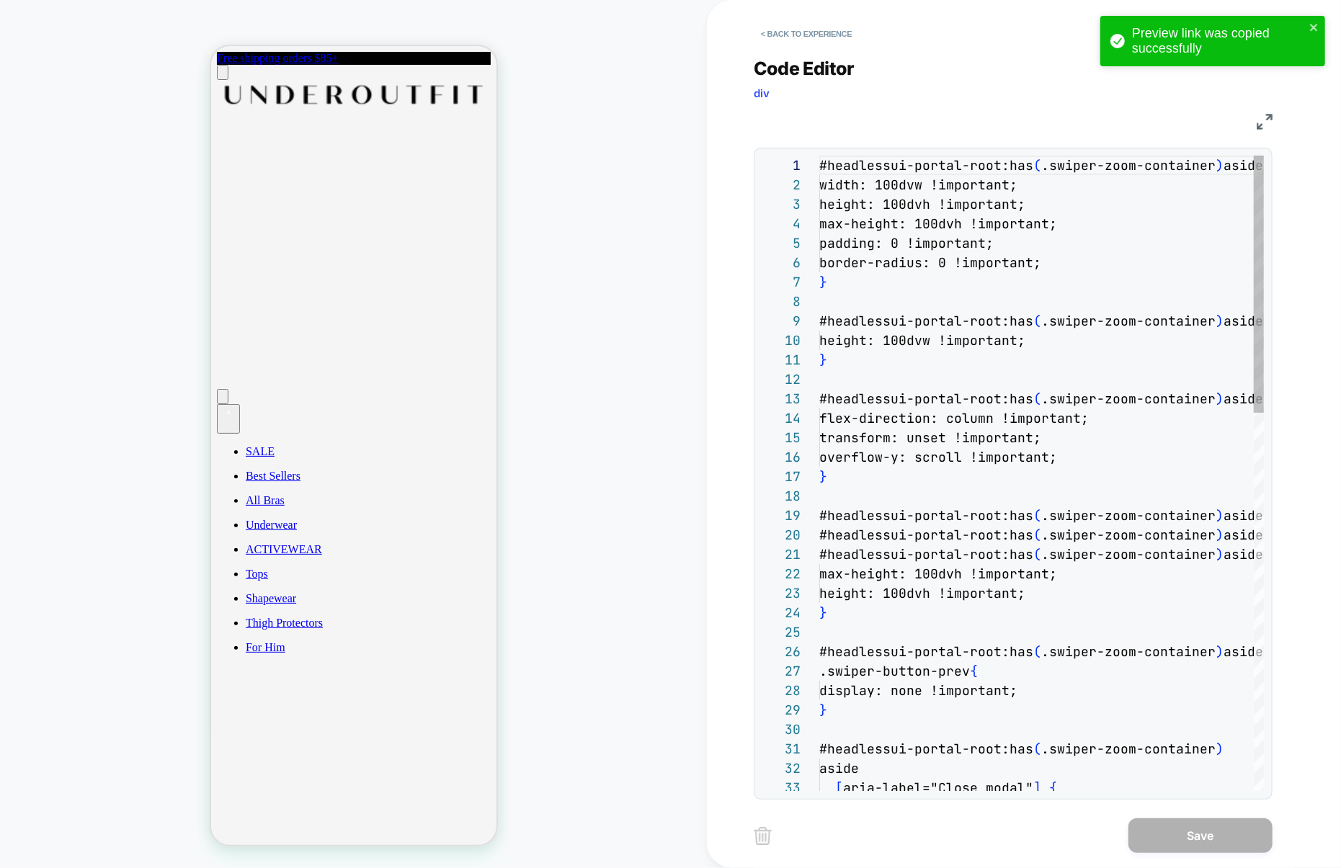
scroll to position [195, 0]
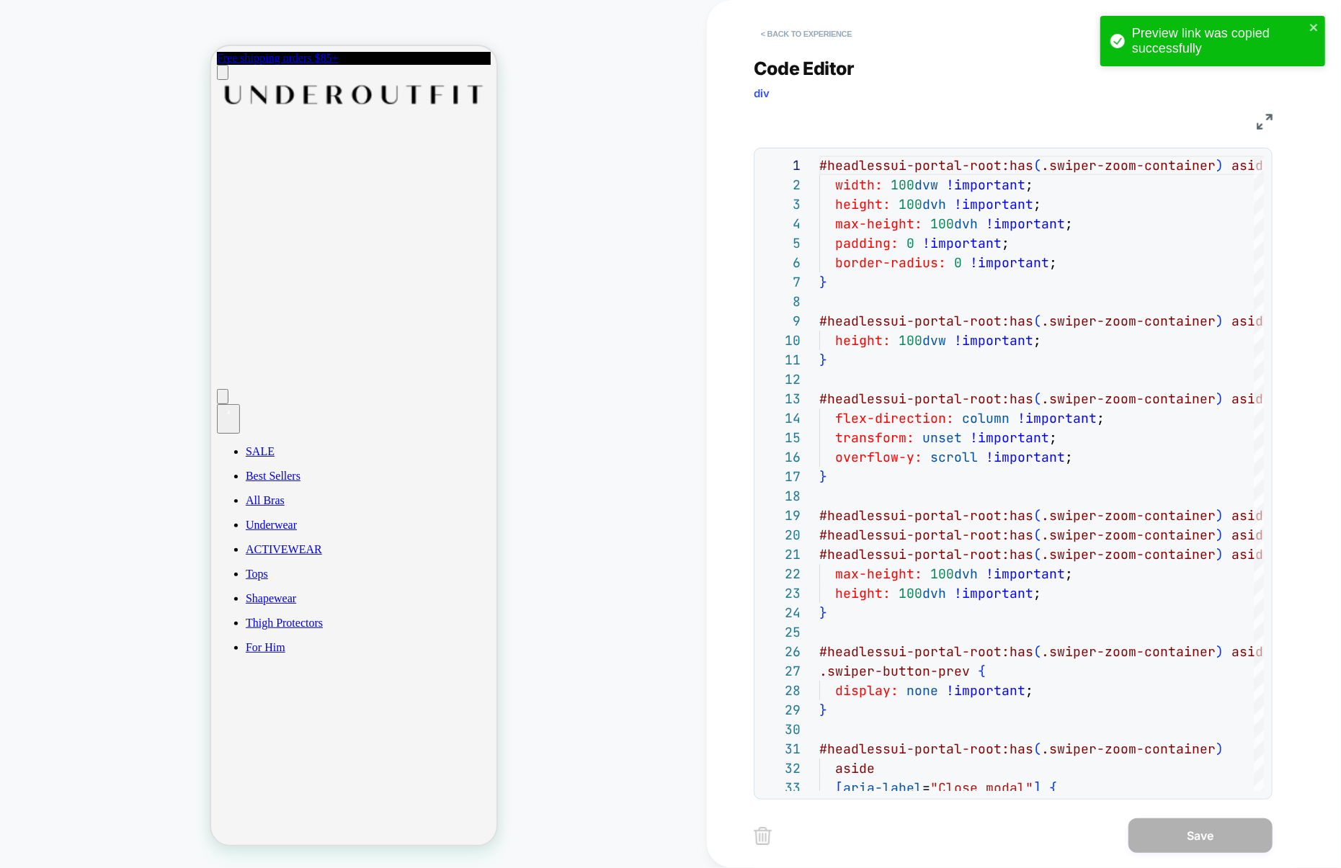
click at [791, 32] on button "< Back to experience" at bounding box center [806, 33] width 105 height 23
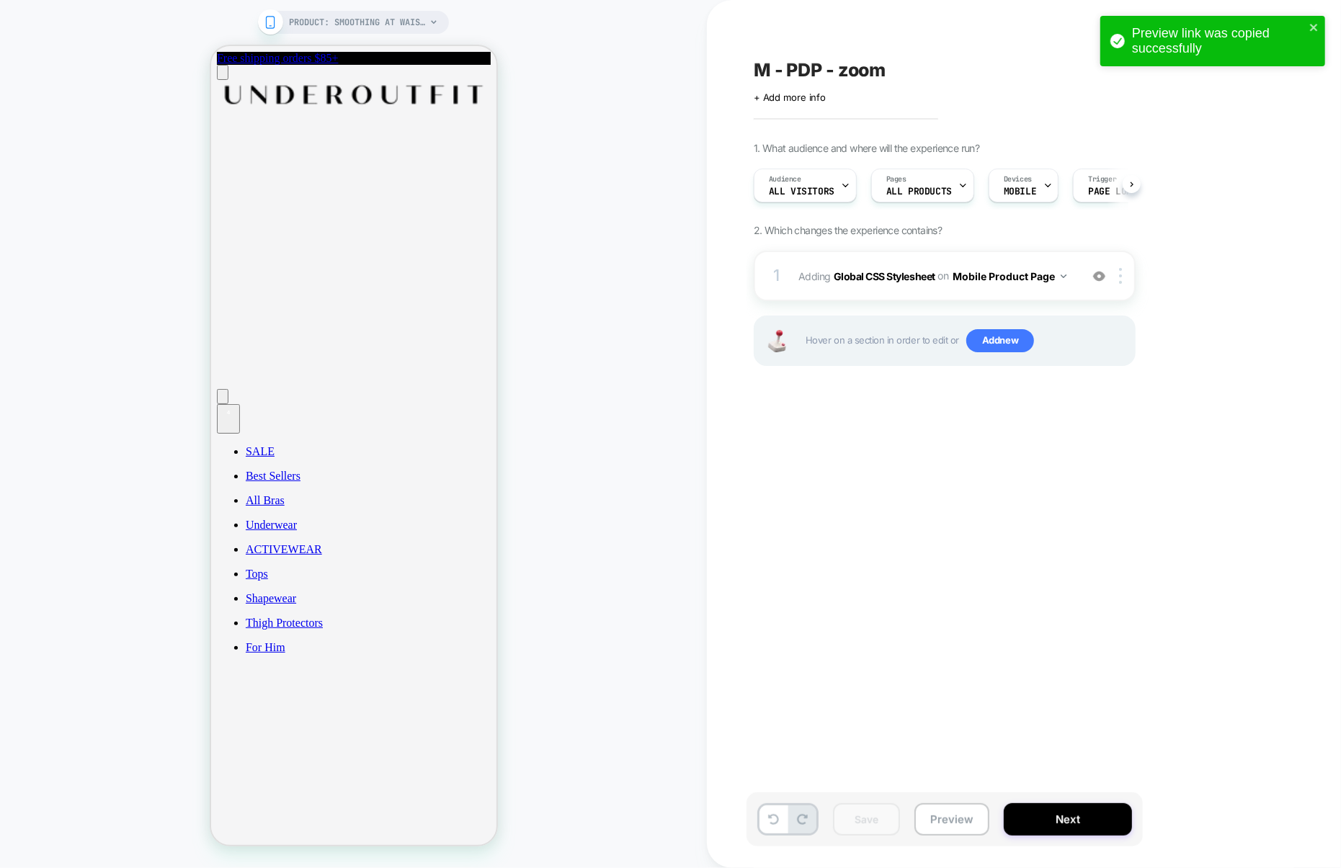
scroll to position [0, 1]
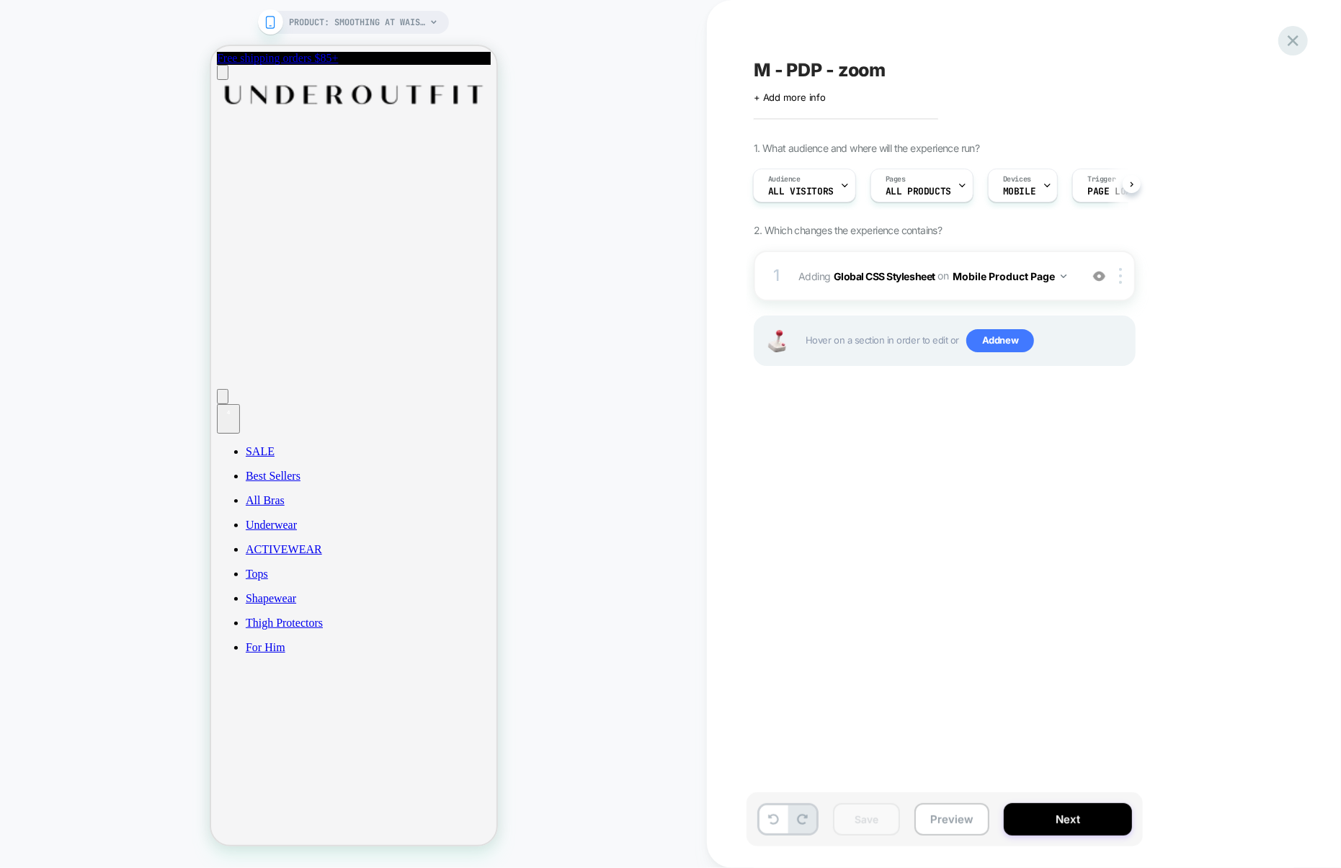
drag, startPoint x: 1278, startPoint y: 51, endPoint x: 1295, endPoint y: 43, distance: 19.0
click at [1278, 51] on div "M - PDP - zoom Click to edit experience details + Add more info 1. What audienc…" at bounding box center [1017, 434] width 541 height 840
